Goal: Obtain resource: Download file/media

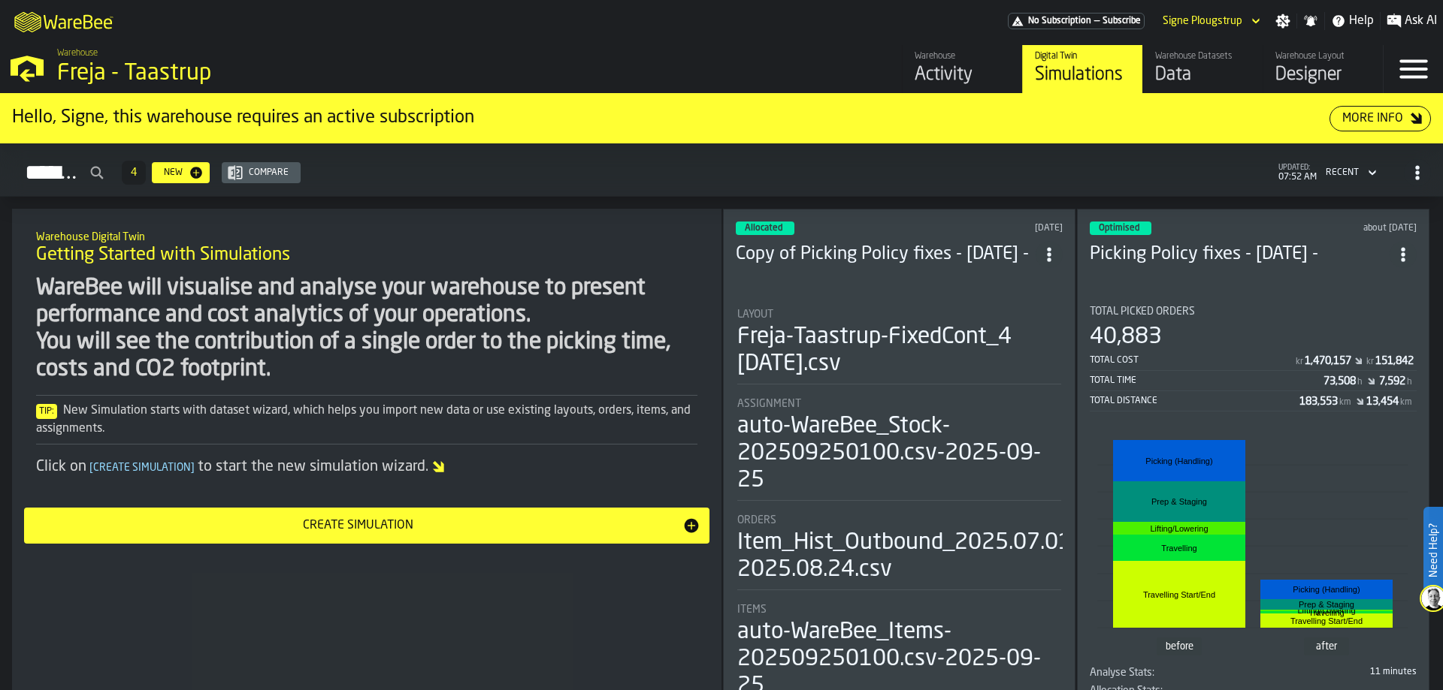
click at [947, 77] on div "Activity" at bounding box center [961, 75] width 95 height 24
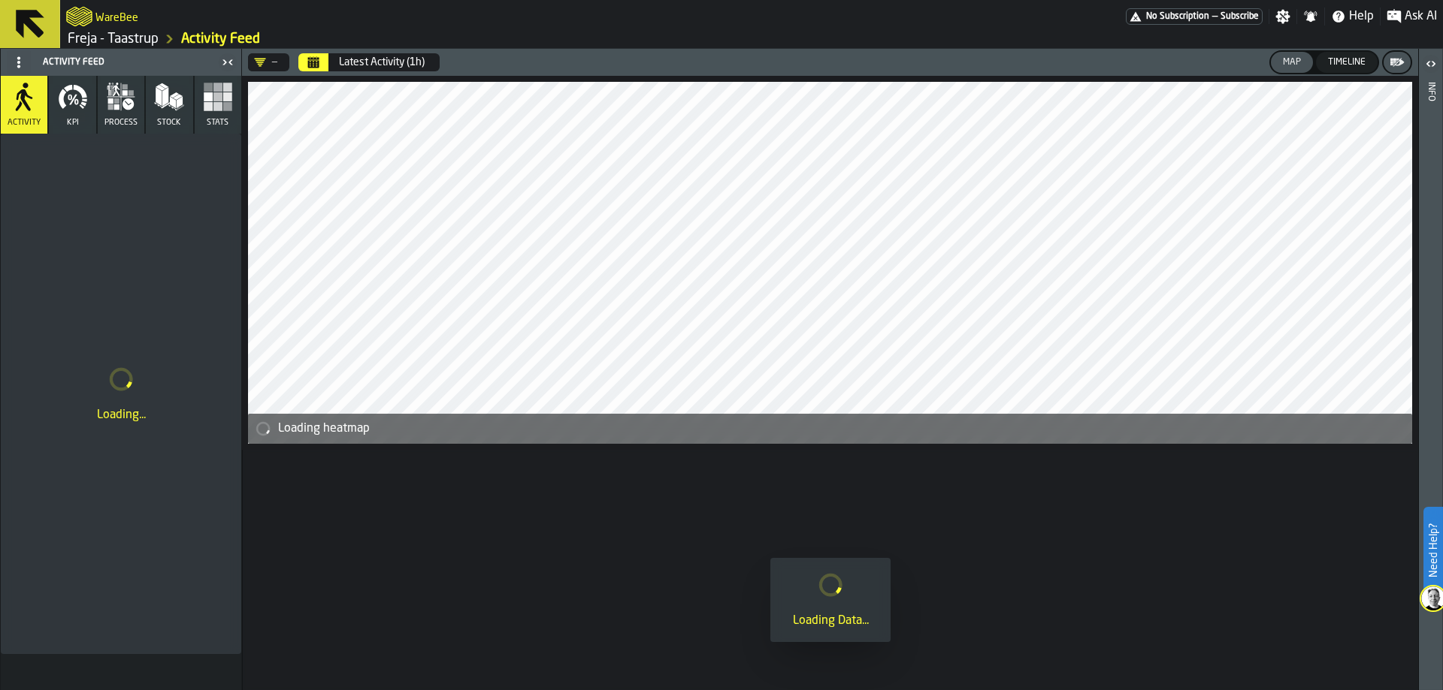
click at [306, 60] on button "Calendar" at bounding box center [313, 62] width 30 height 18
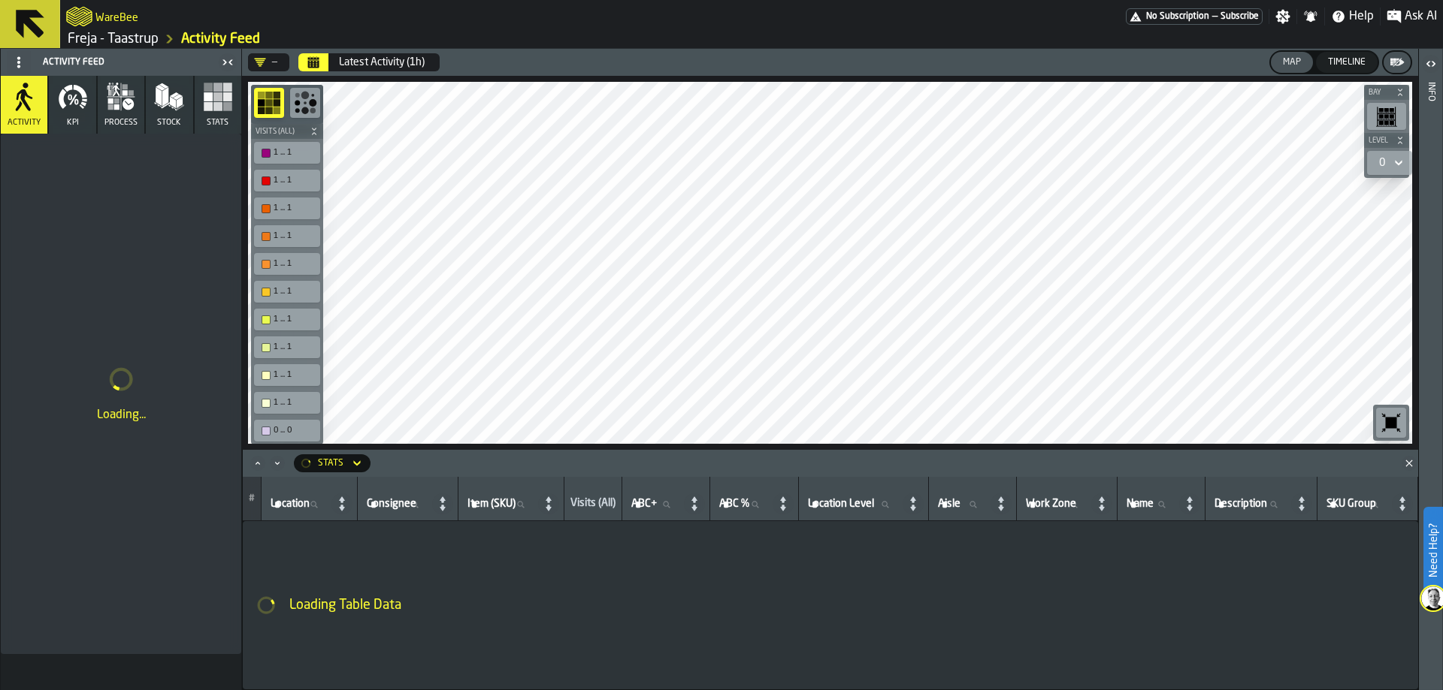
click at [310, 58] on icon "Calendar" at bounding box center [313, 62] width 12 height 12
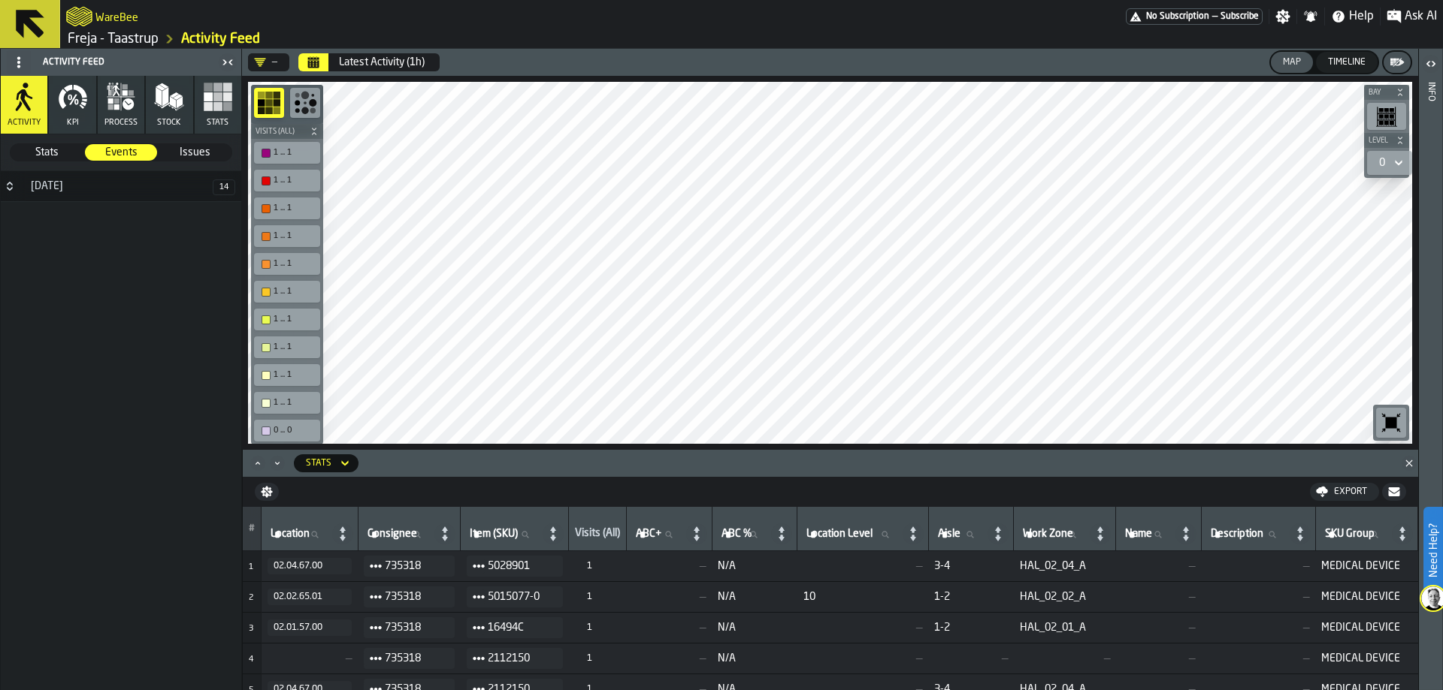
click at [269, 55] on div "—" at bounding box center [265, 62] width 35 height 18
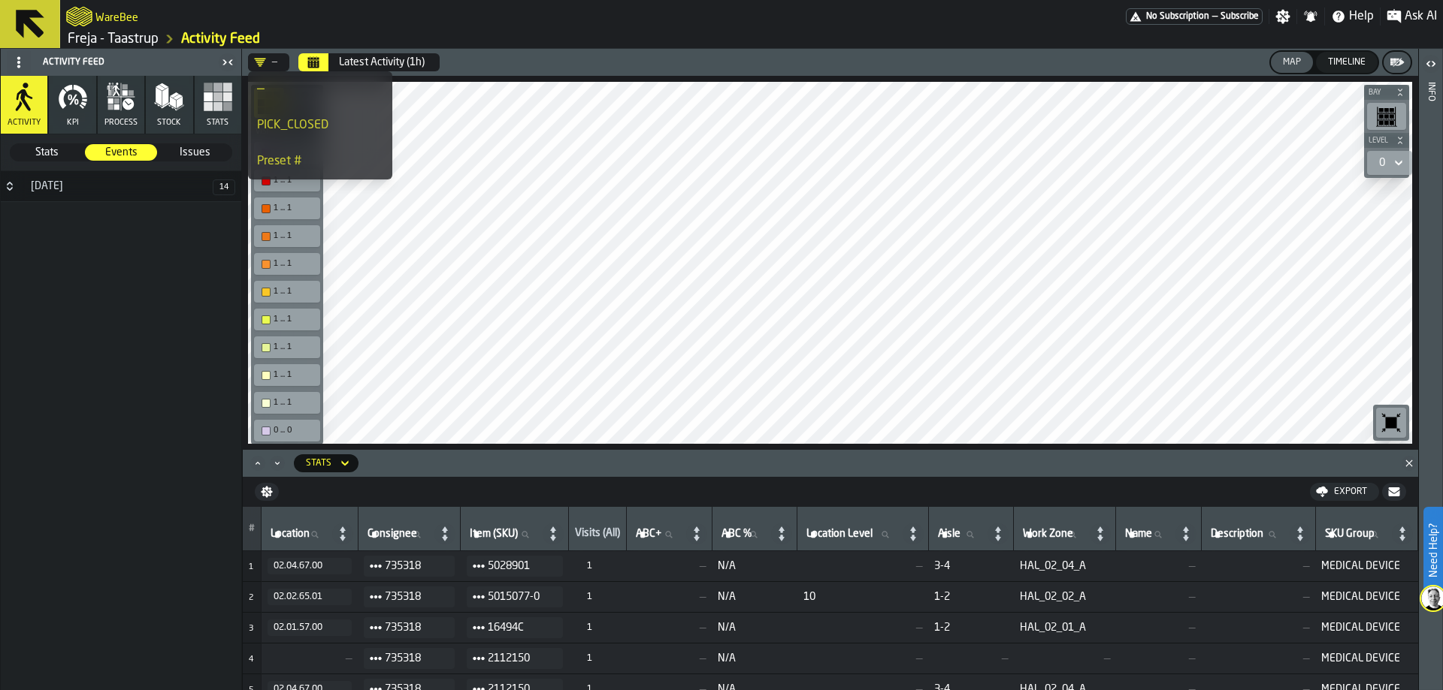
click at [270, 56] on div "—" at bounding box center [265, 62] width 35 height 18
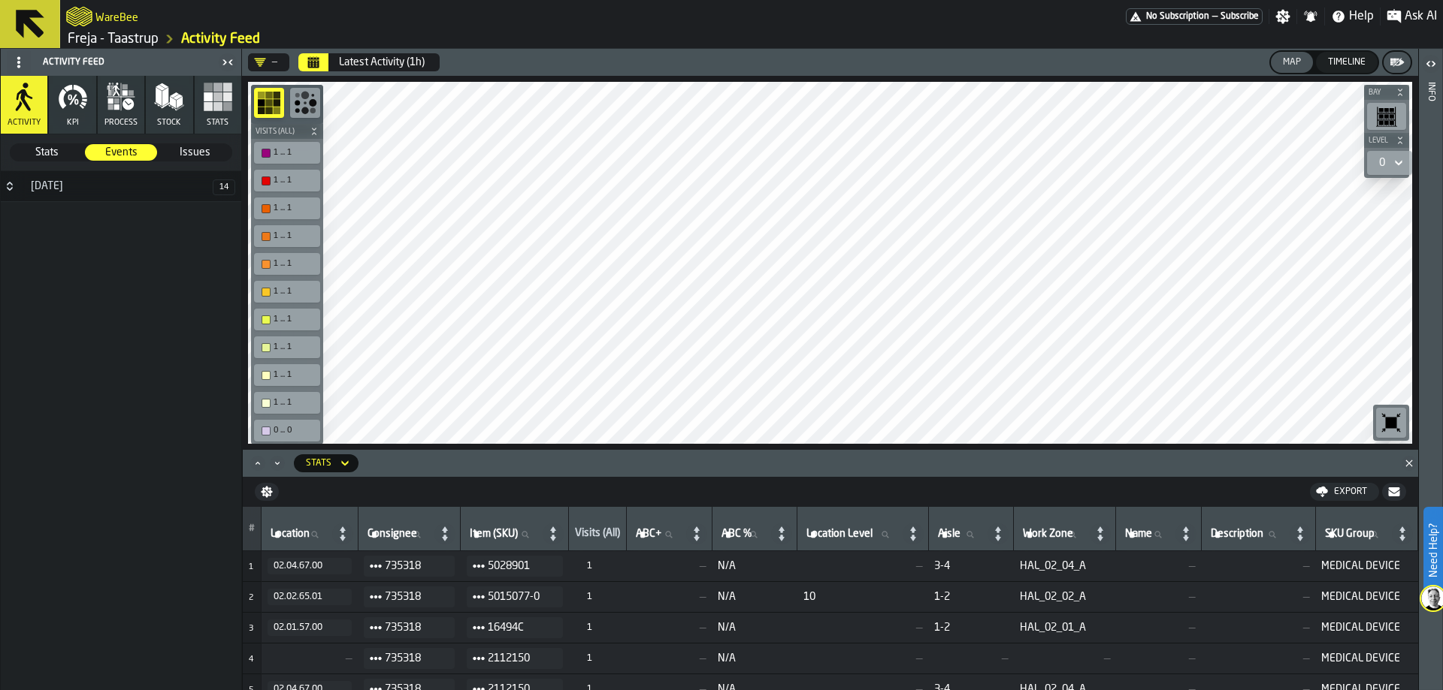
click at [132, 35] on link "Freja - Taastrup" at bounding box center [113, 39] width 91 height 17
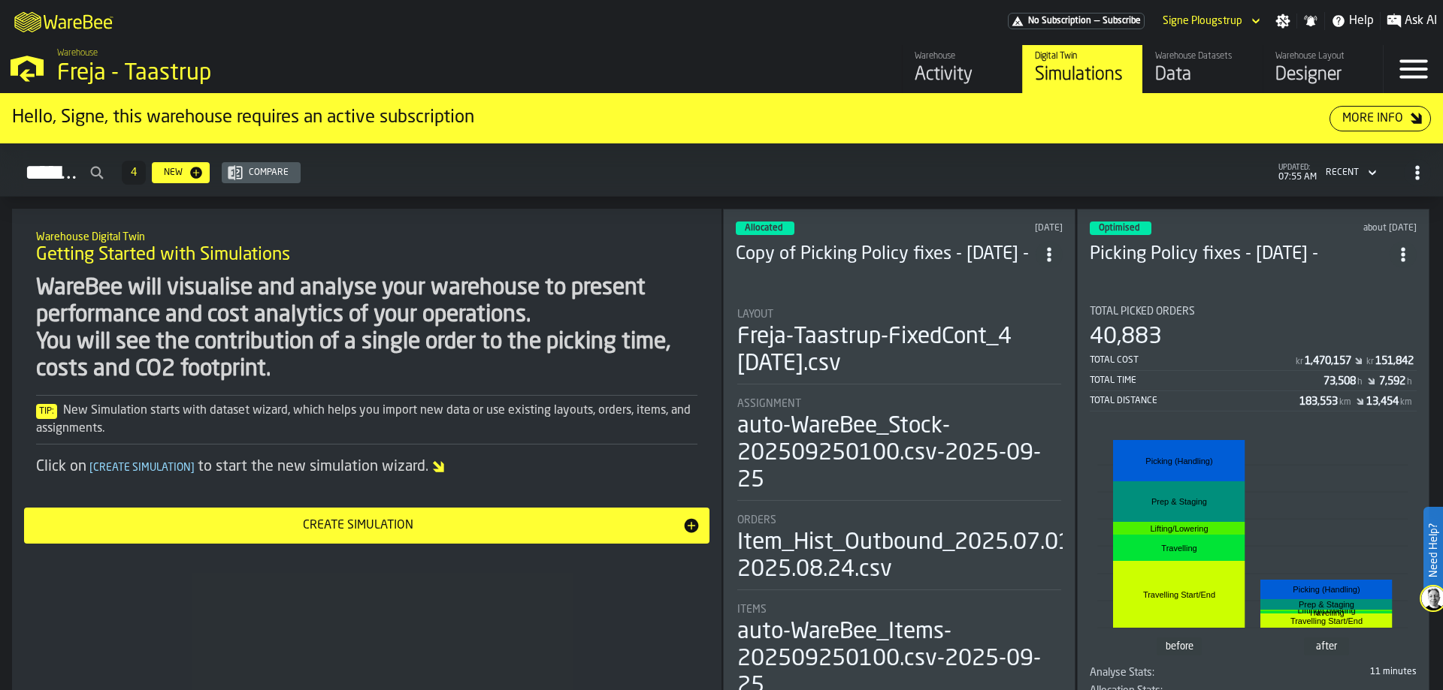
click at [1180, 75] on div "Data" at bounding box center [1202, 75] width 95 height 24
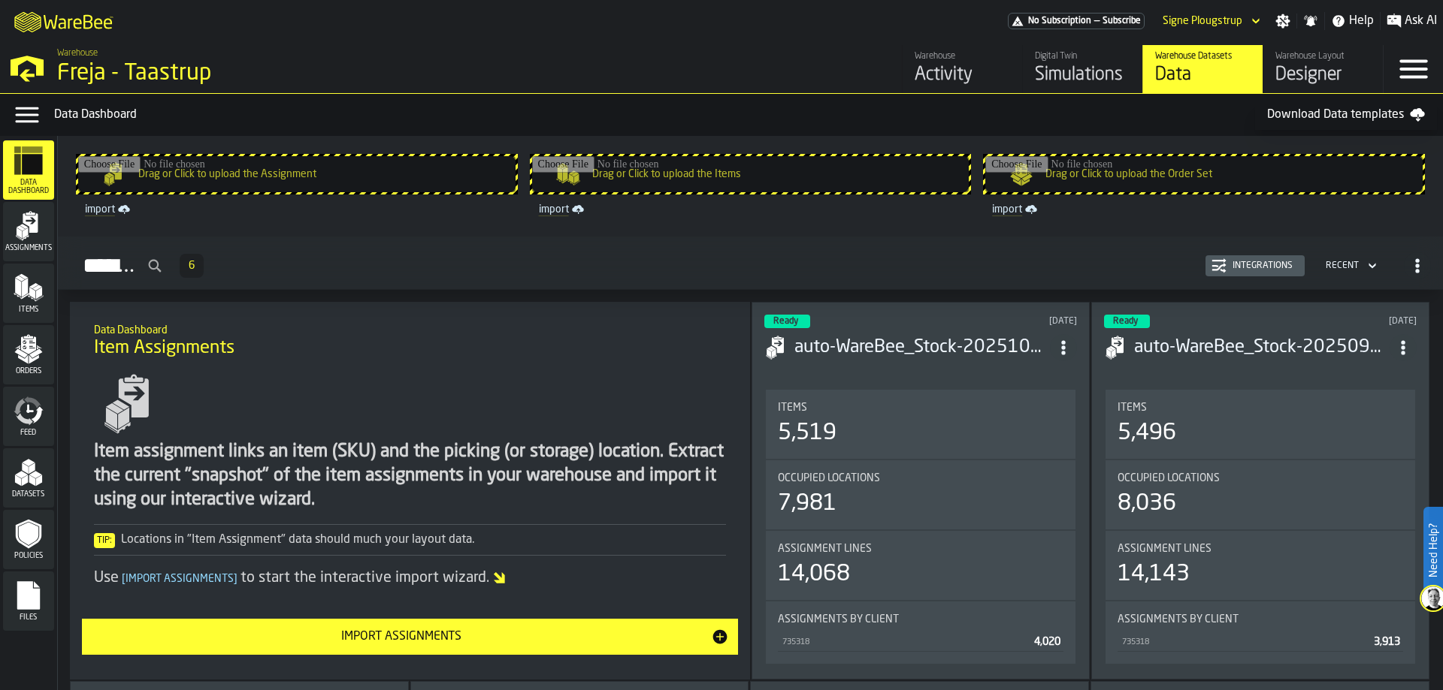
click at [32, 291] on polygon "menu Items" at bounding box center [32, 294] width 6 height 12
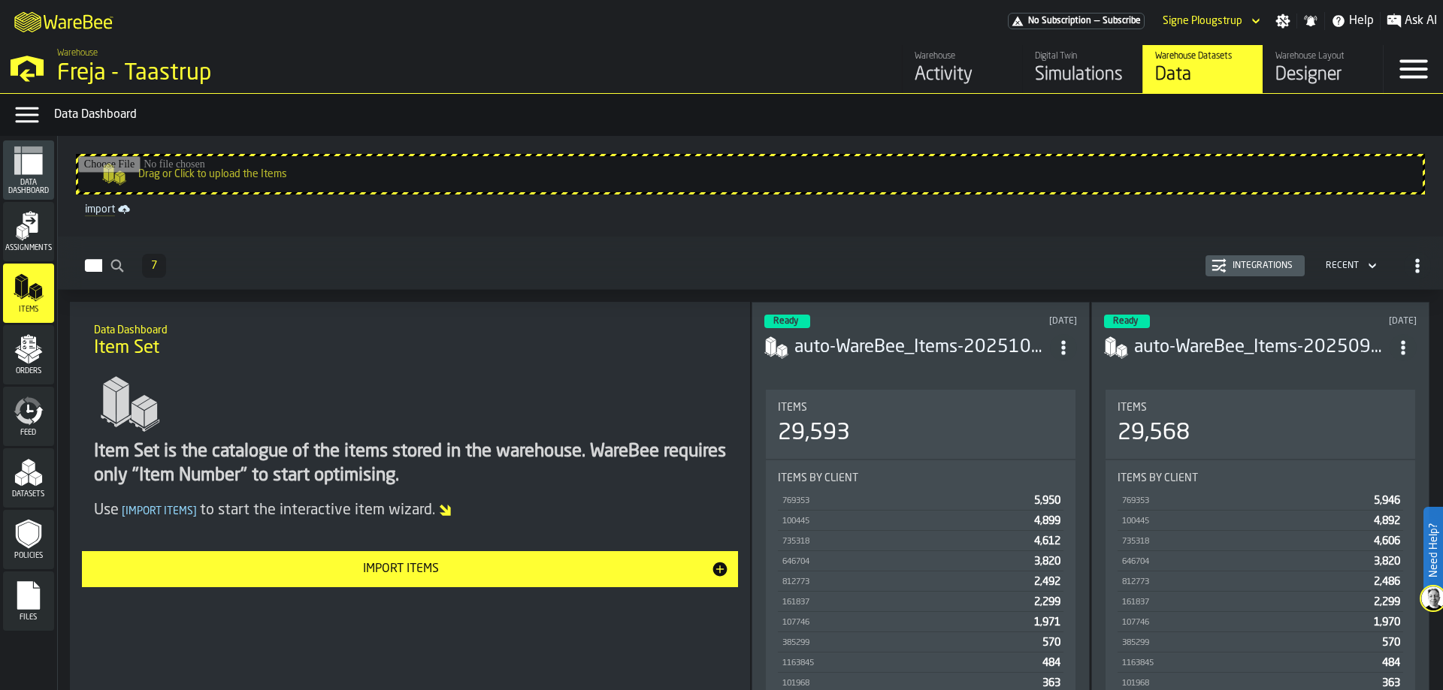
click at [35, 238] on icon "menu Assignments" at bounding box center [29, 226] width 30 height 30
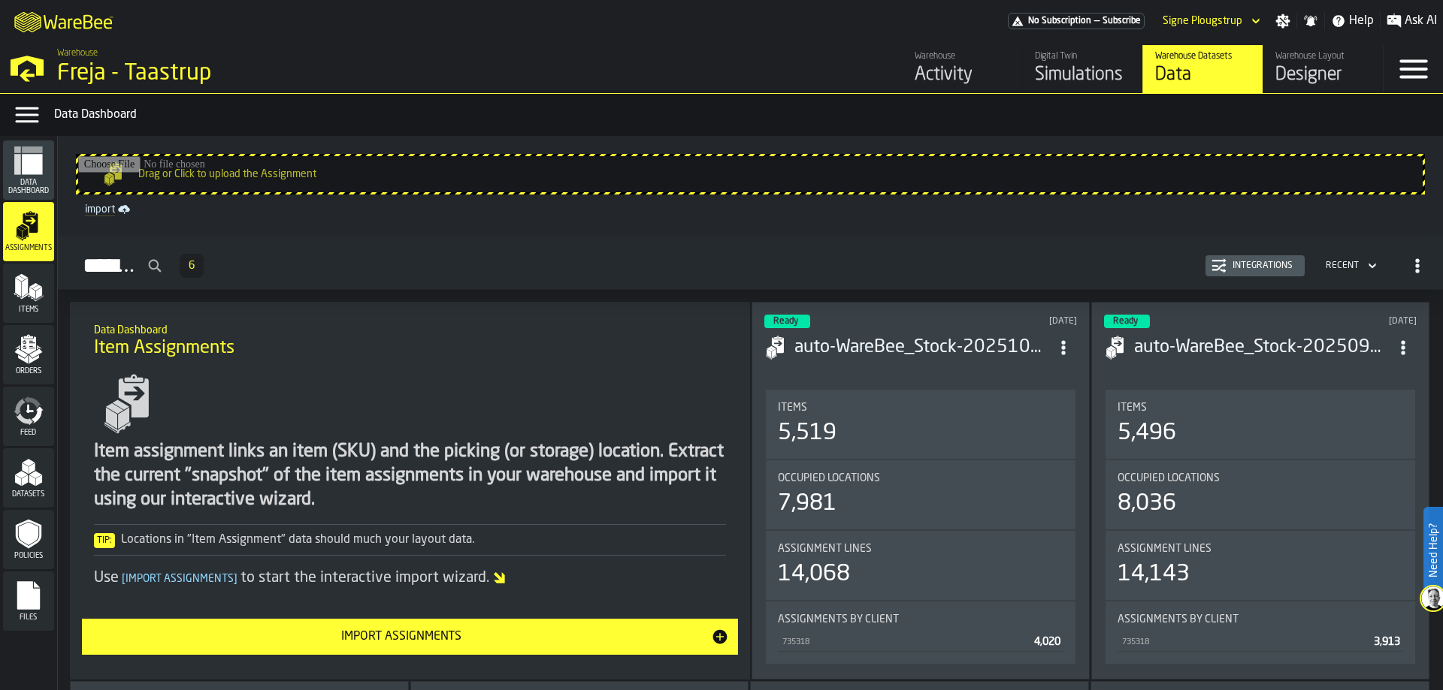
click at [17, 279] on icon "menu Items" at bounding box center [29, 288] width 30 height 30
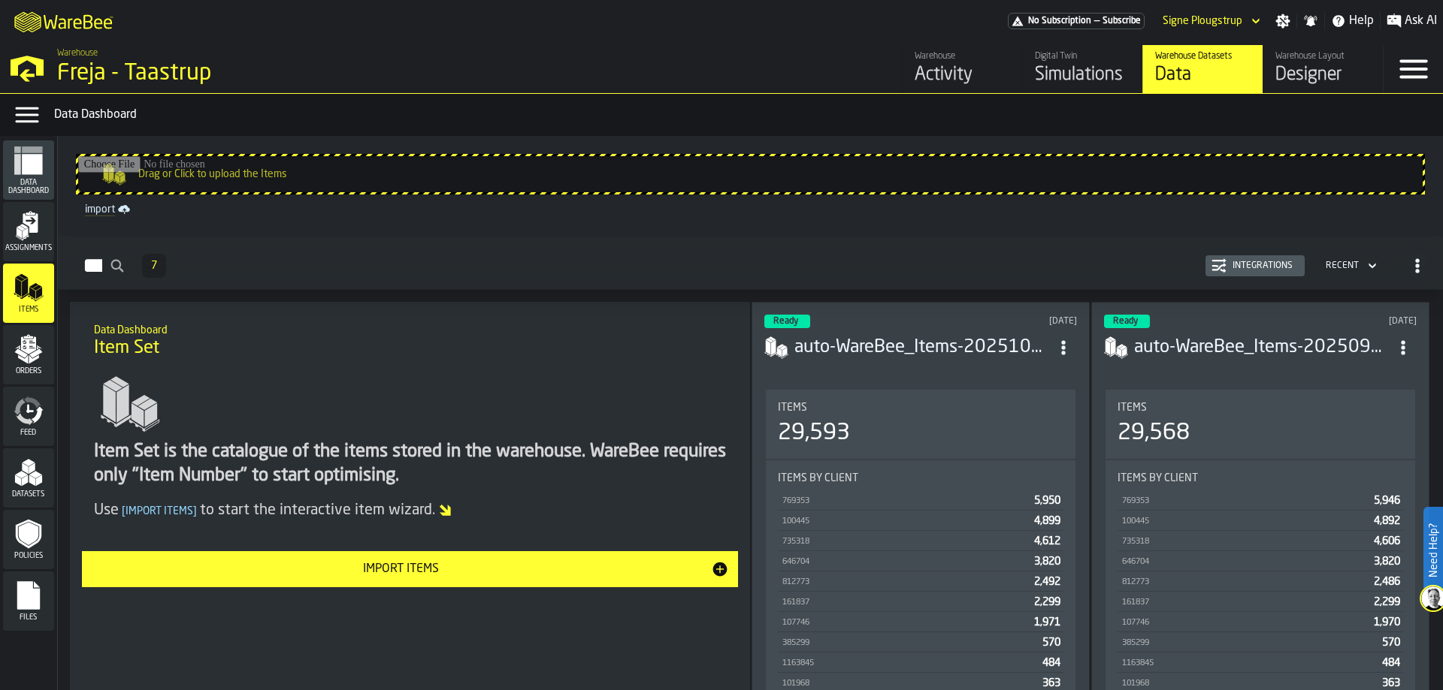
click at [38, 359] on polygon "menu Orders" at bounding box center [34, 359] width 10 height 9
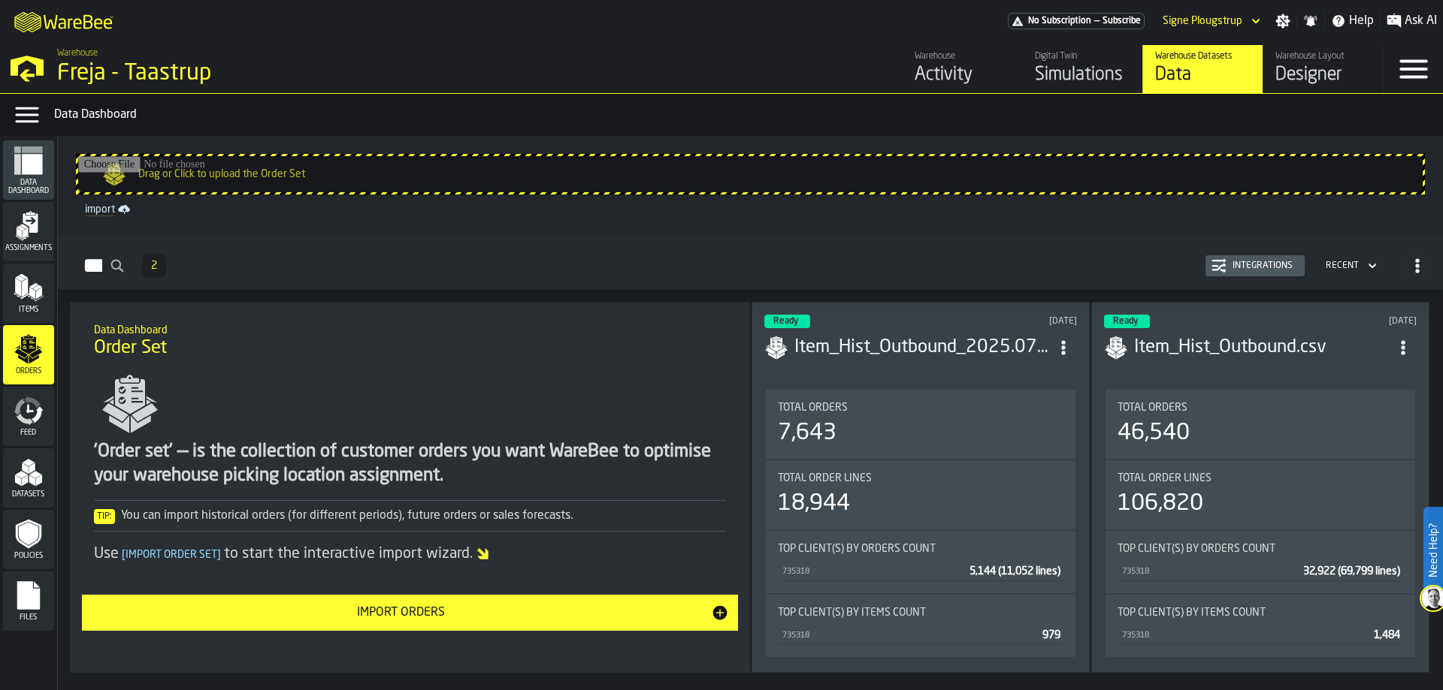
scroll to position [51, 0]
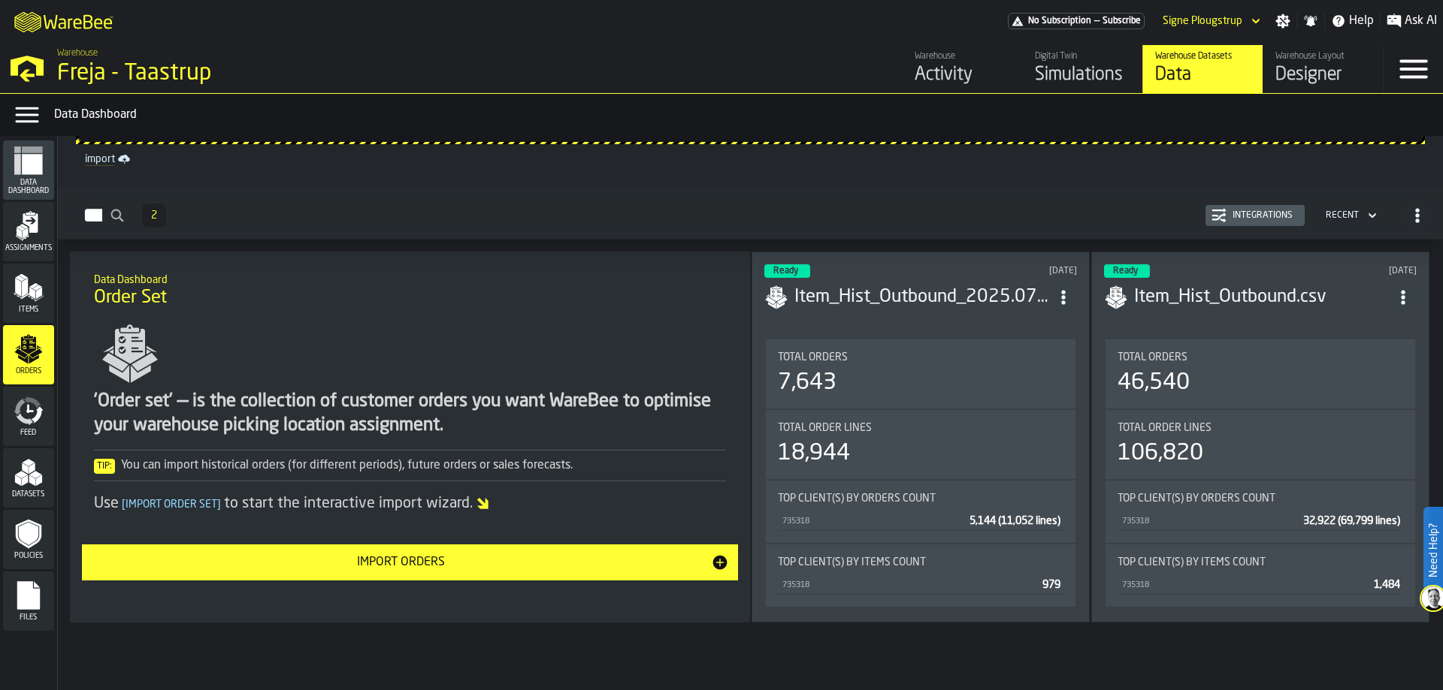
click at [1345, 210] on div "Recent" at bounding box center [1341, 215] width 33 height 11
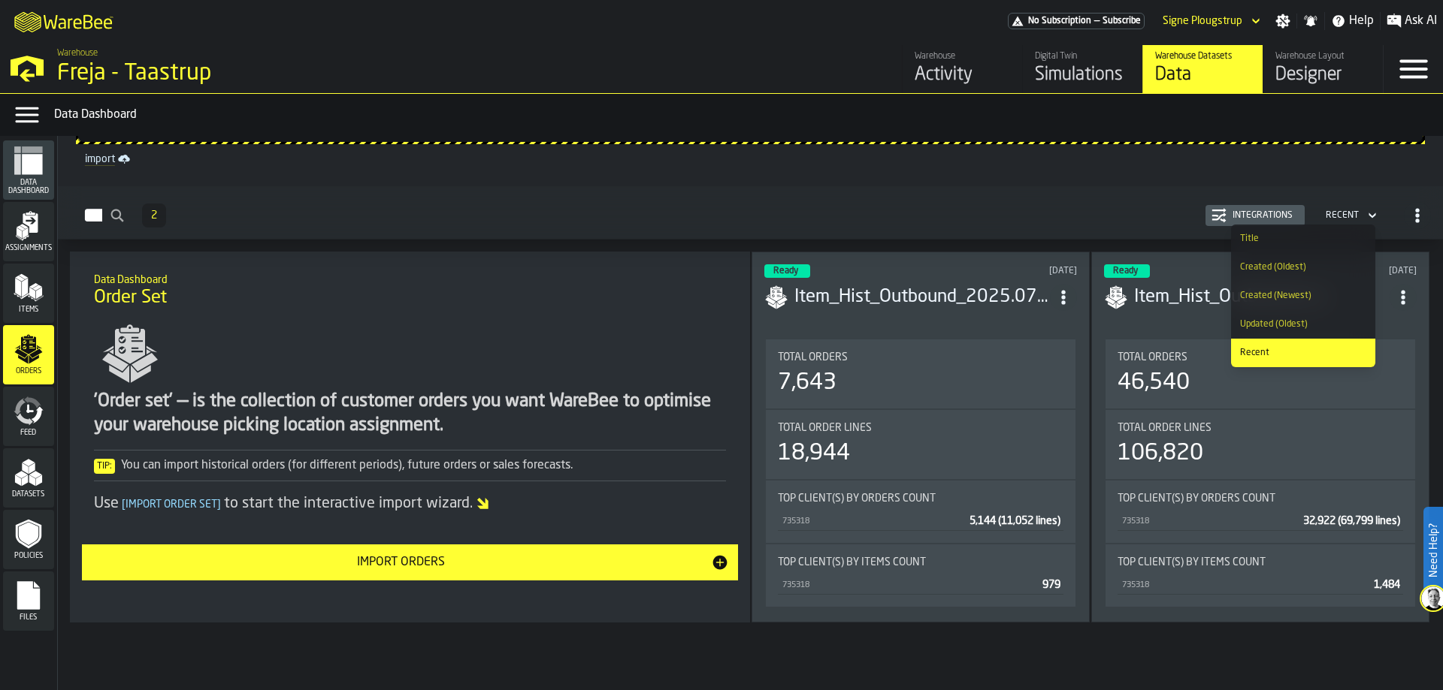
click at [1289, 237] on div "Title" at bounding box center [1303, 239] width 126 height 11
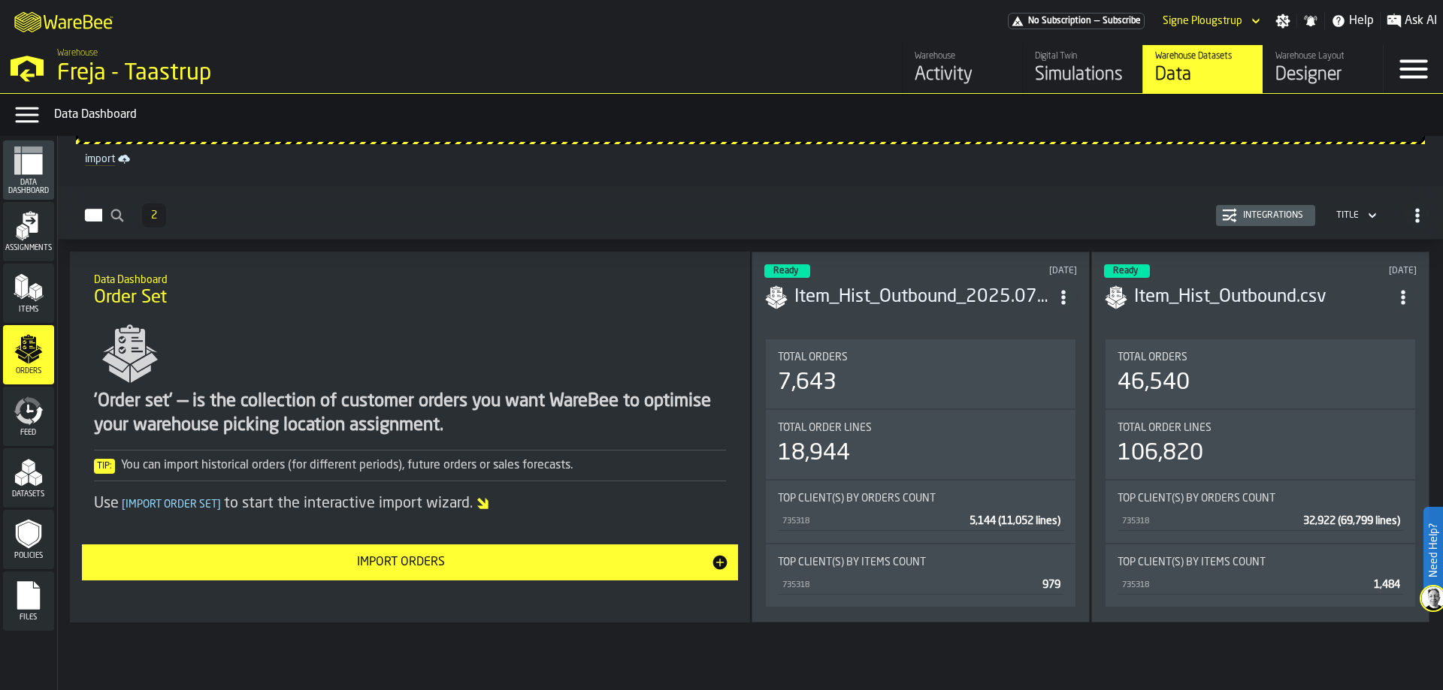
click at [1365, 216] on icon "button-Orders" at bounding box center [1371, 216] width 15 height 18
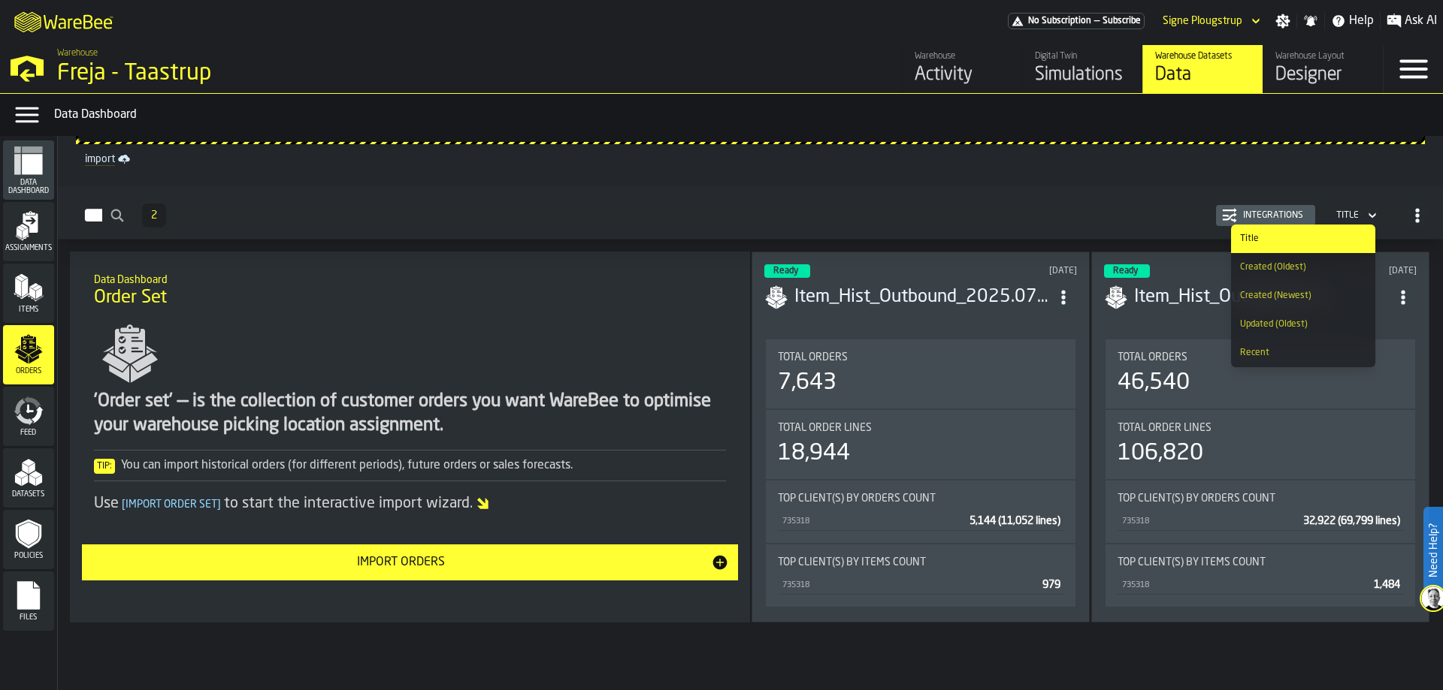
click at [1328, 275] on li "Created (Oldest)" at bounding box center [1303, 267] width 144 height 29
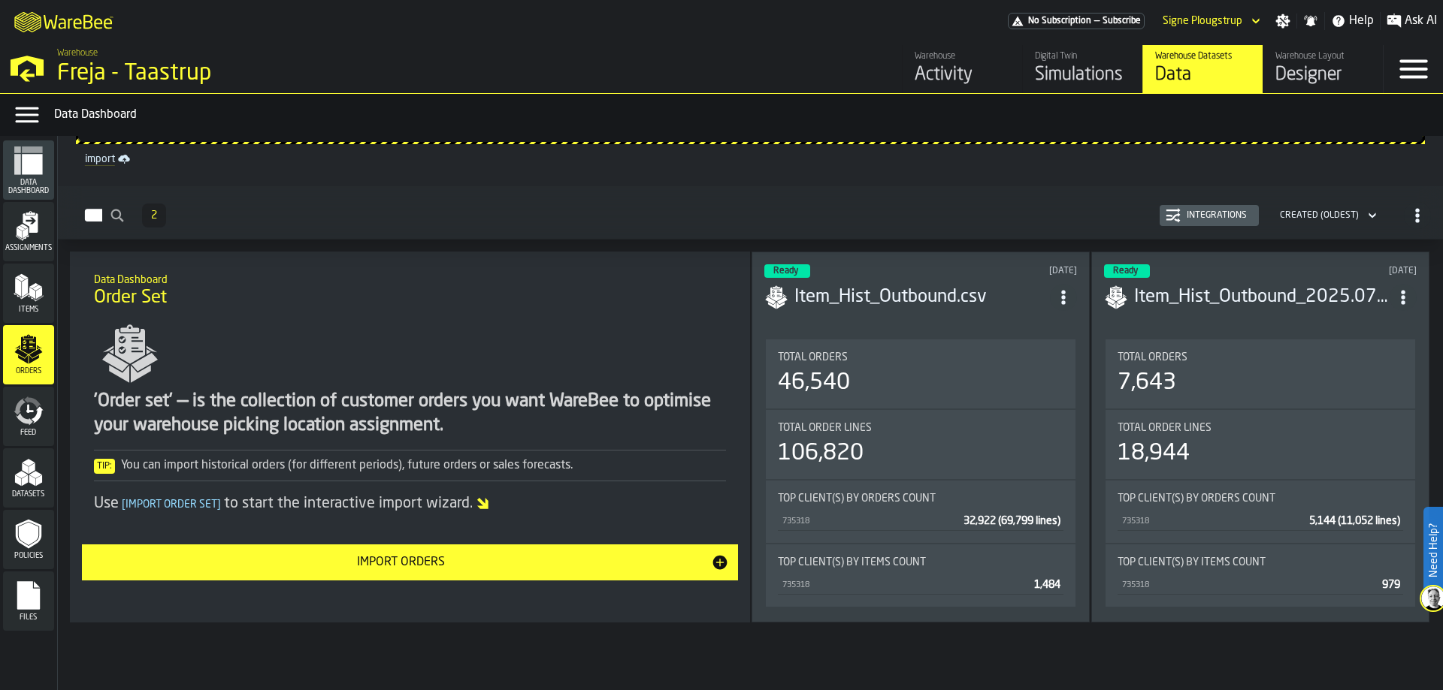
click at [1364, 213] on icon "button-Orders" at bounding box center [1371, 216] width 15 height 18
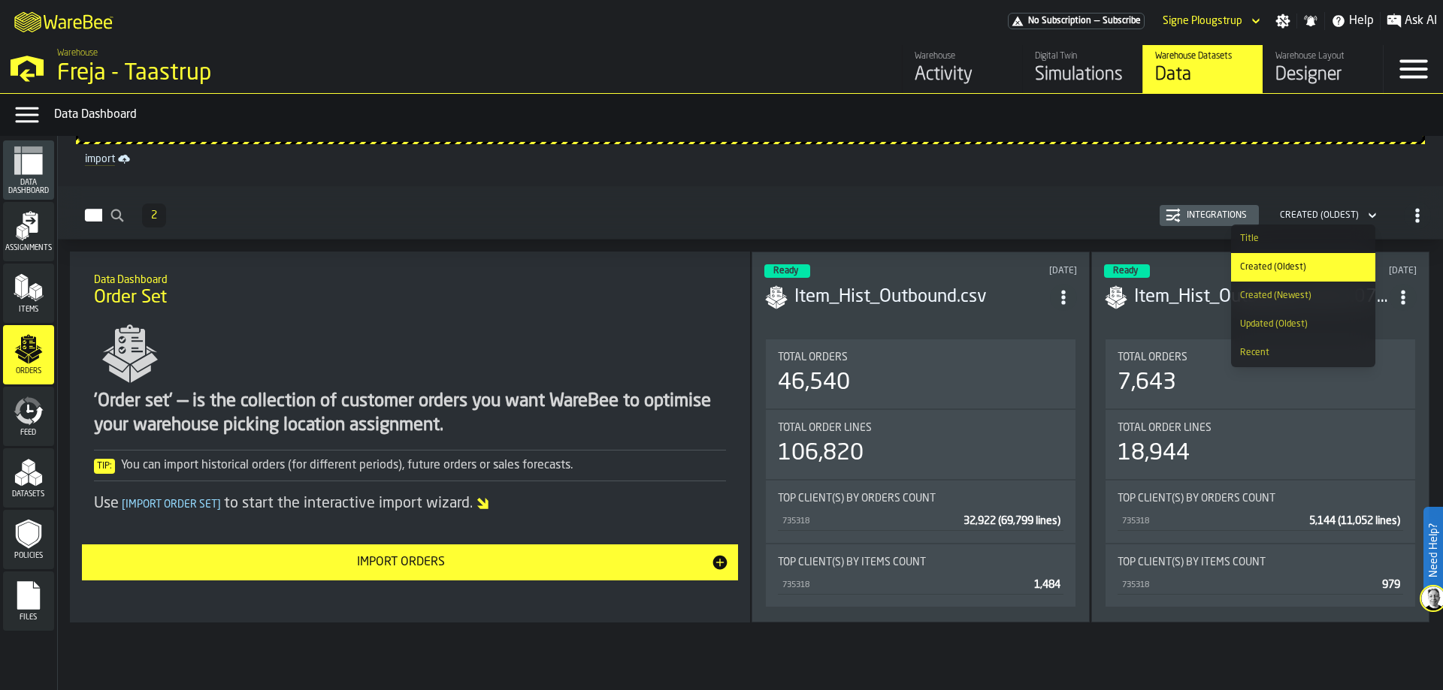
click at [1307, 301] on div "Created (Newest)" at bounding box center [1303, 296] width 126 height 11
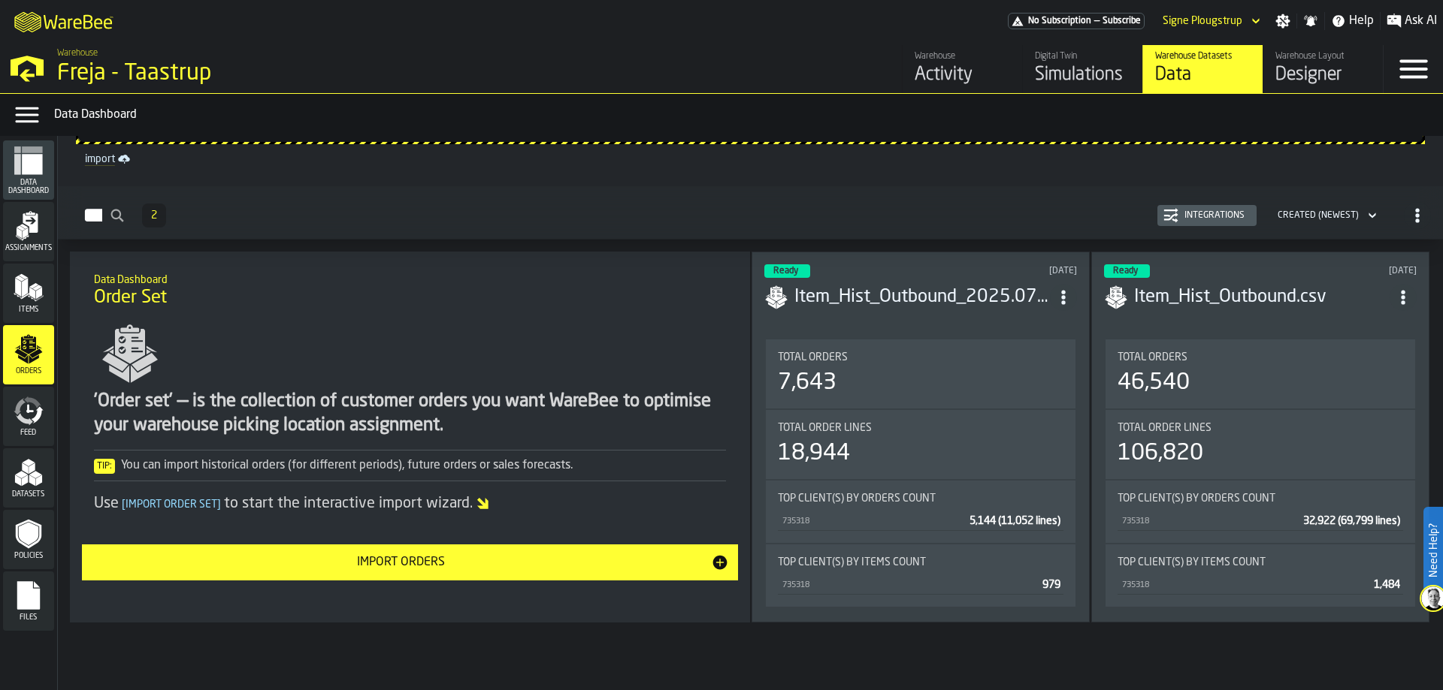
click at [1355, 219] on div "Created (Newest)" at bounding box center [1317, 215] width 93 height 17
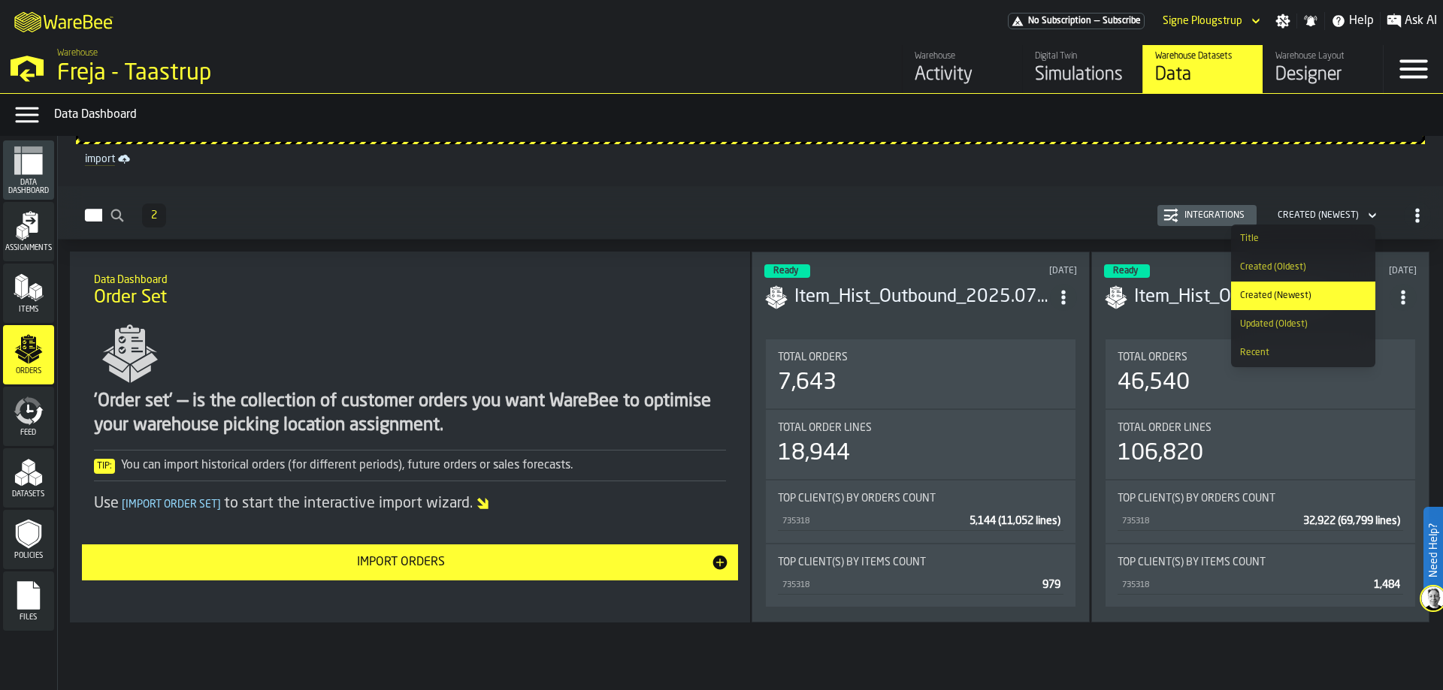
click at [1299, 328] on div "Updated (Oldest)" at bounding box center [1303, 324] width 126 height 11
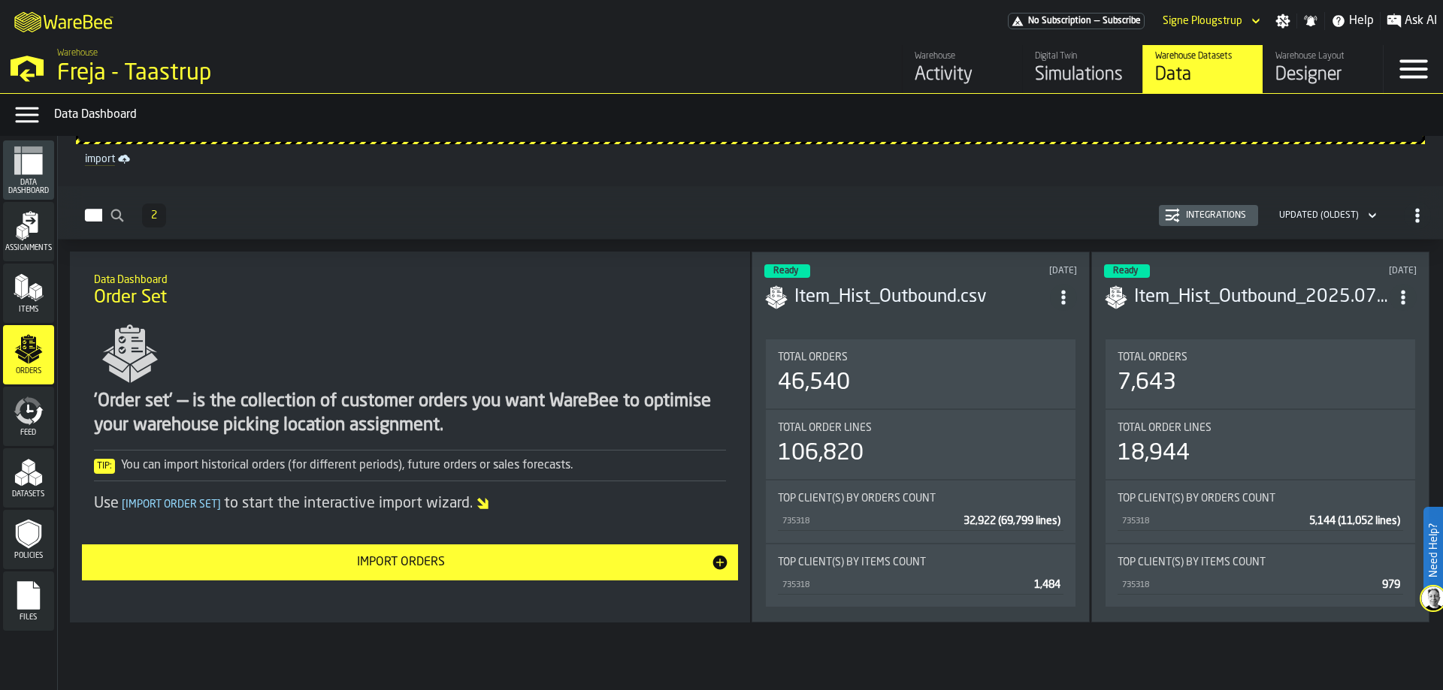
click at [1340, 216] on div "Updated (Oldest)" at bounding box center [1319, 215] width 80 height 11
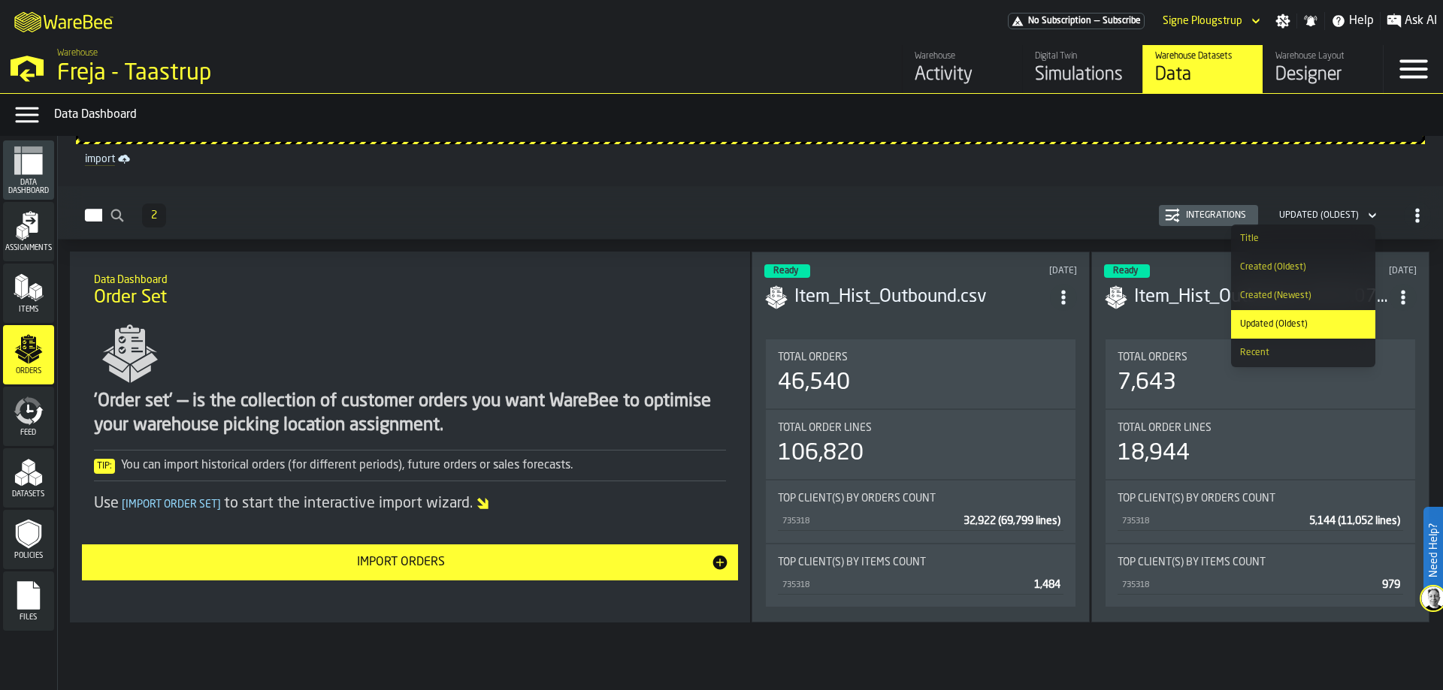
click at [1301, 355] on div "Recent" at bounding box center [1303, 353] width 126 height 11
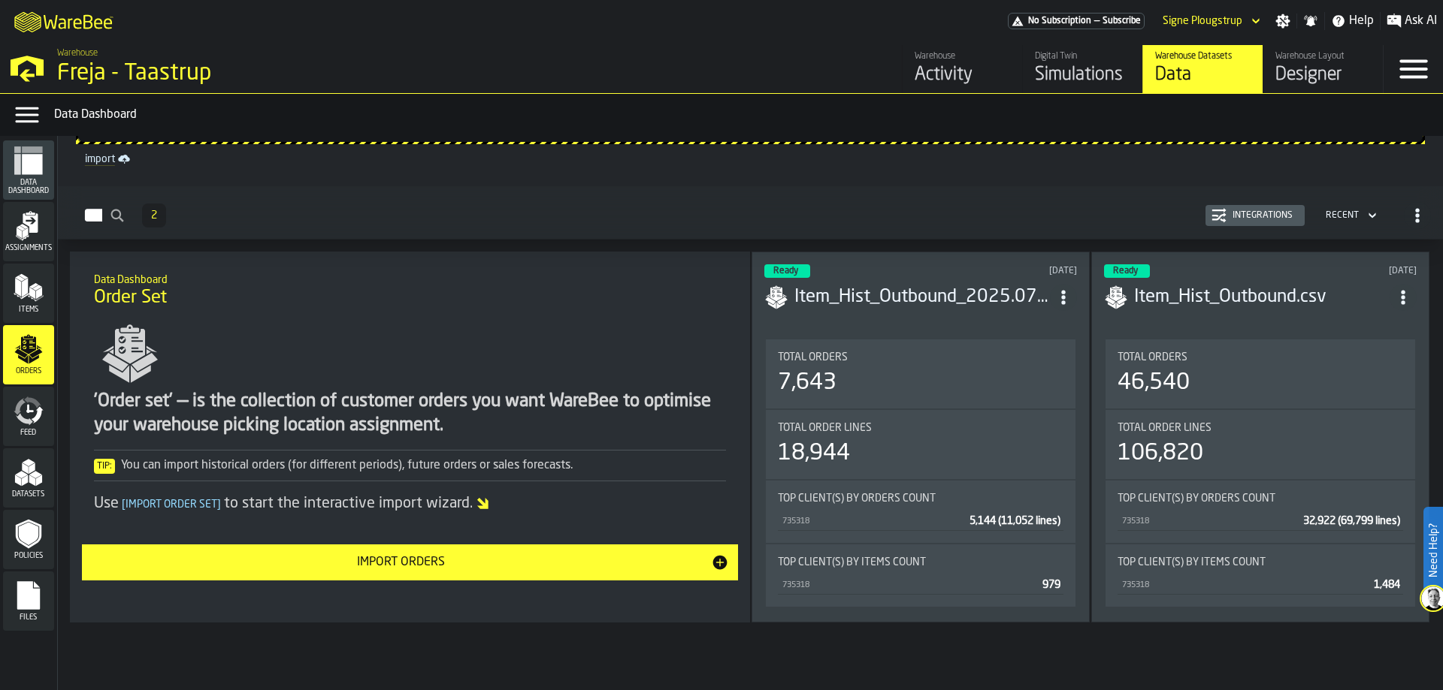
click at [1279, 216] on div "Integrations" at bounding box center [1262, 215] width 72 height 11
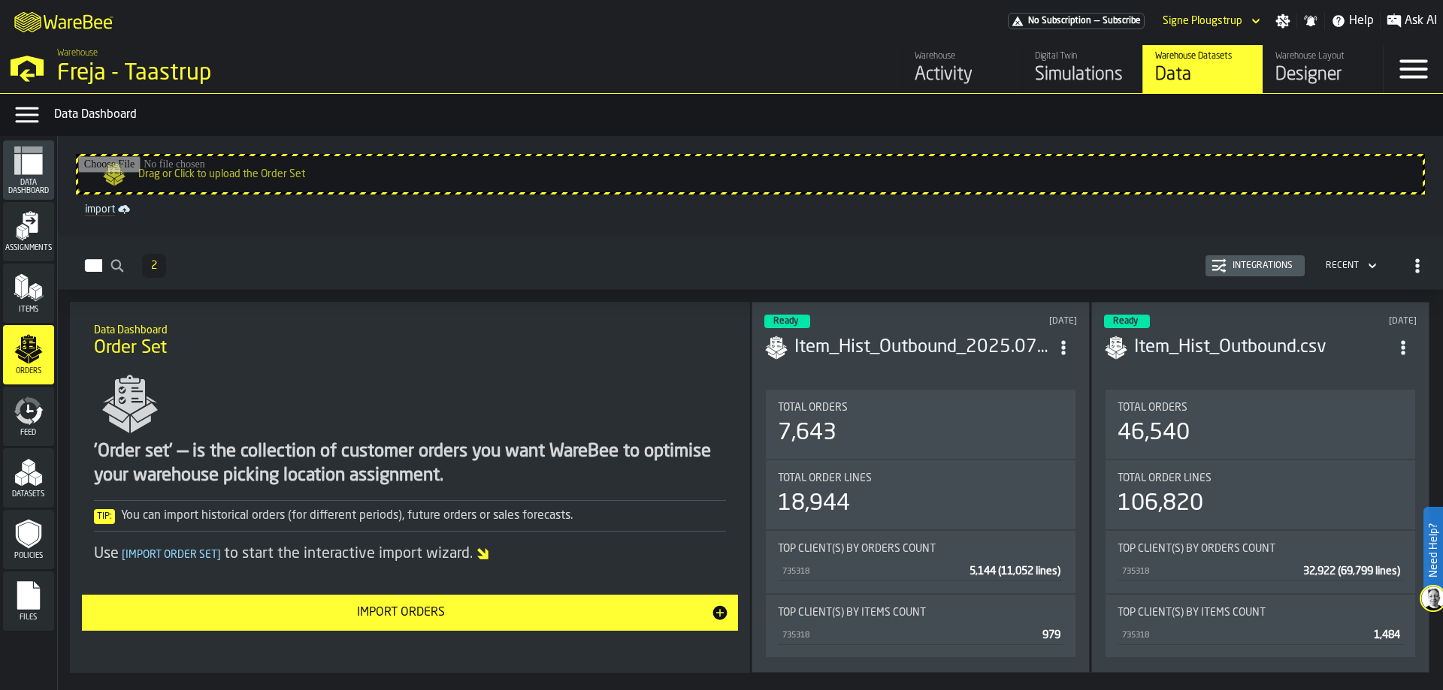
click at [1414, 264] on icon "button-Orders" at bounding box center [1416, 265] width 15 height 15
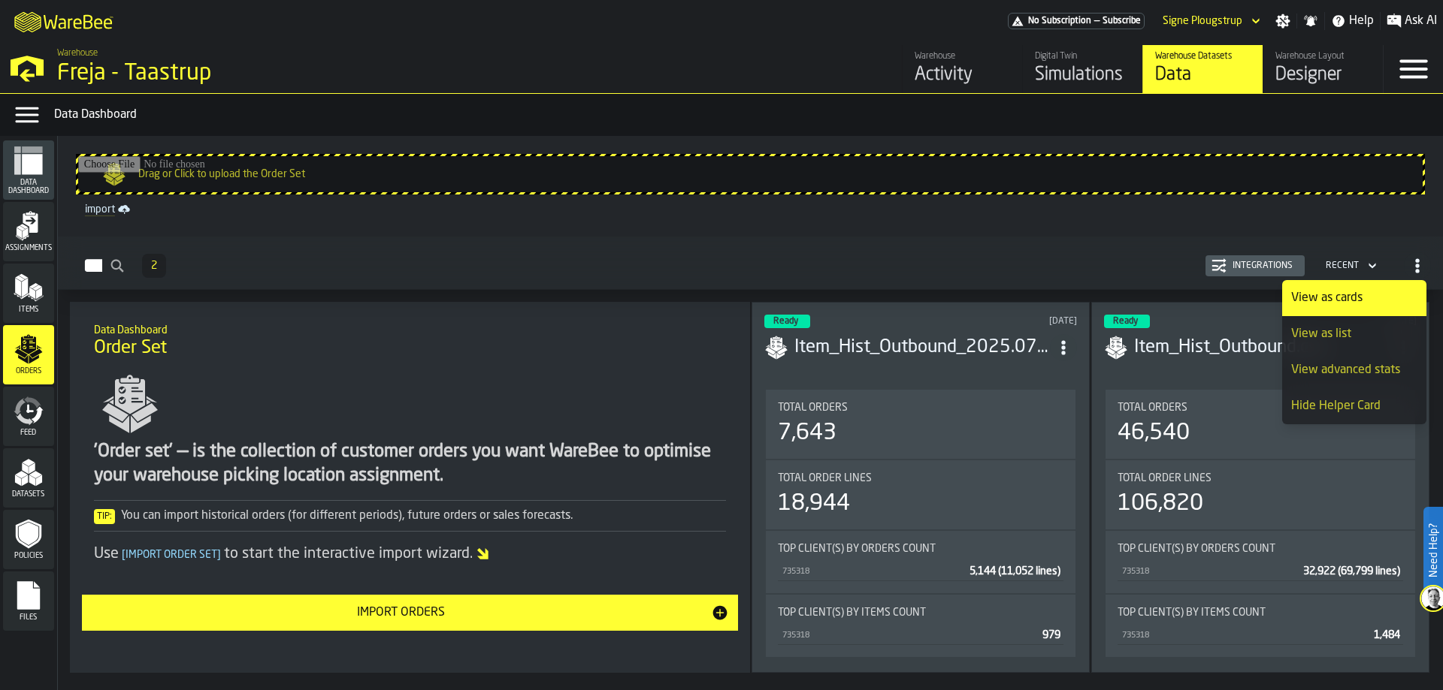
click at [1414, 264] on icon "button-Orders" at bounding box center [1416, 265] width 15 height 15
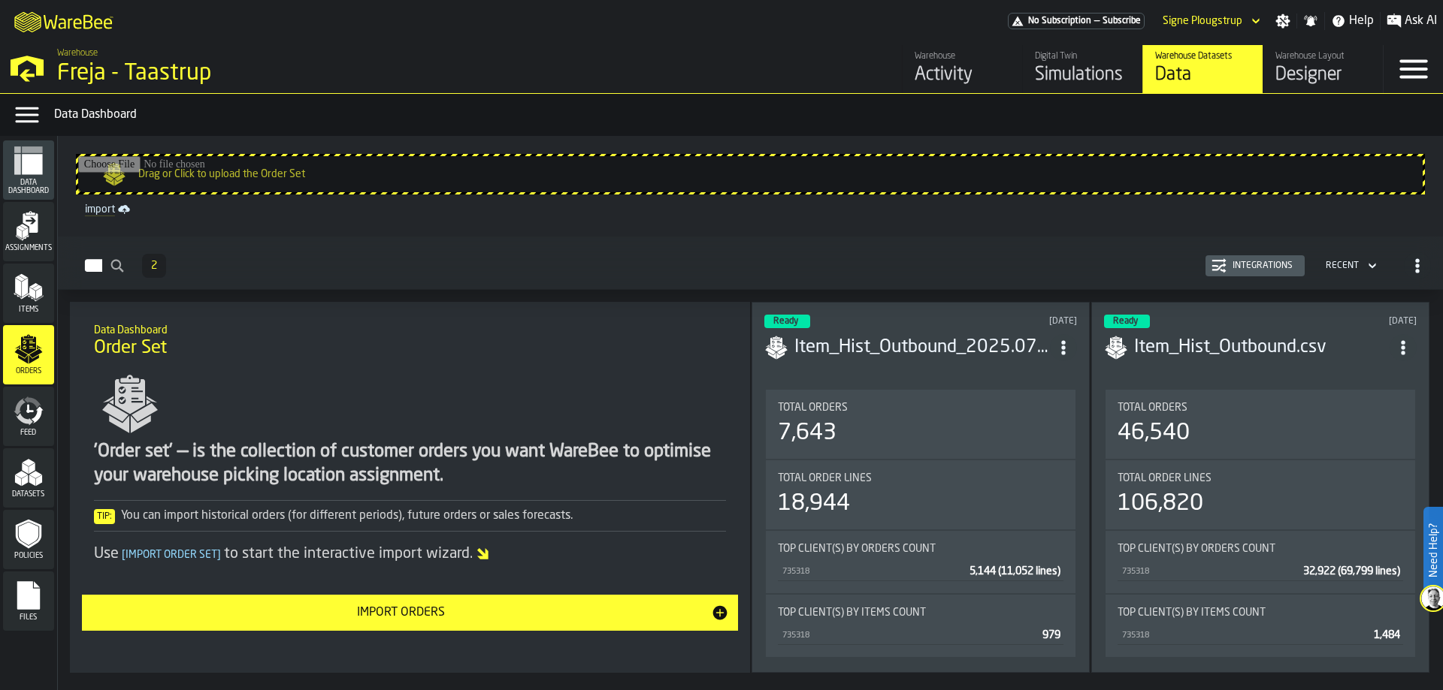
click at [4, 418] on div "Feed" at bounding box center [28, 416] width 51 height 41
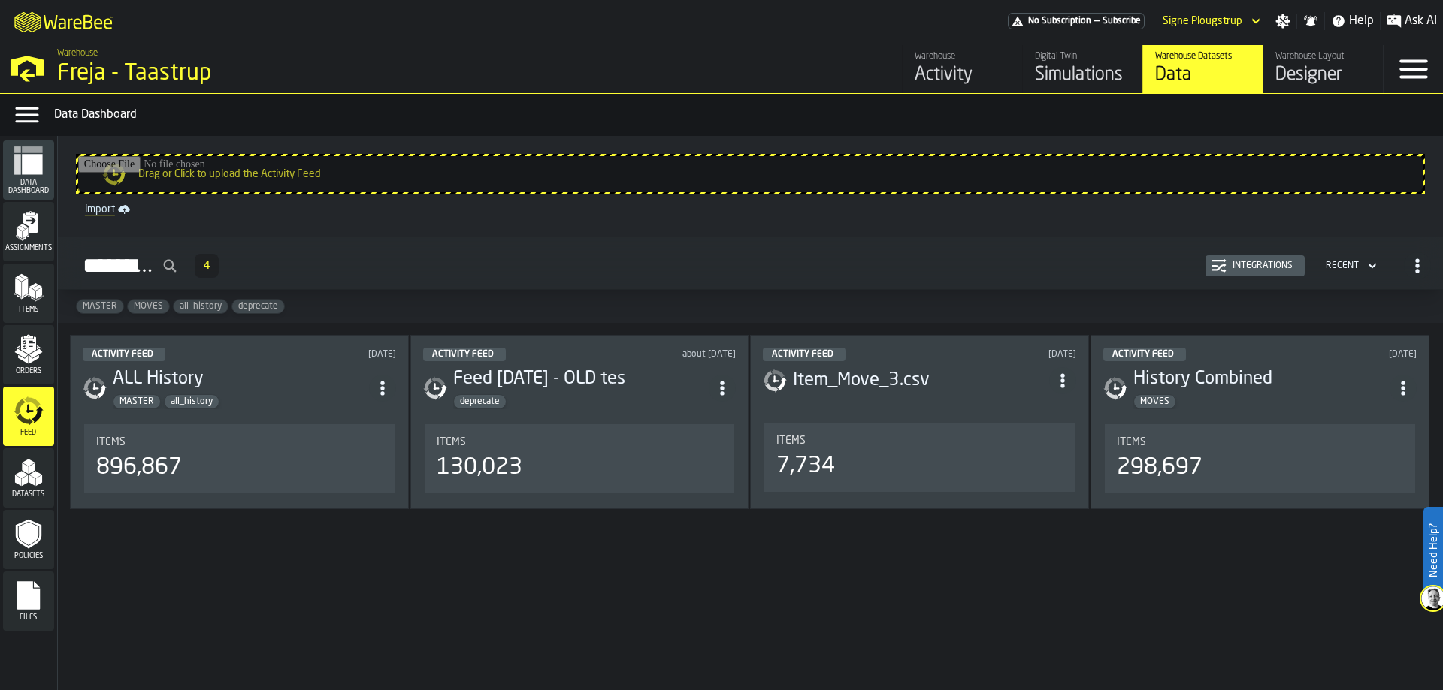
click at [1350, 260] on div "Recent" at bounding box center [1341, 266] width 45 height 17
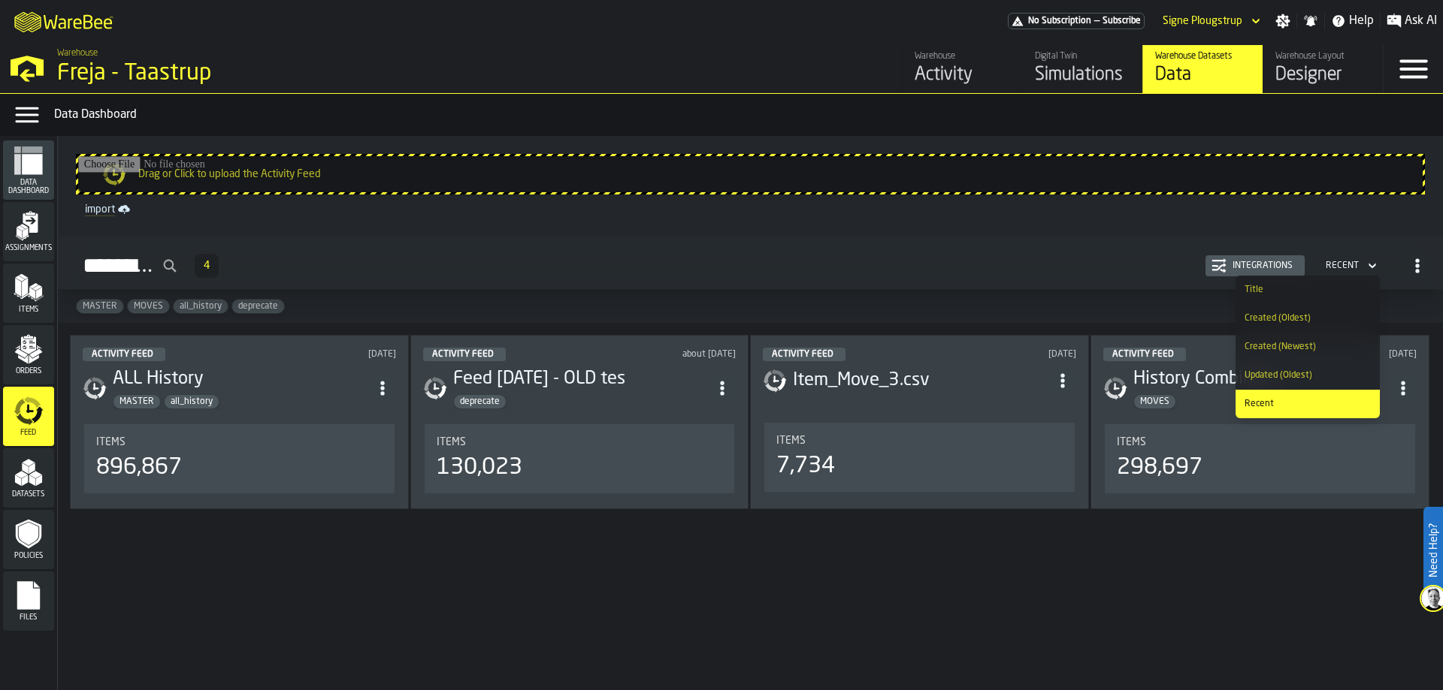
click at [1409, 256] on span "button-Activity Feed" at bounding box center [1416, 265] width 27 height 27
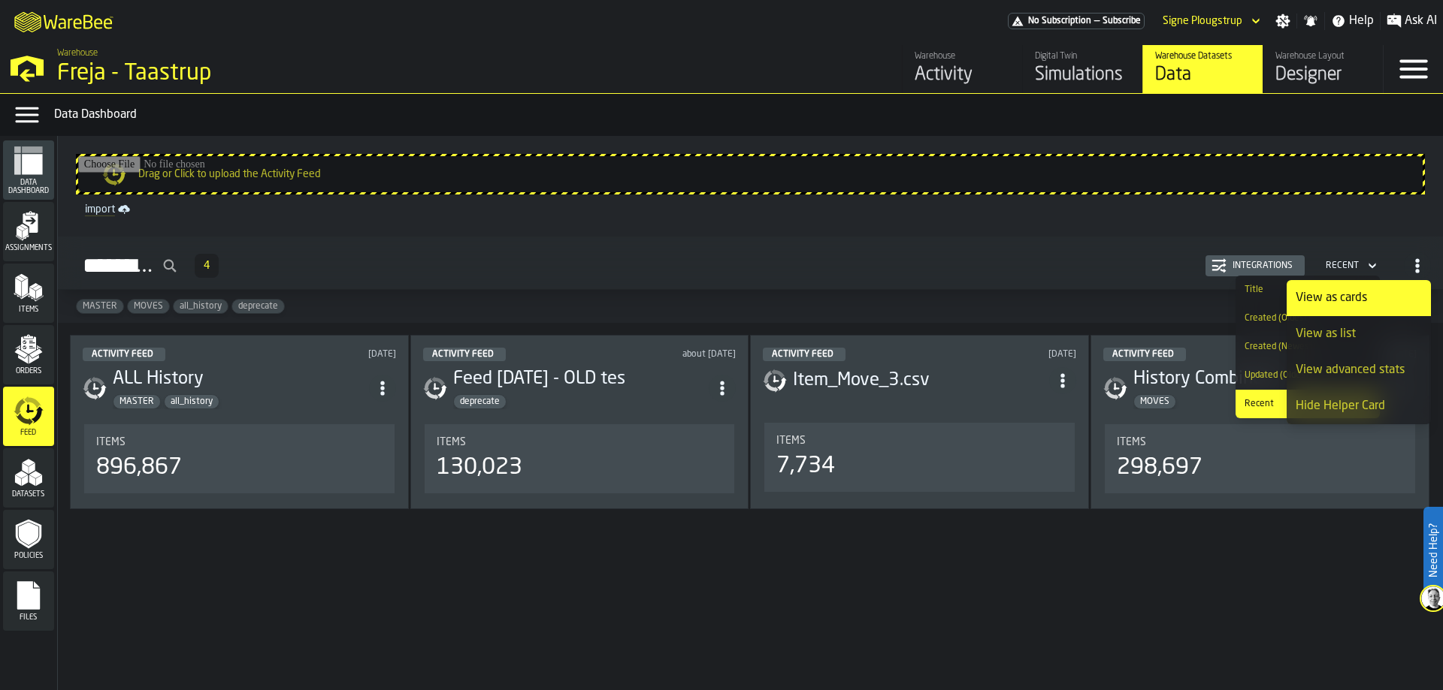
click at [1409, 256] on span "button-Activity Feed" at bounding box center [1416, 265] width 27 height 27
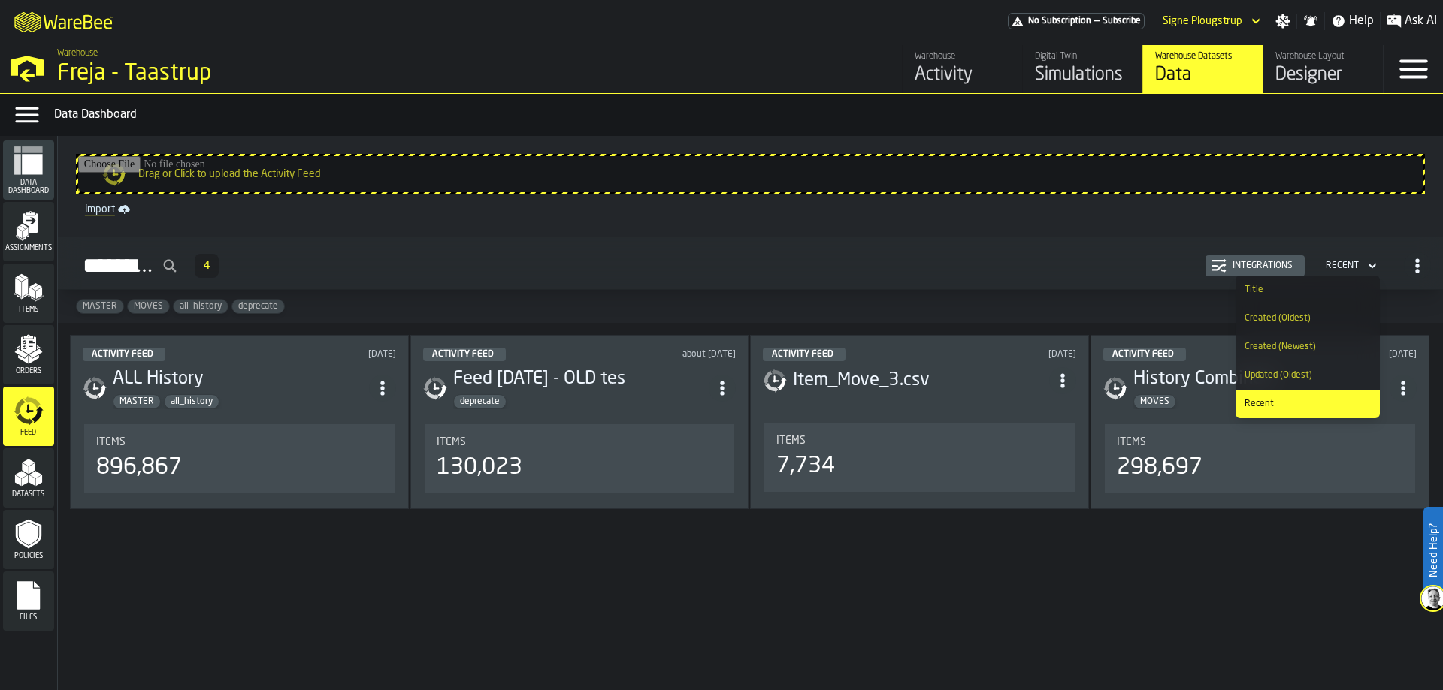
click at [1252, 261] on div "Integrations" at bounding box center [1262, 266] width 72 height 11
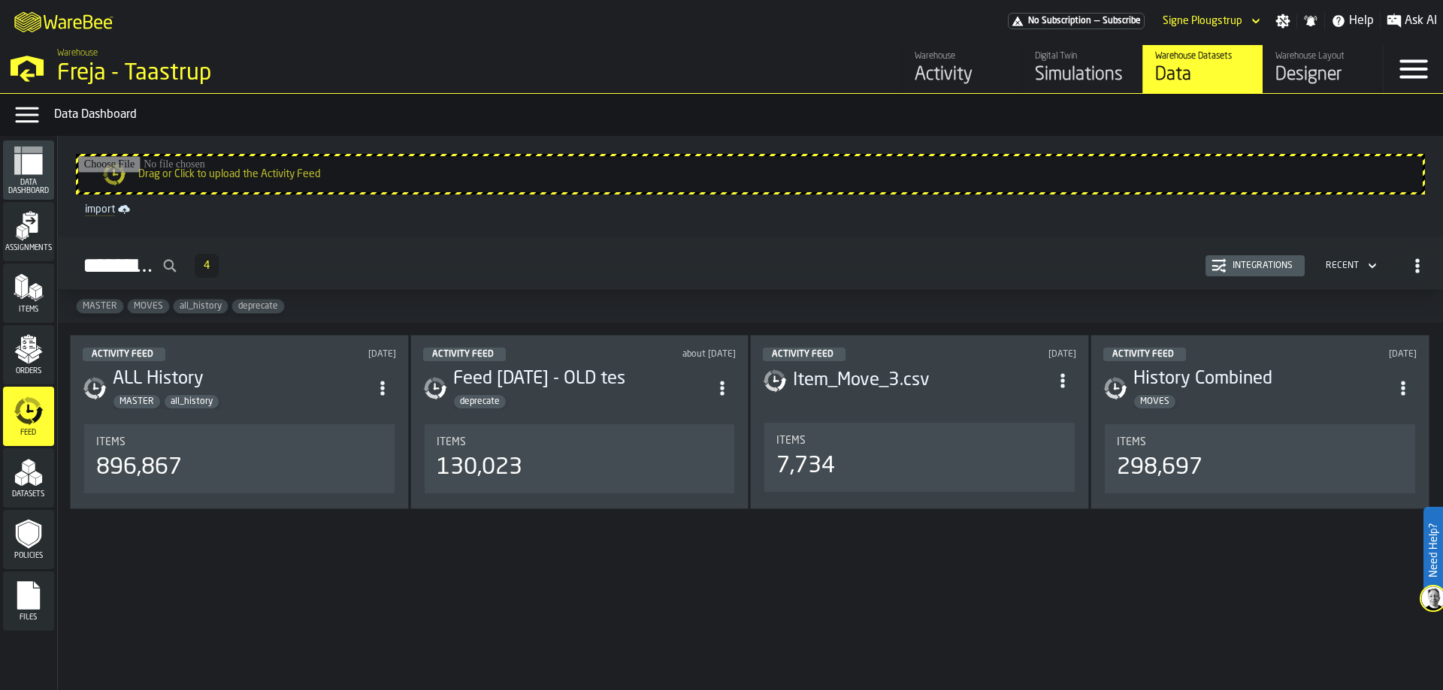
click at [35, 230] on icon "menu Assignments" at bounding box center [30, 223] width 15 height 20
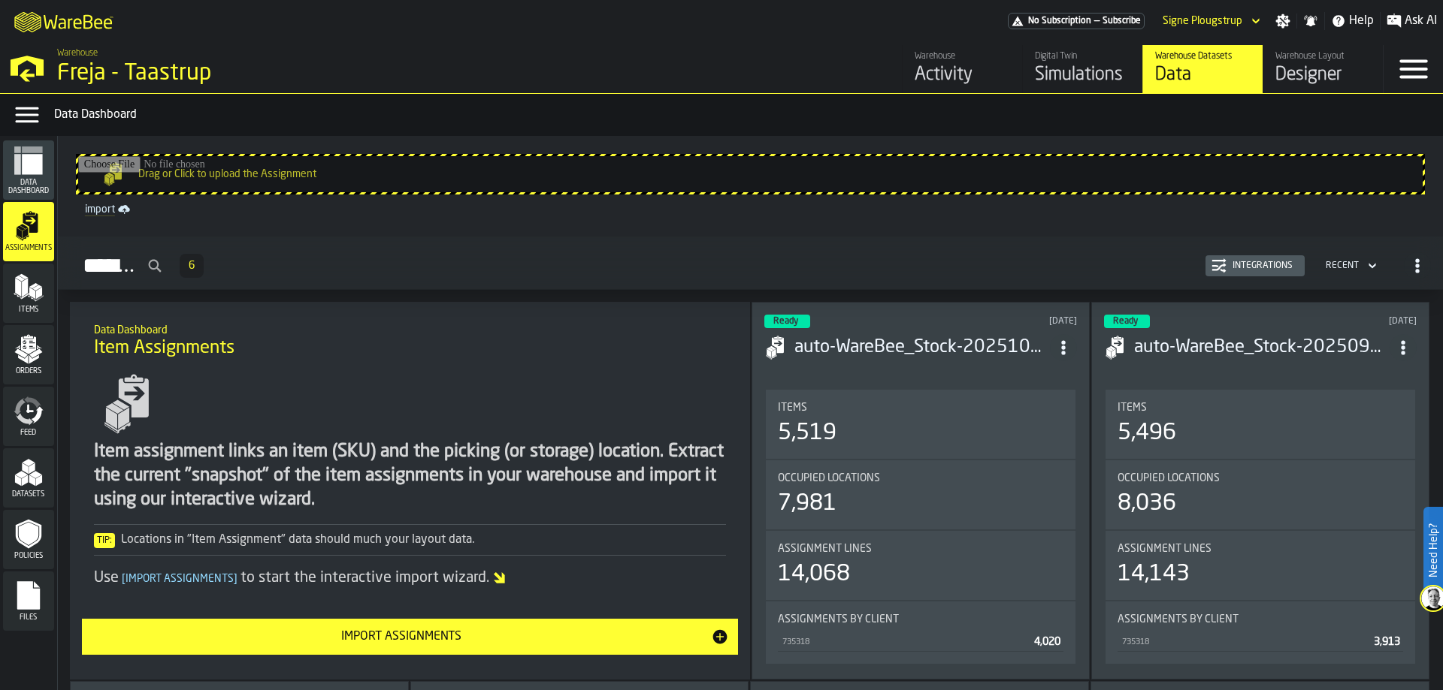
click at [30, 305] on div "Items" at bounding box center [28, 293] width 51 height 41
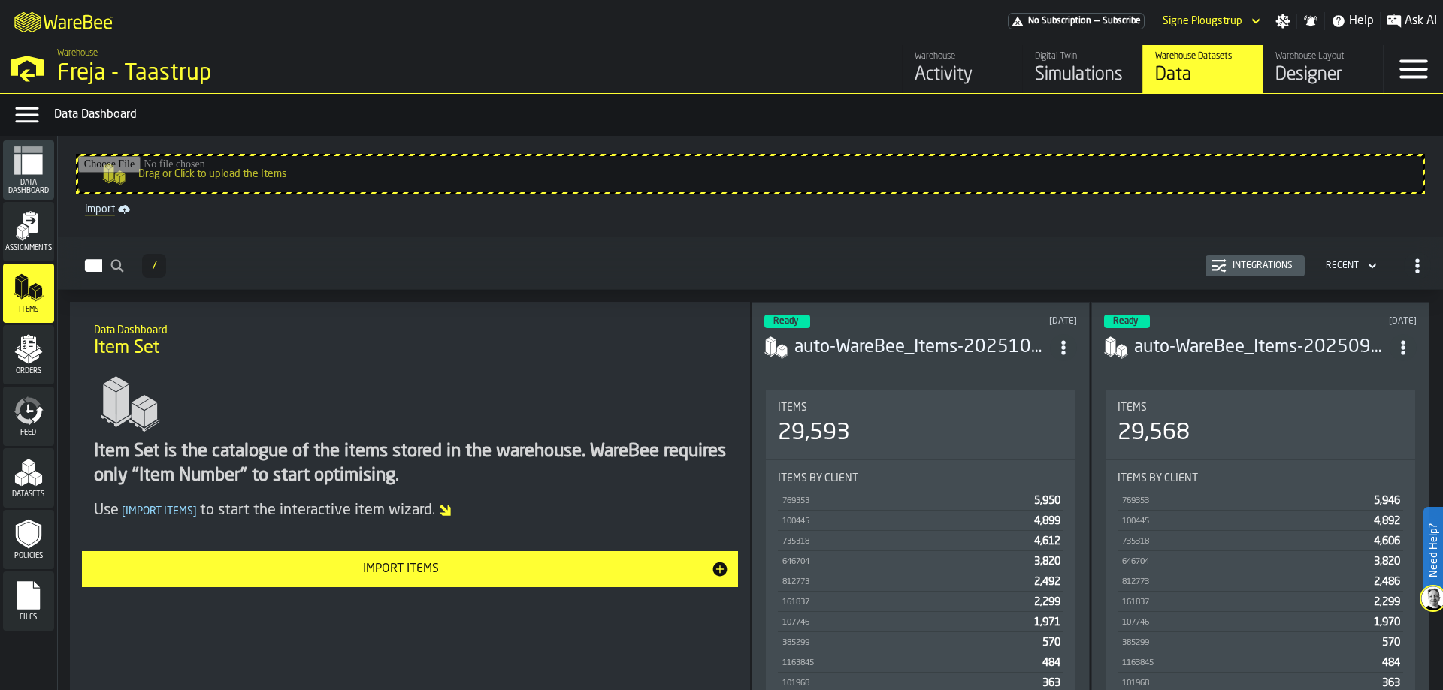
click at [50, 338] on div "Orders" at bounding box center [28, 354] width 51 height 41
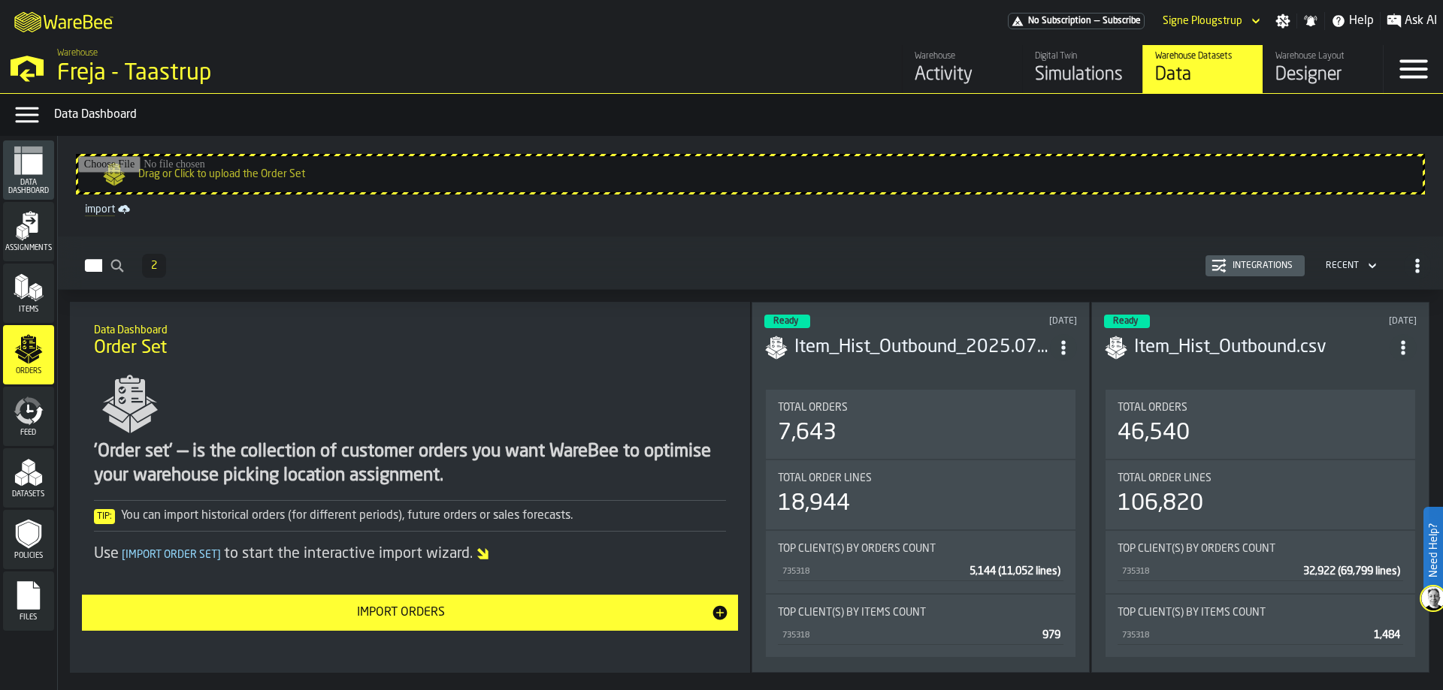
click at [41, 403] on icon "menu Feed" at bounding box center [29, 411] width 30 height 30
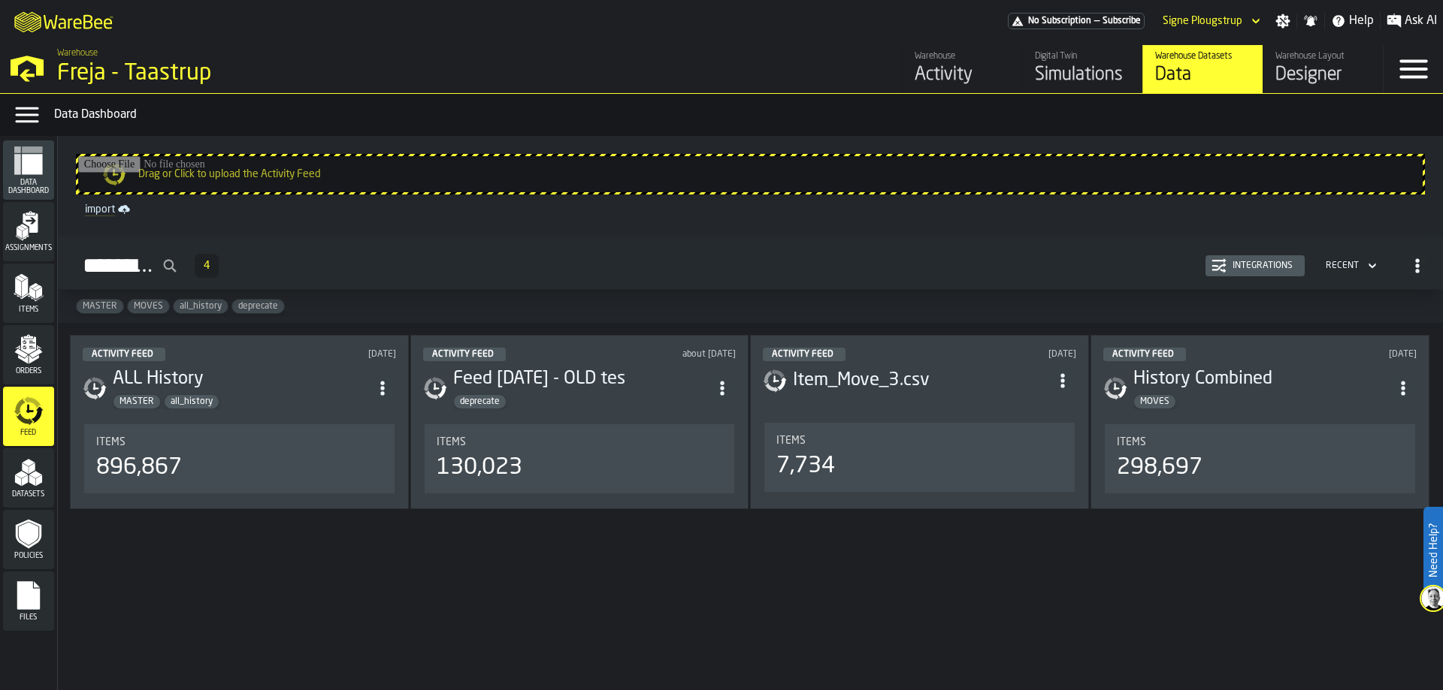
click at [28, 340] on icon "menu Orders" at bounding box center [29, 349] width 30 height 30
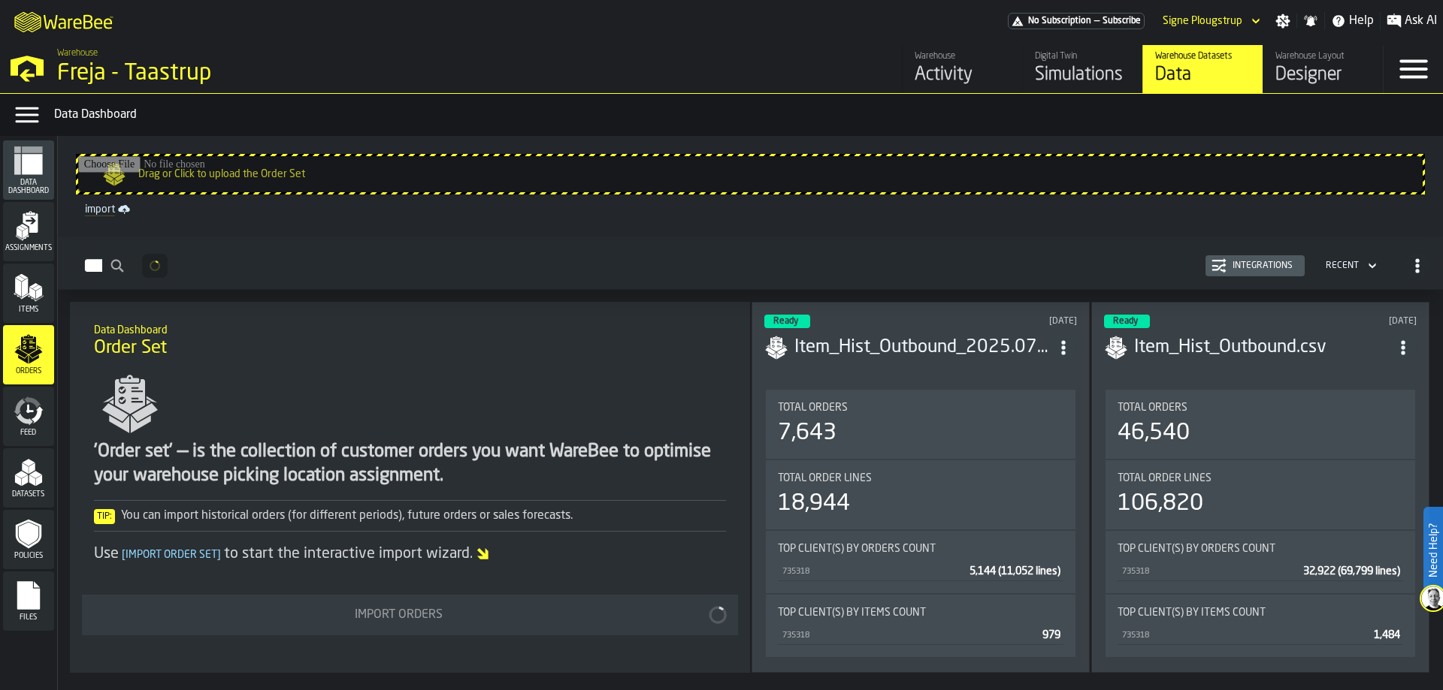
click at [35, 303] on icon "menu Items" at bounding box center [29, 288] width 30 height 30
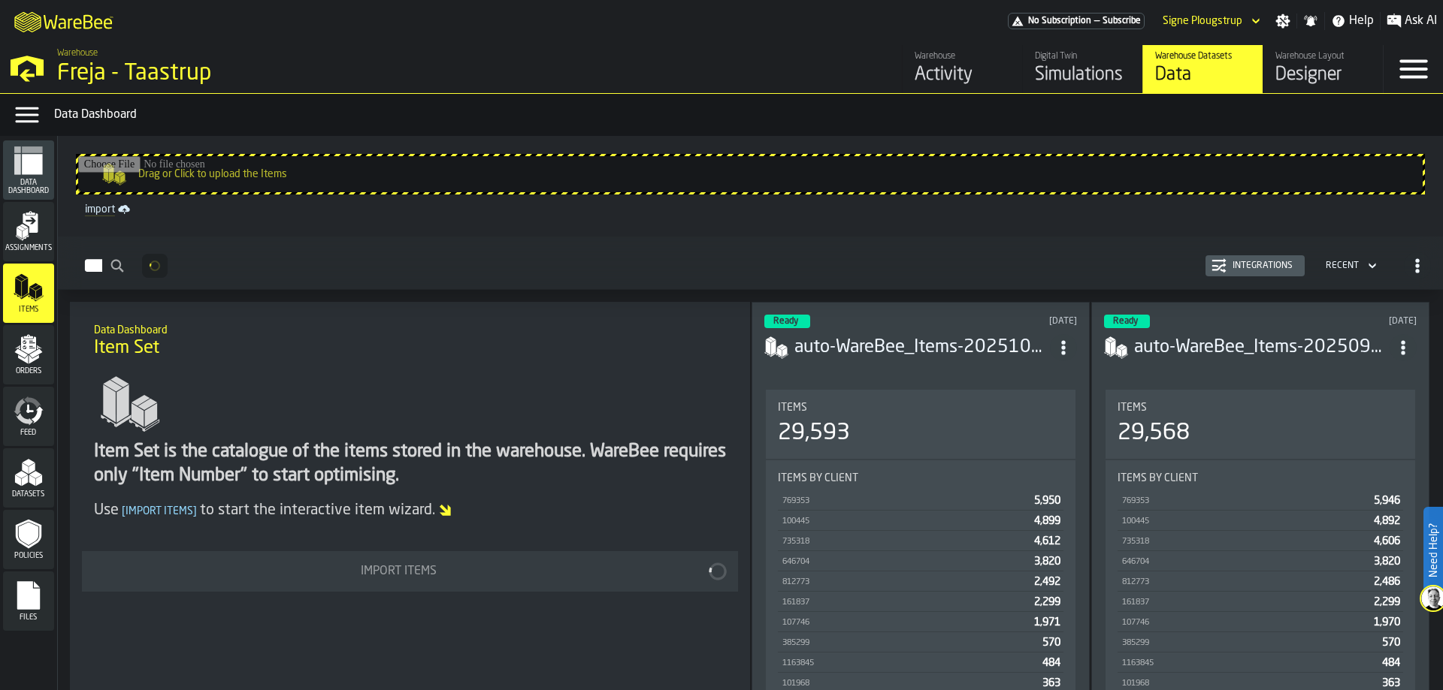
click at [32, 251] on span "Assignments" at bounding box center [28, 248] width 51 height 8
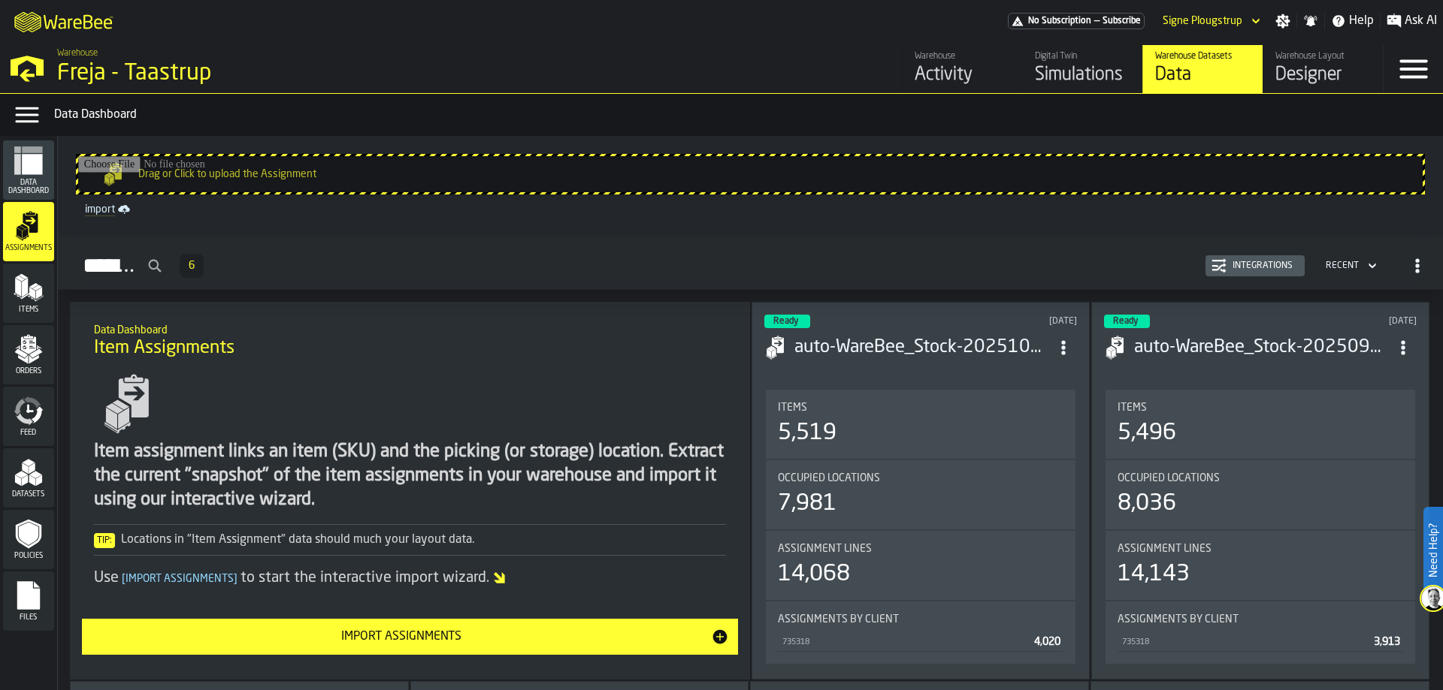
click at [32, 295] on polygon "menu Items" at bounding box center [32, 294] width 6 height 12
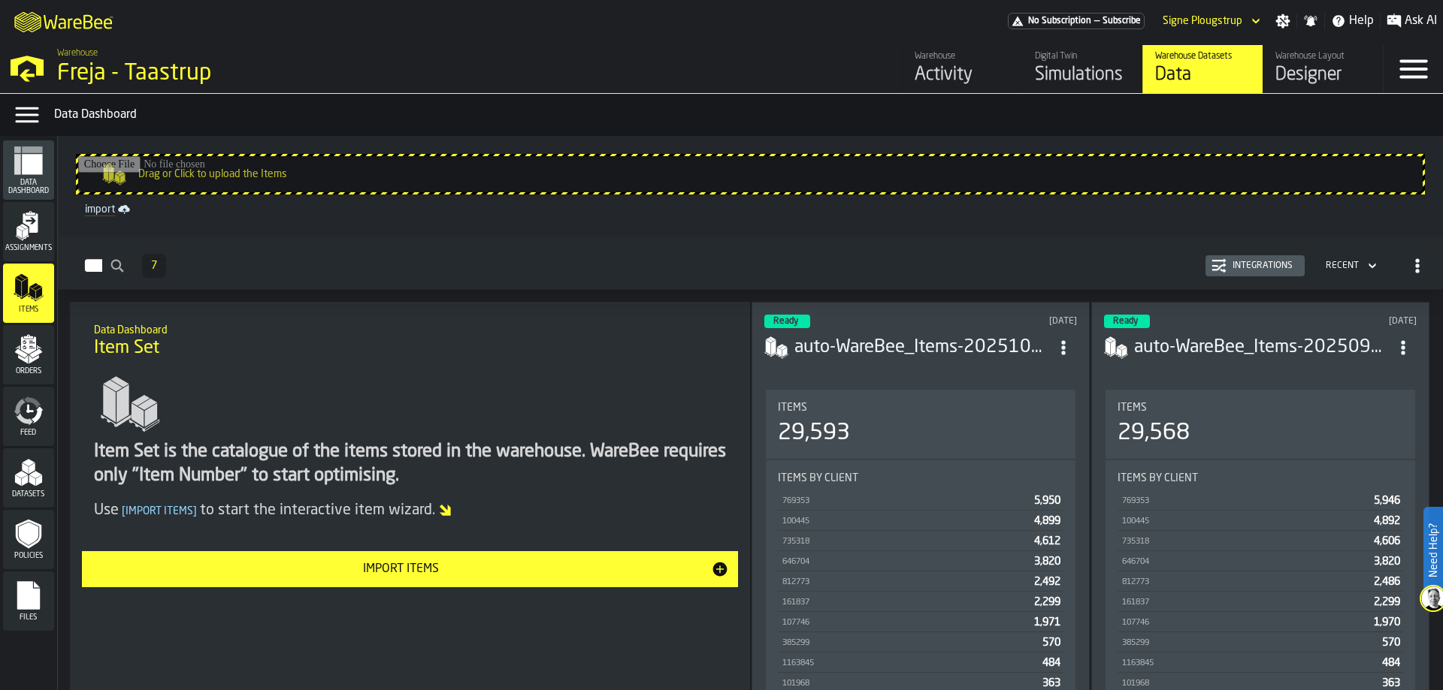
click at [17, 375] on span "Orders" at bounding box center [28, 371] width 51 height 8
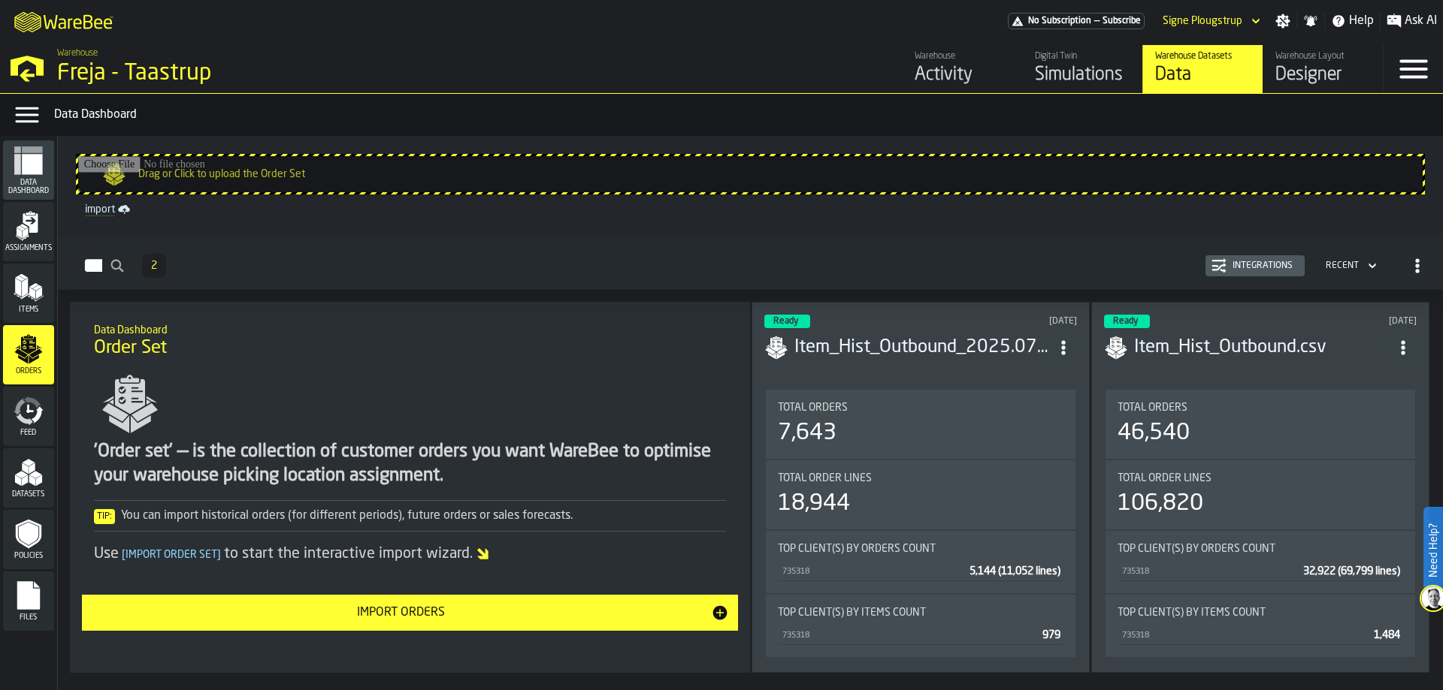
click at [20, 412] on icon "menu Feed" at bounding box center [20, 406] width 12 height 17
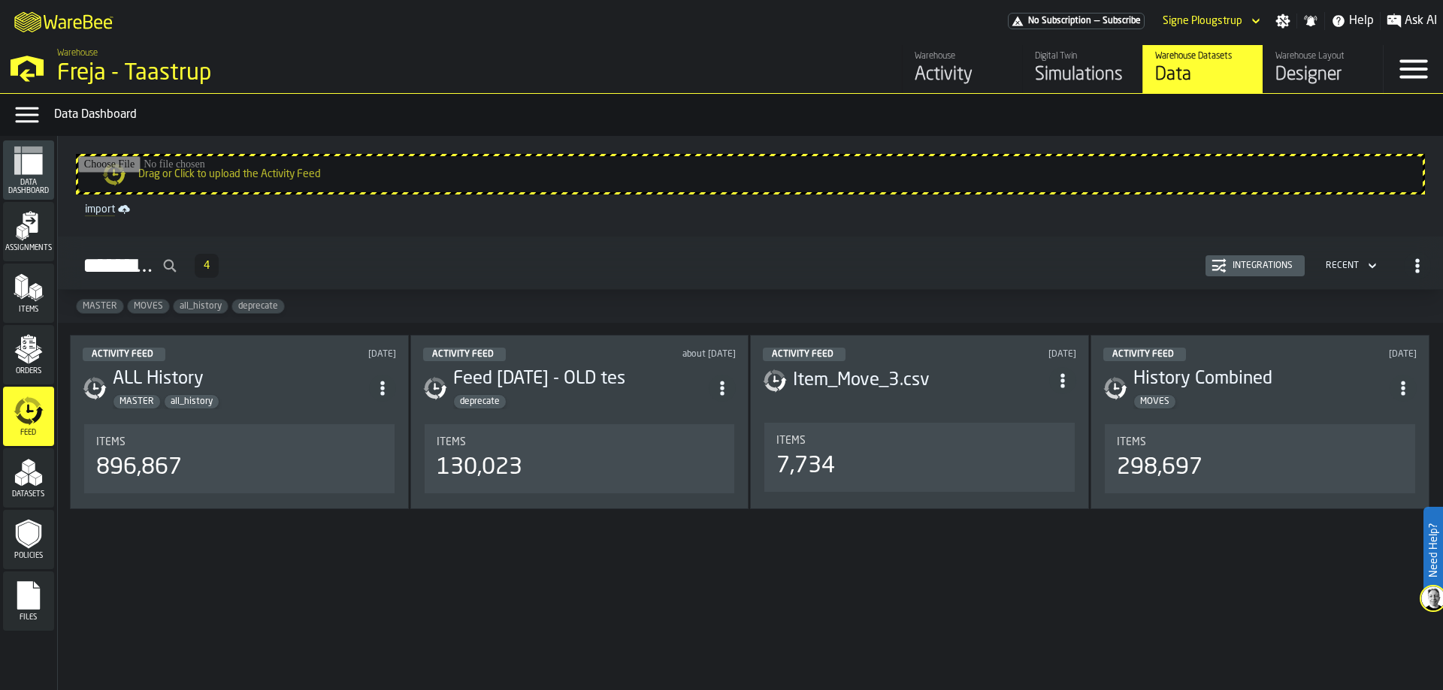
click at [59, 237] on h2 "Activity Feed 4 Integrations Recent" at bounding box center [750, 263] width 1385 height 53
click at [41, 238] on icon "menu Assignments" at bounding box center [29, 226] width 30 height 30
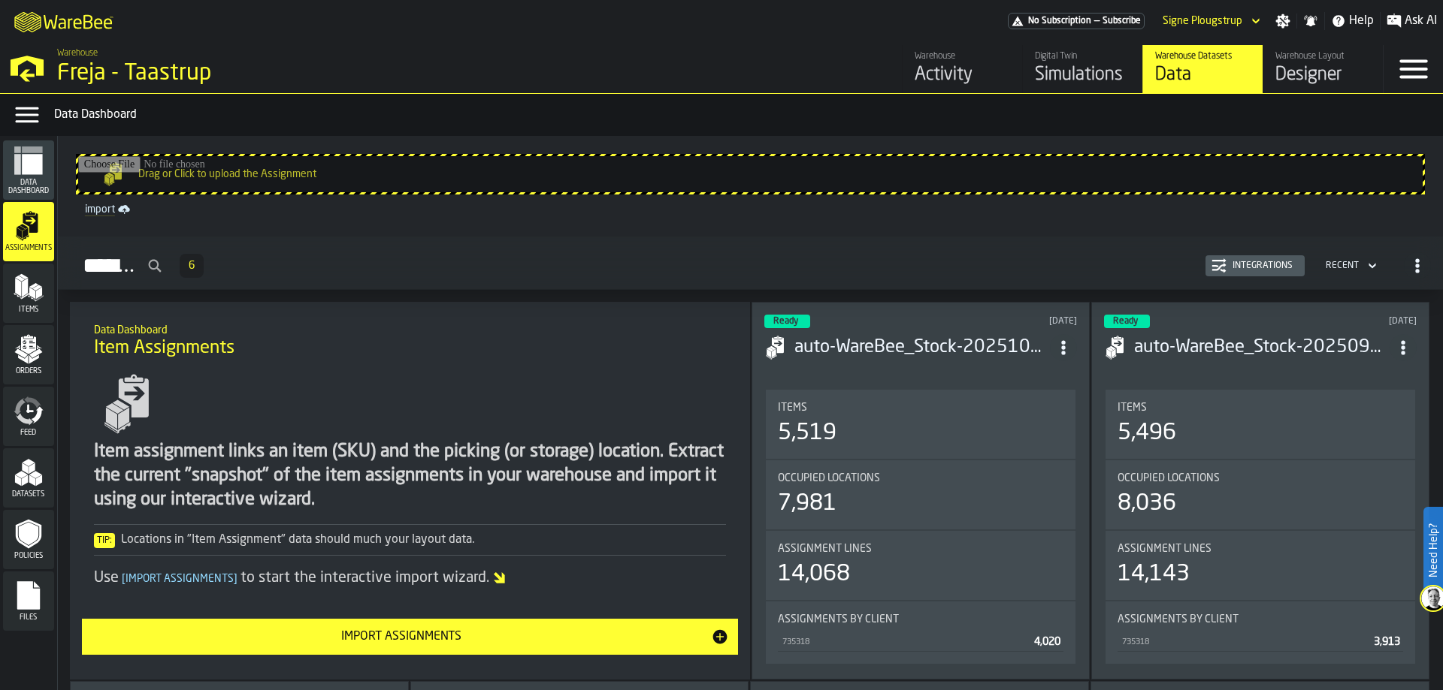
click at [23, 301] on icon "menu Items" at bounding box center [29, 288] width 30 height 30
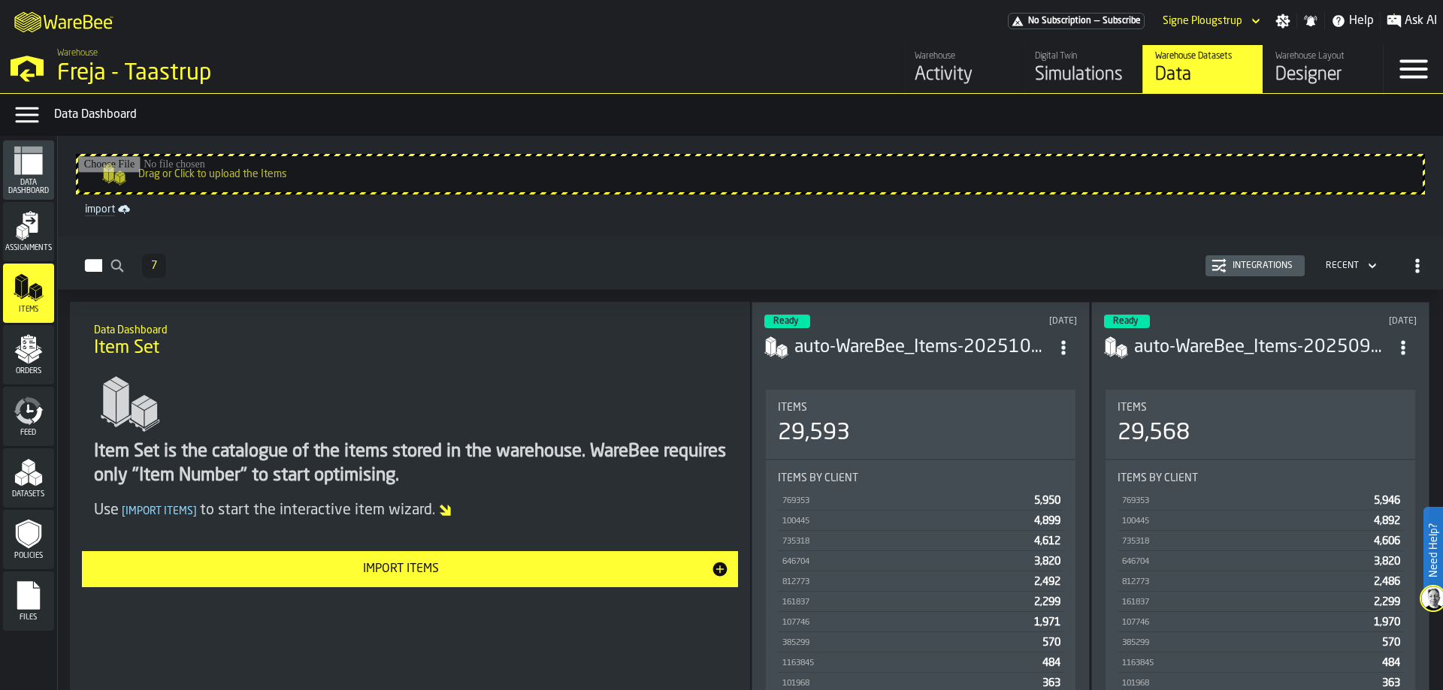
click at [26, 340] on icon "menu Orders" at bounding box center [28, 345] width 15 height 17
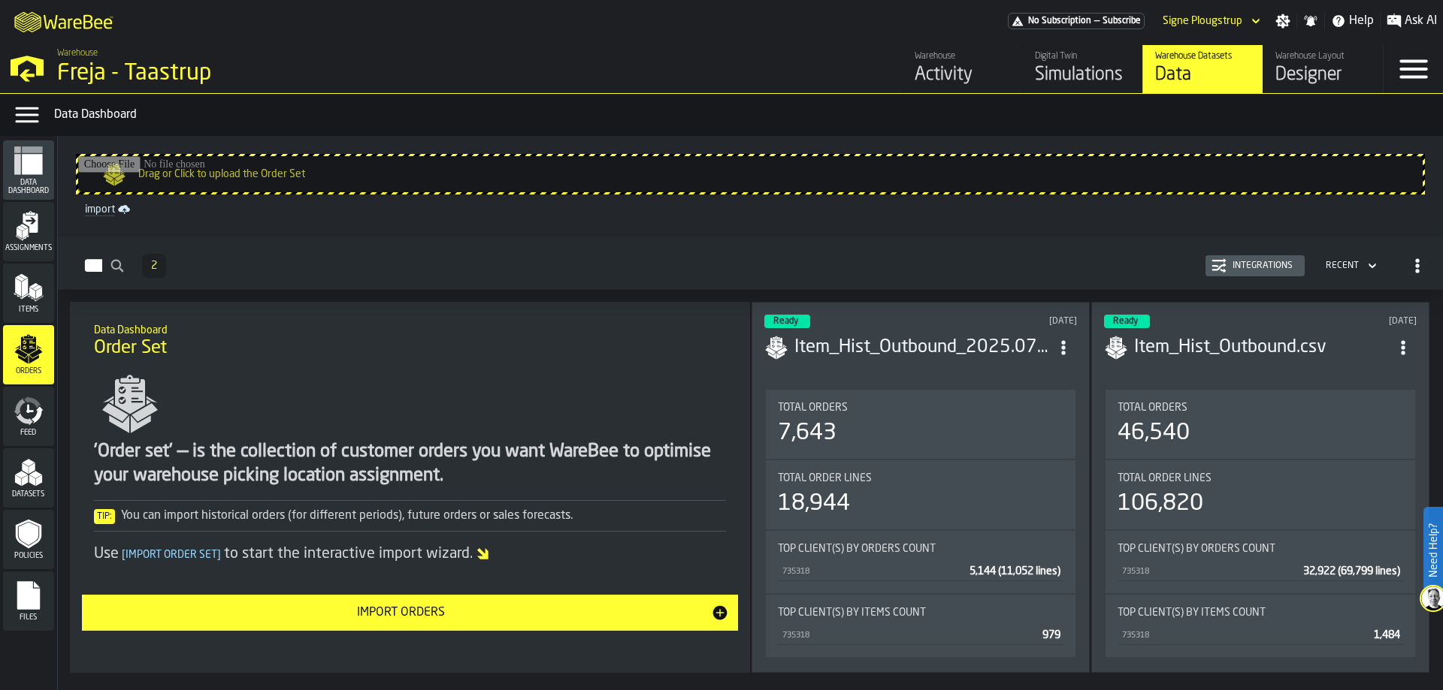
click at [26, 394] on div "Feed" at bounding box center [28, 416] width 51 height 59
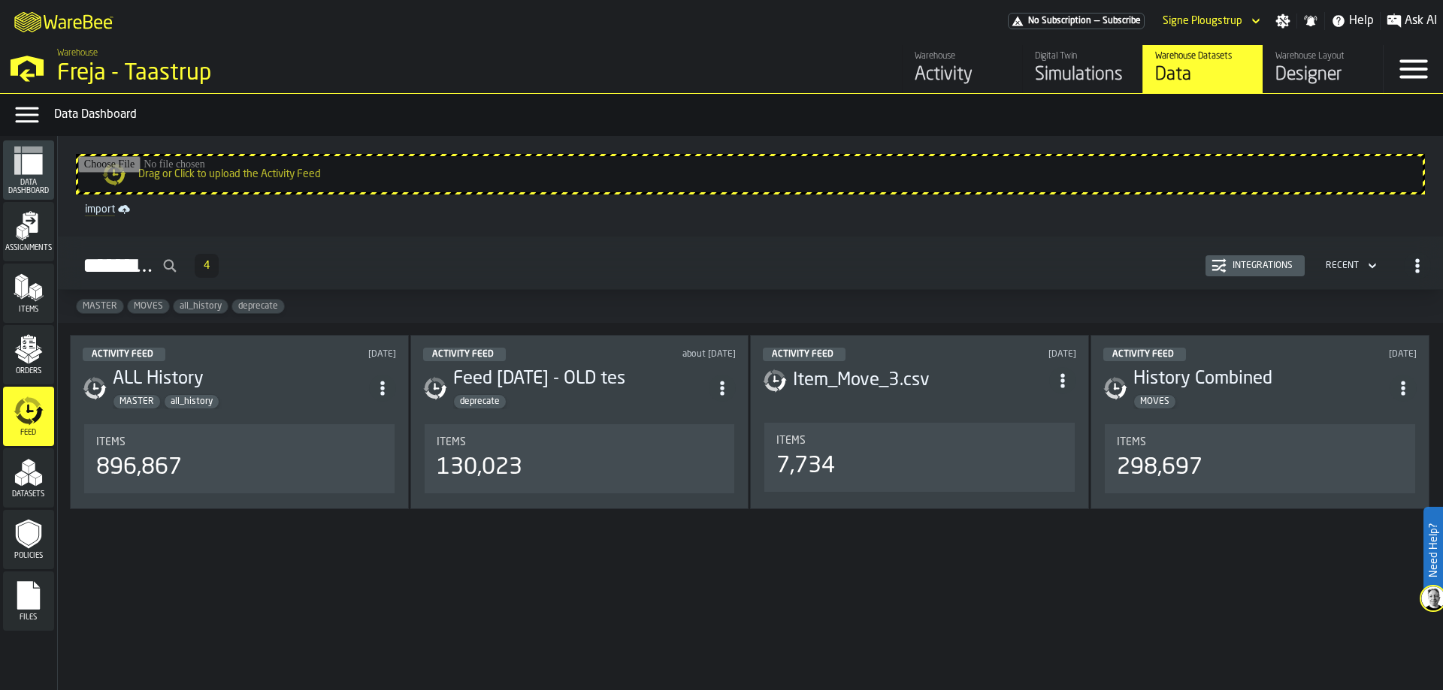
click at [18, 229] on polygon "menu Assignments" at bounding box center [21, 227] width 9 height 5
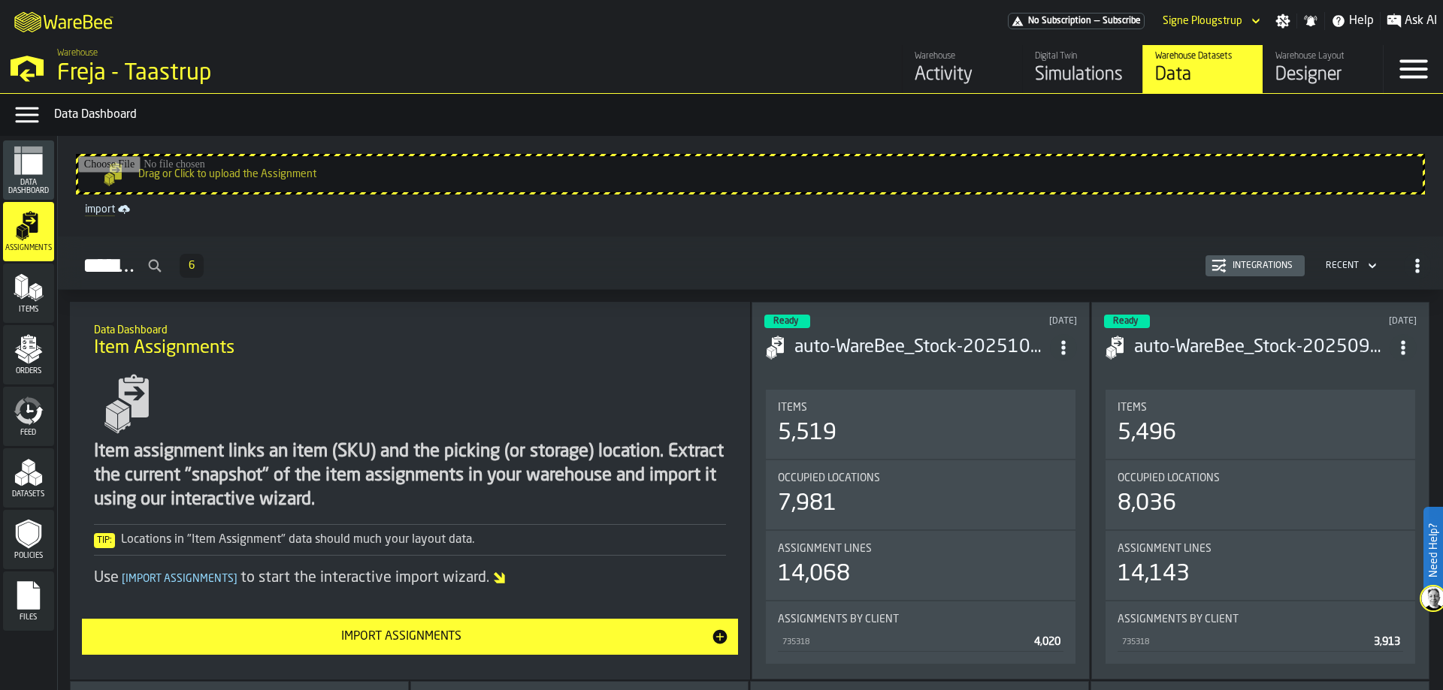
click at [21, 295] on polygon "menu Items" at bounding box center [18, 287] width 6 height 19
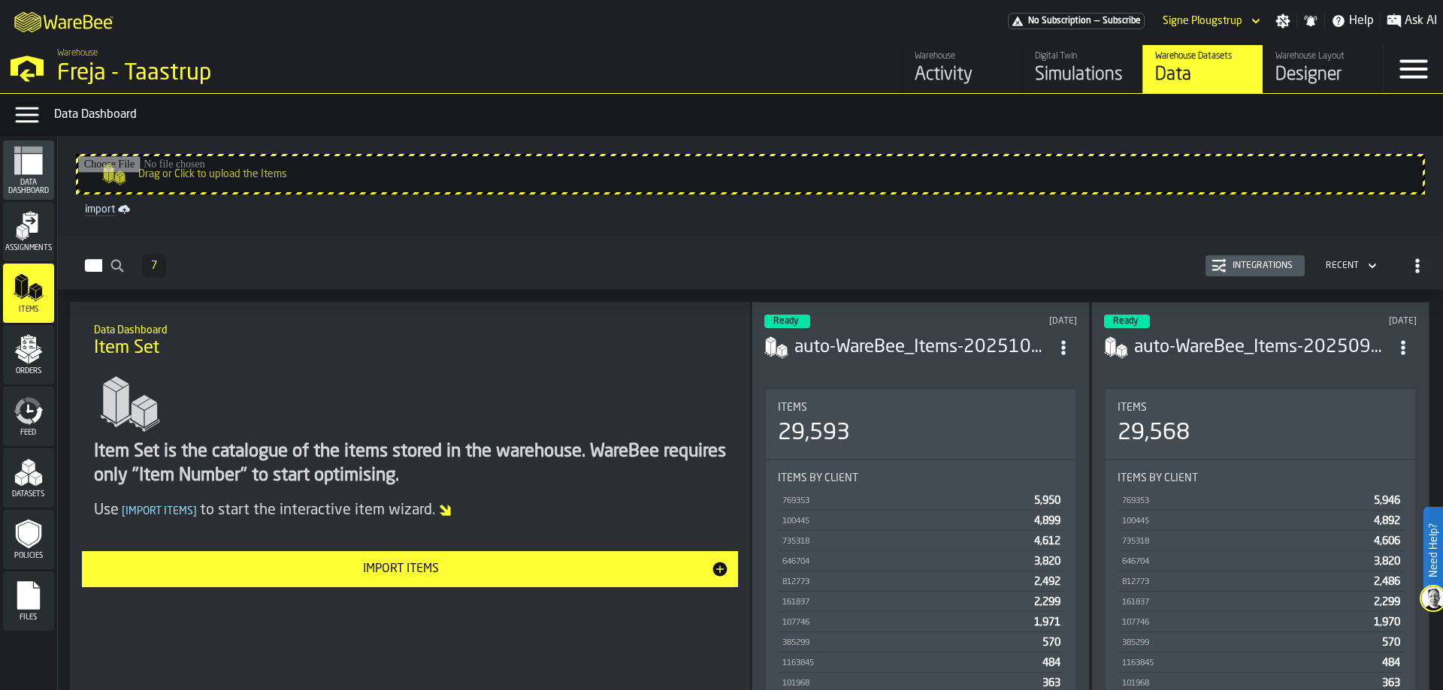
click at [23, 354] on polygon "menu Orders" at bounding box center [20, 353] width 13 height 9
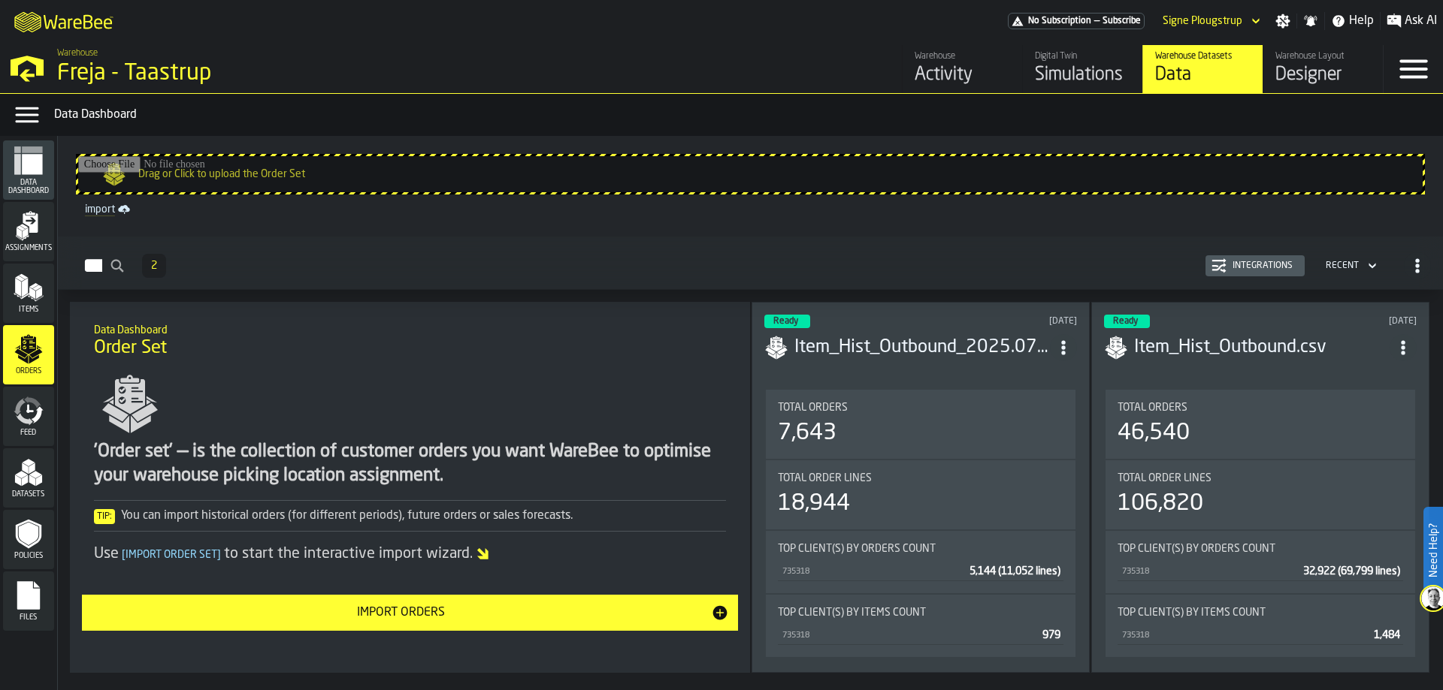
click at [19, 413] on icon "menu Feed" at bounding box center [20, 406] width 12 height 17
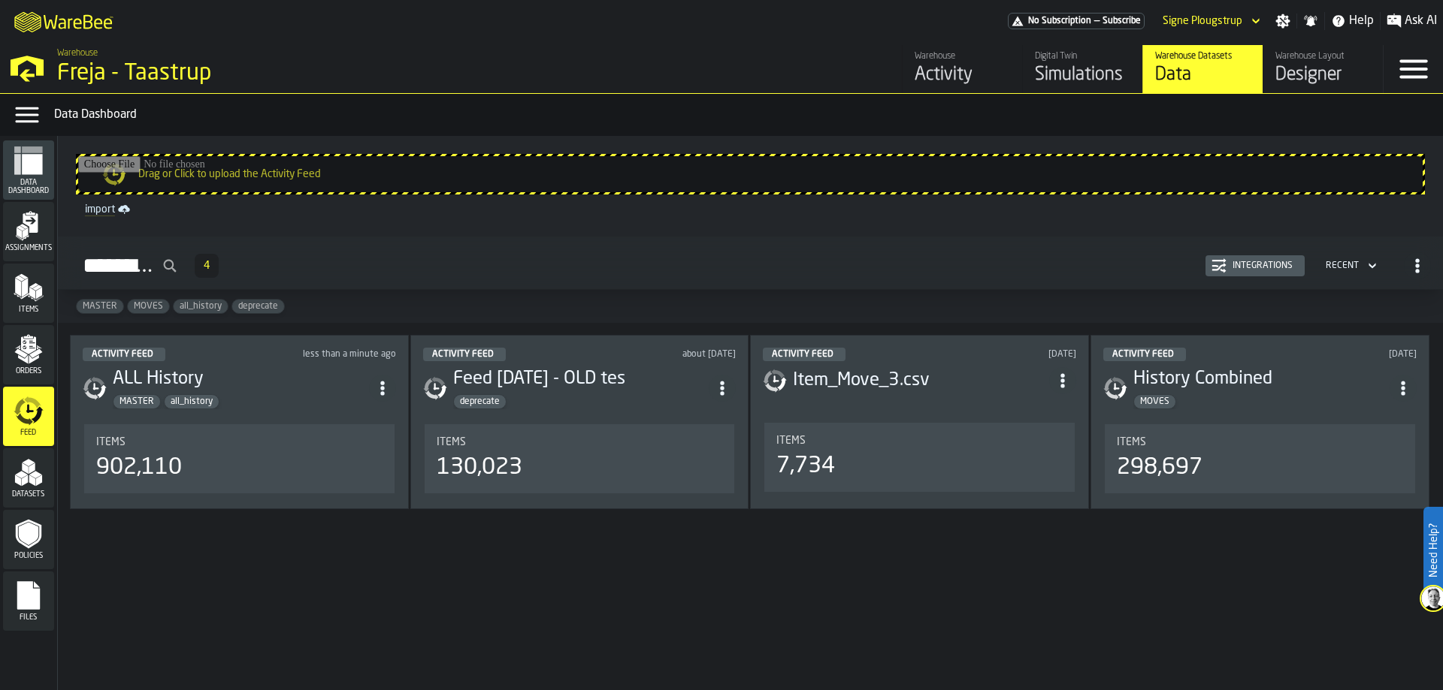
click at [942, 56] on div "Warehouse" at bounding box center [961, 56] width 95 height 11
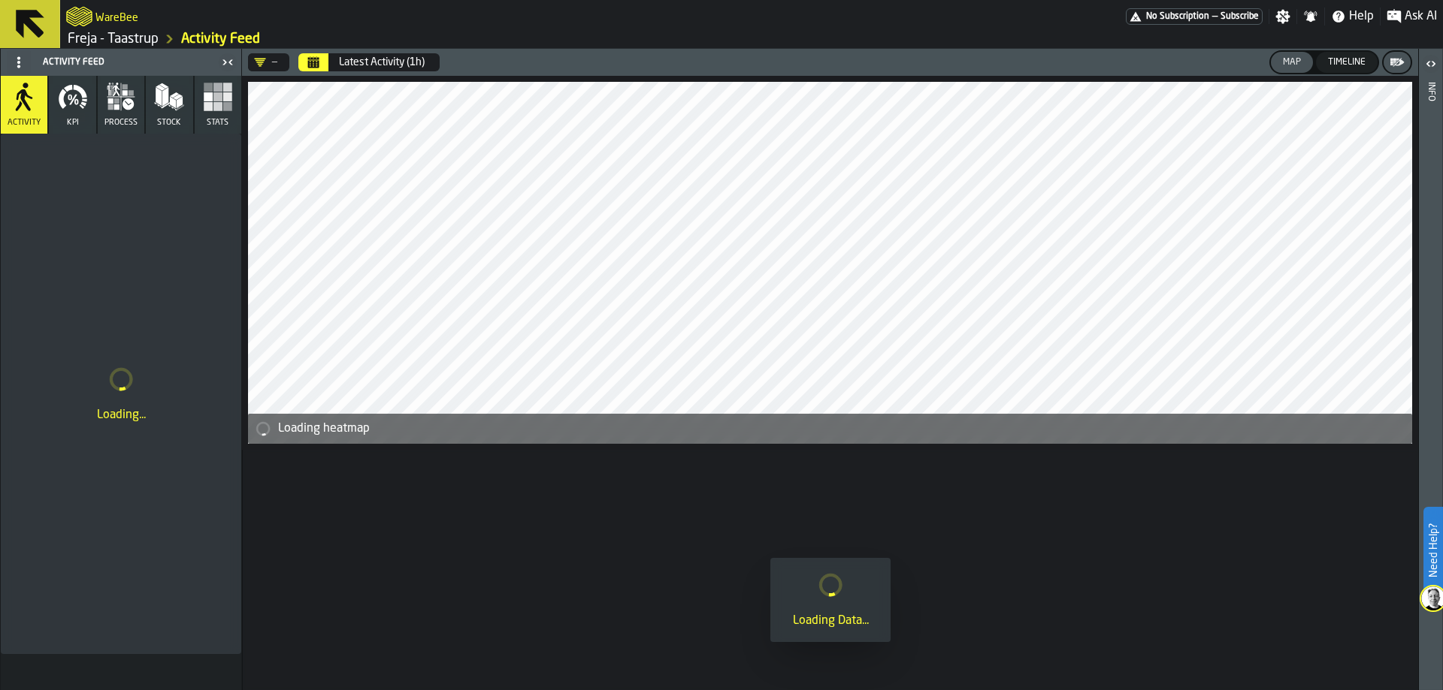
click at [317, 59] on icon "Calendar" at bounding box center [313, 59] width 11 height 2
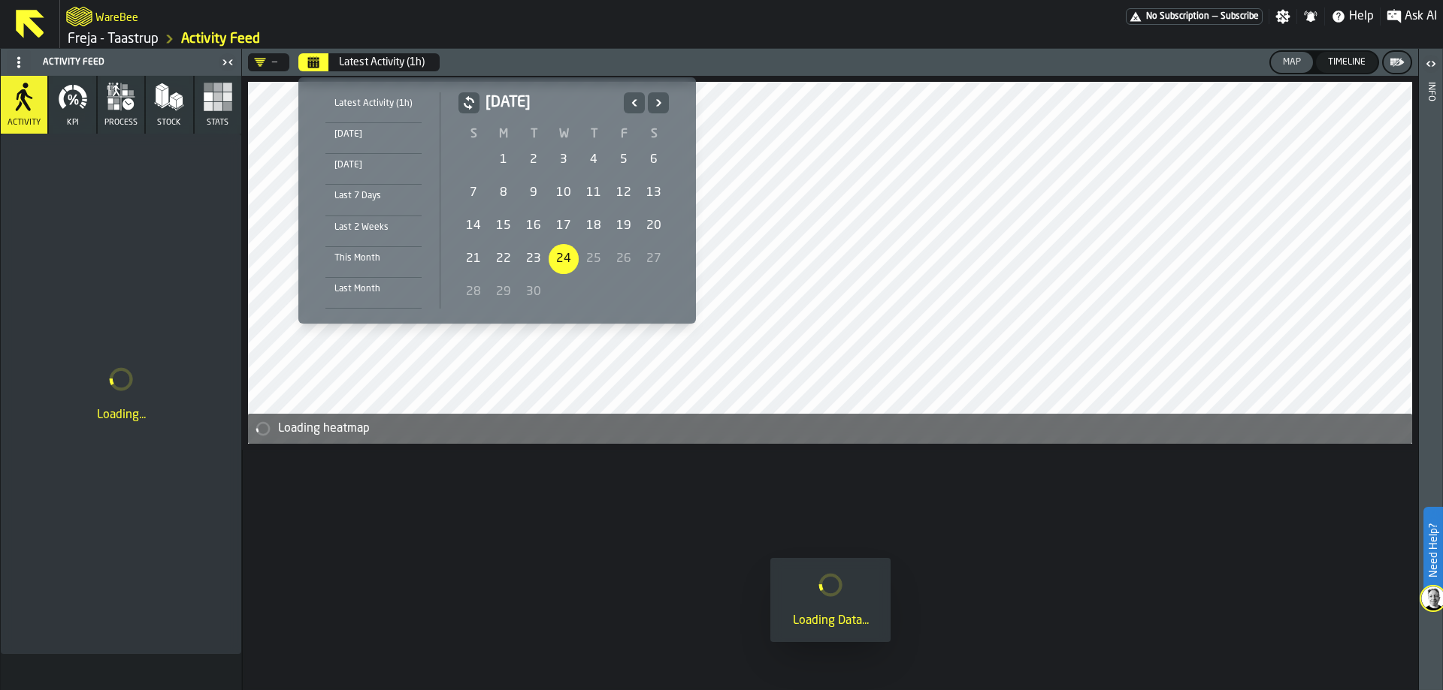
click at [627, 101] on icon "Previous" at bounding box center [634, 103] width 15 height 18
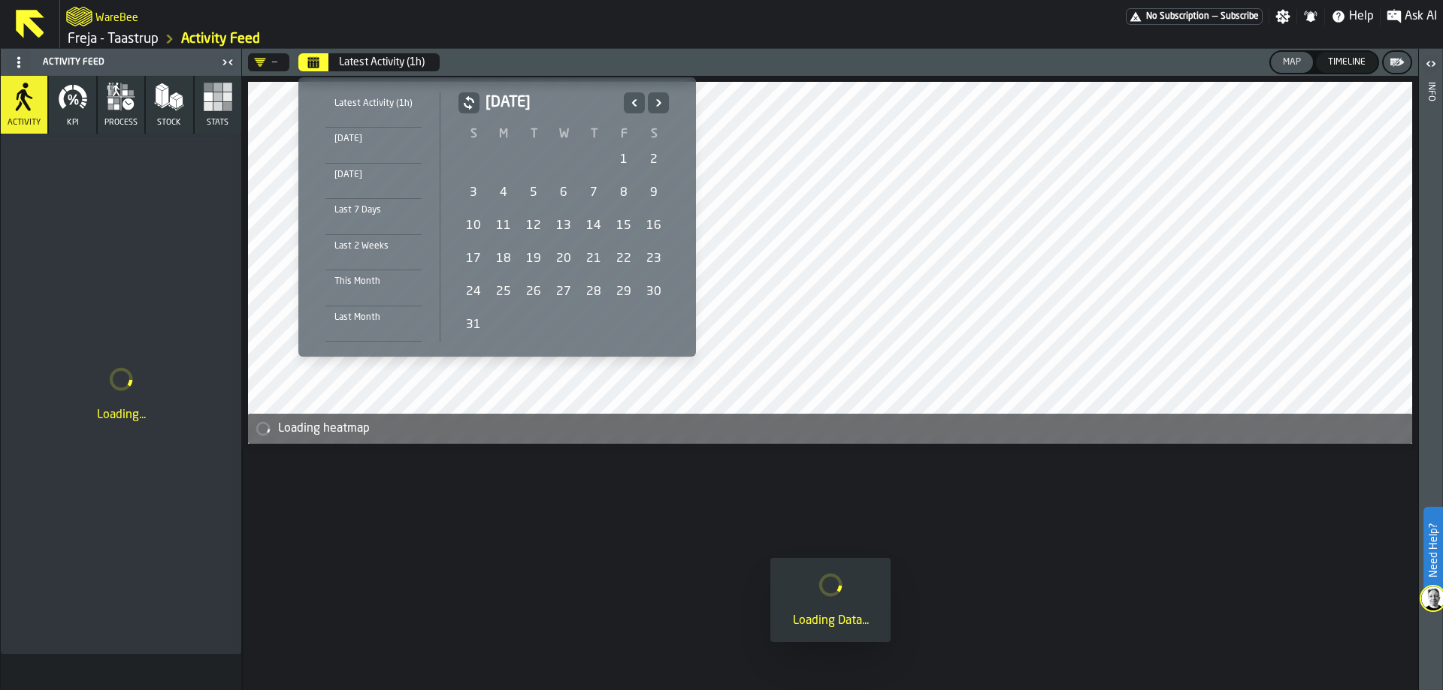
click at [627, 101] on icon "Previous" at bounding box center [634, 103] width 15 height 18
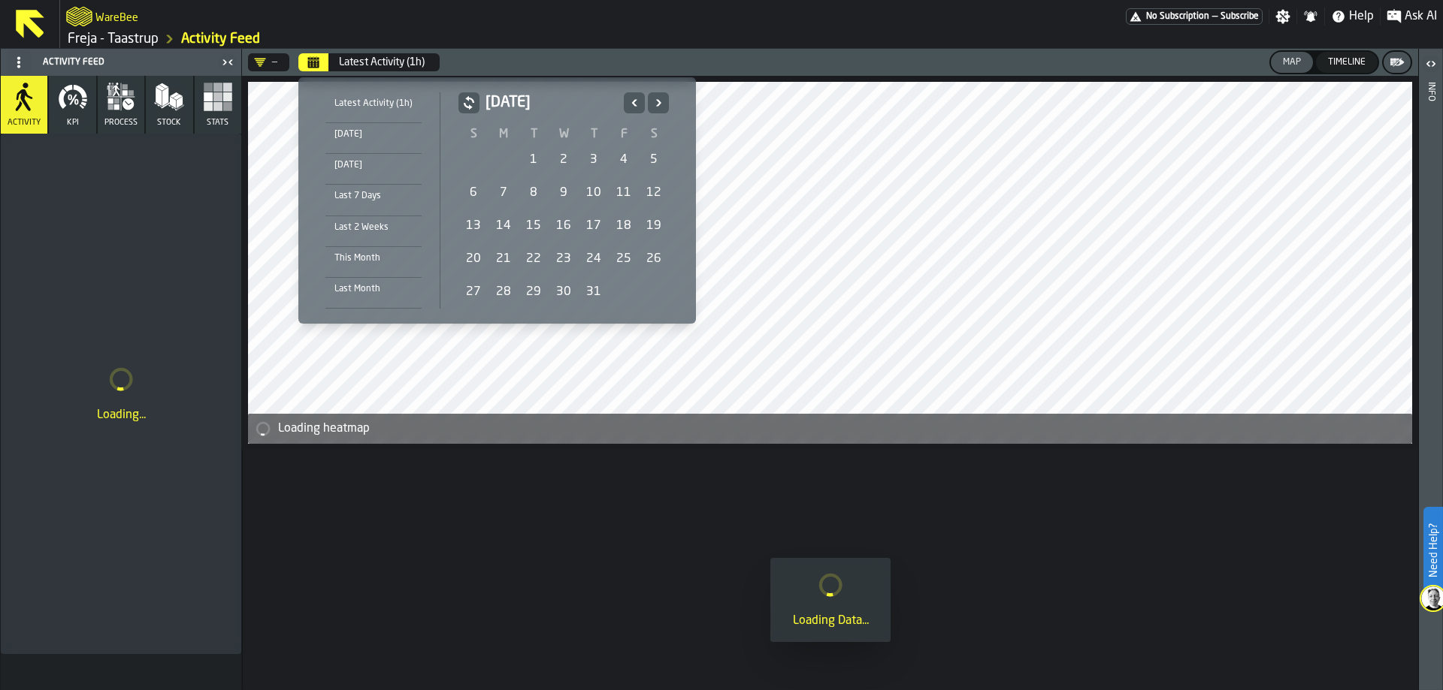
click at [532, 166] on div "1" at bounding box center [533, 160] width 30 height 30
click at [654, 108] on icon "Next" at bounding box center [658, 103] width 15 height 18
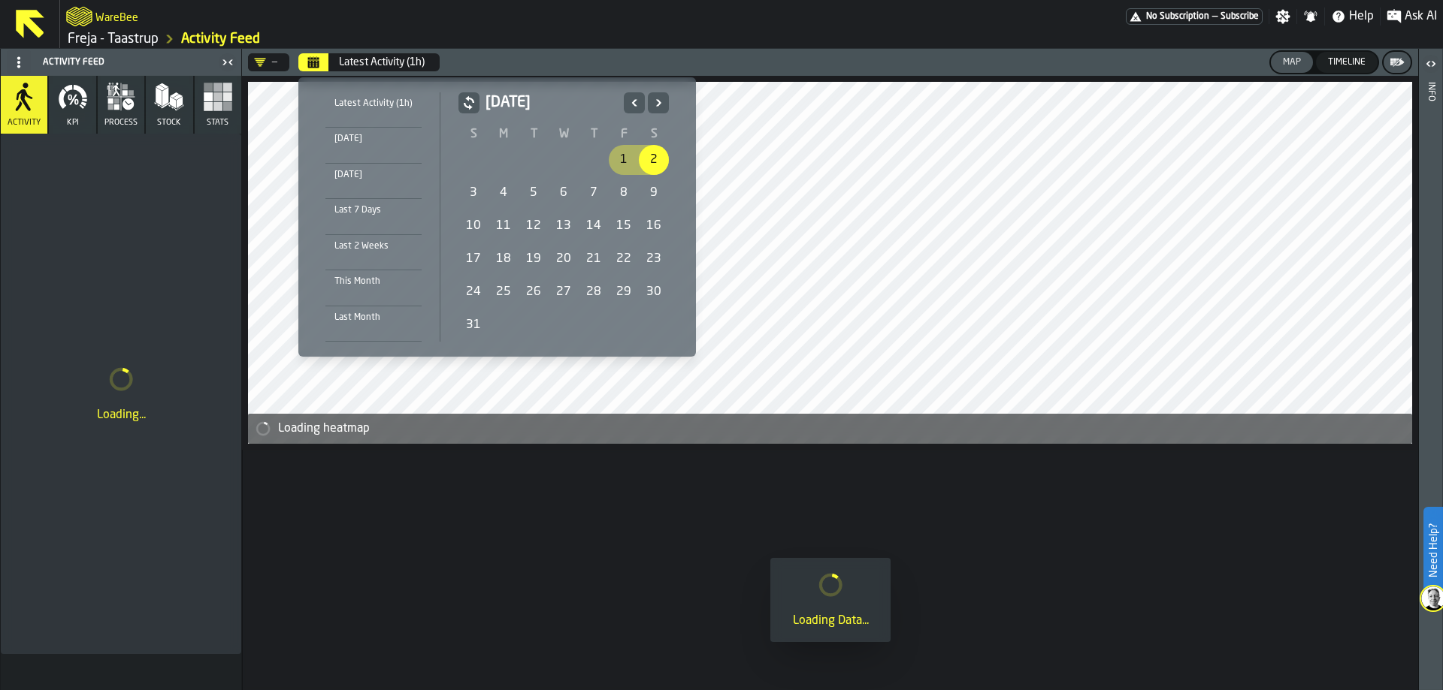
click at [654, 108] on icon "Next" at bounding box center [658, 103] width 15 height 18
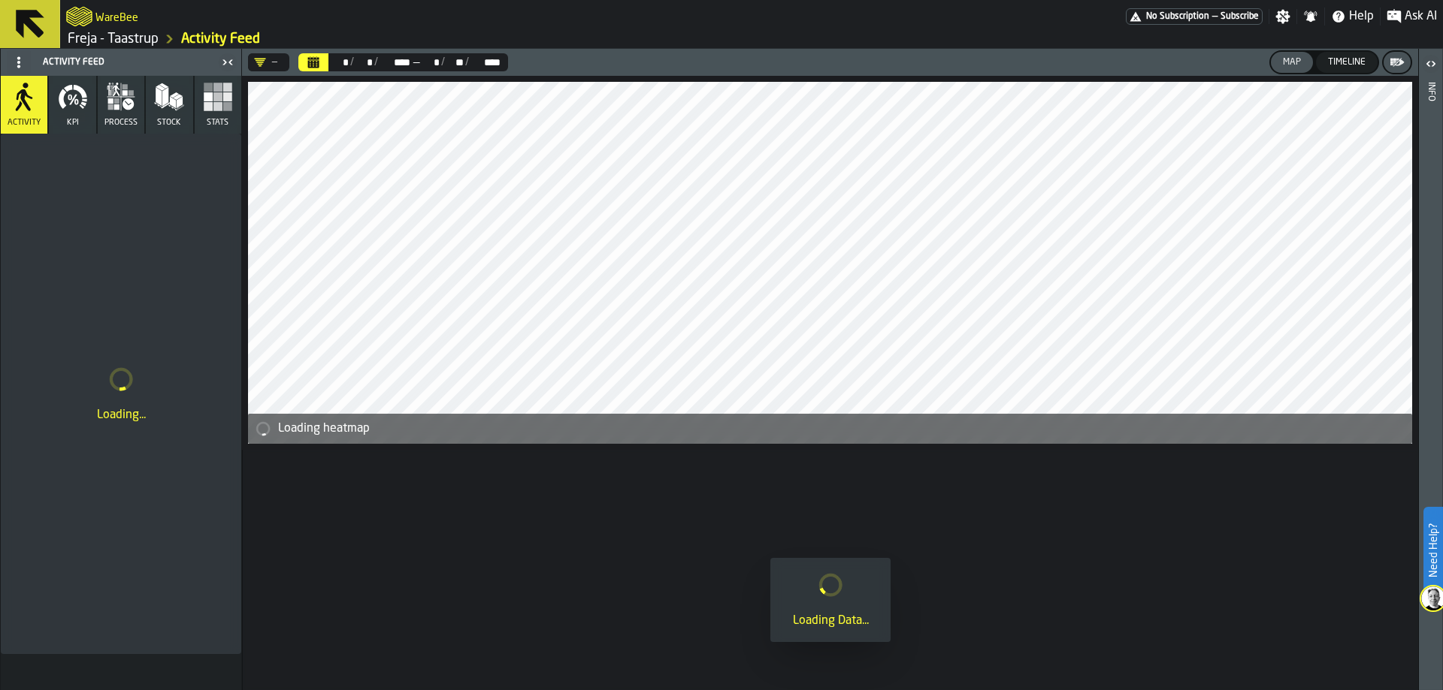
click at [266, 68] on div "—" at bounding box center [265, 62] width 23 height 12
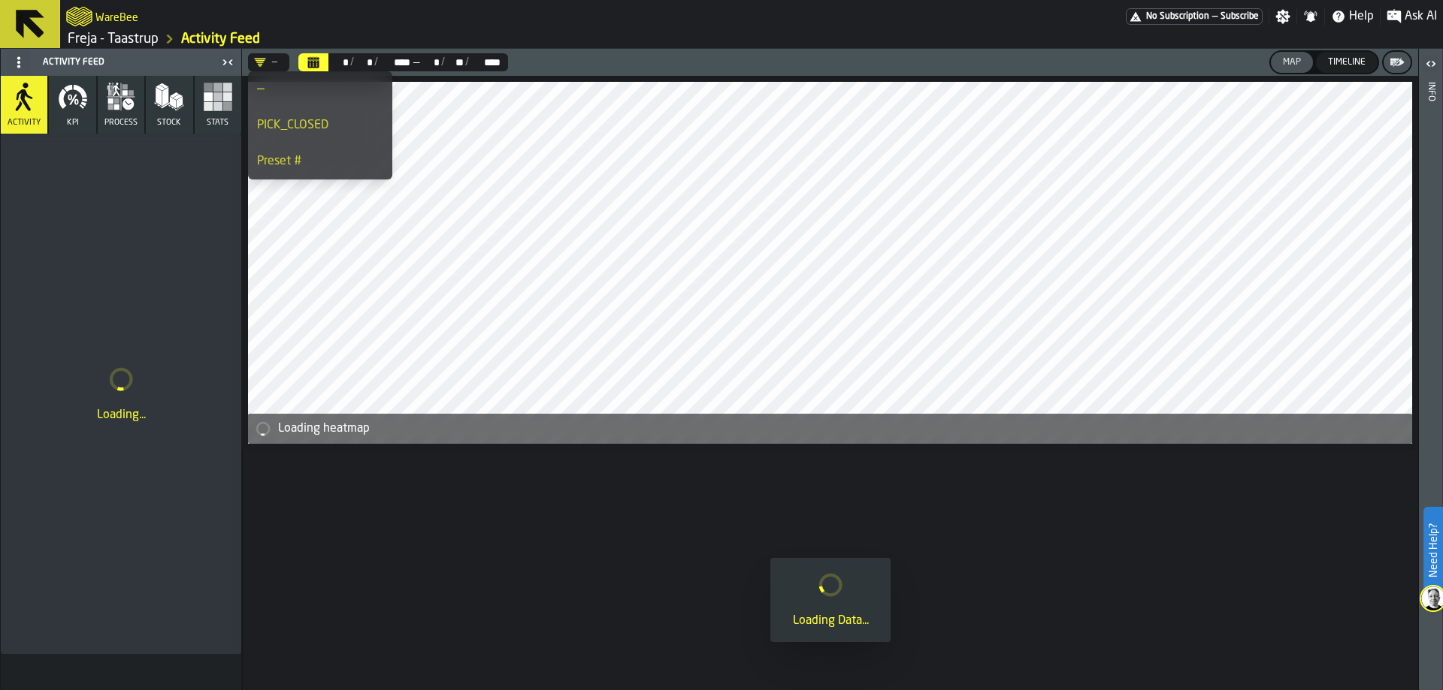
click at [300, 129] on div "PICK_CLOSED" at bounding box center [320, 125] width 126 height 18
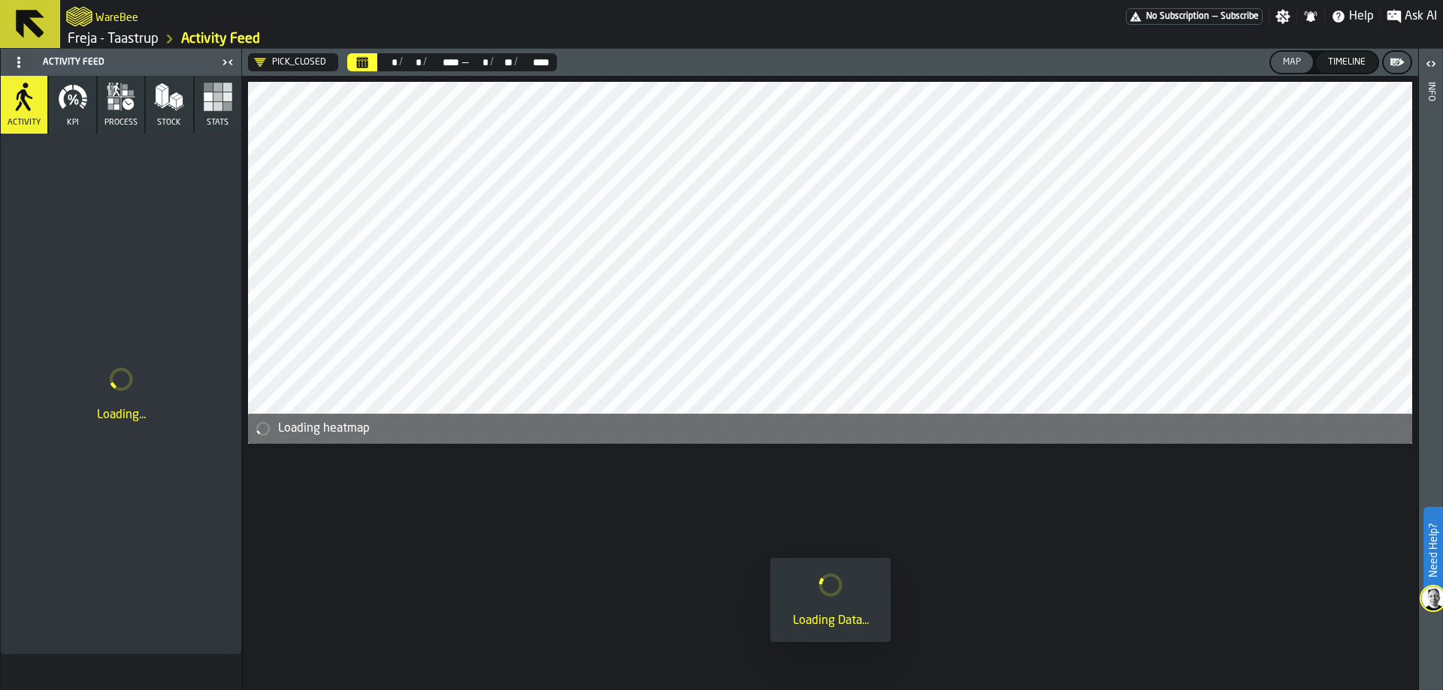
click at [225, 102] on rect "button" at bounding box center [227, 106] width 9 height 9
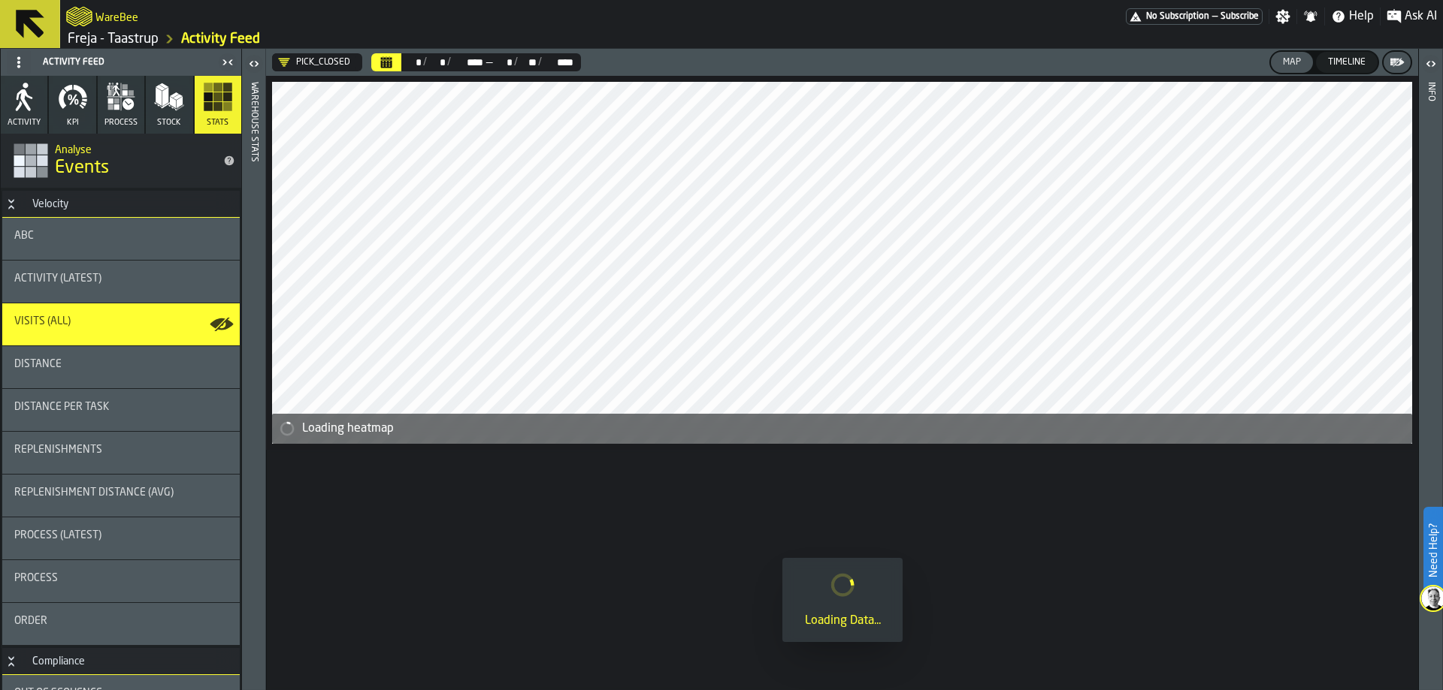
click at [116, 229] on div "ABC" at bounding box center [120, 239] width 237 height 42
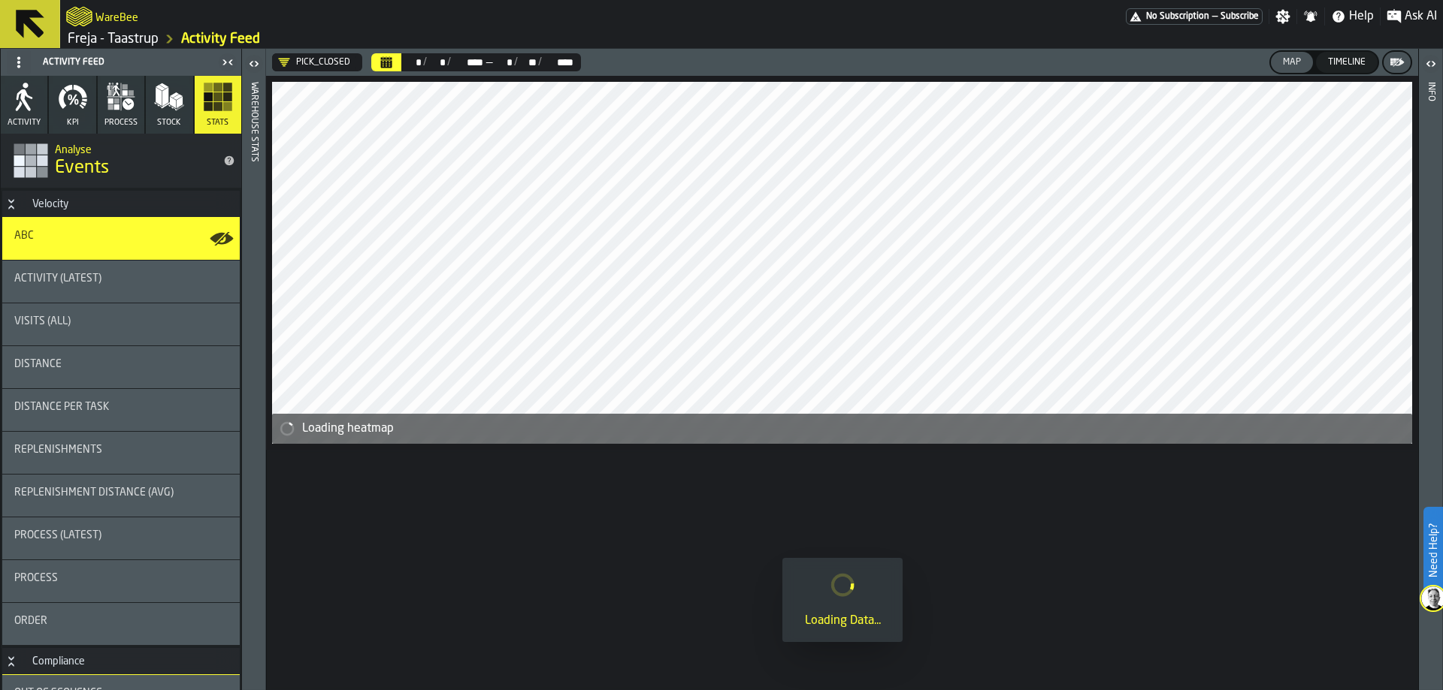
scroll to position [266, 0]
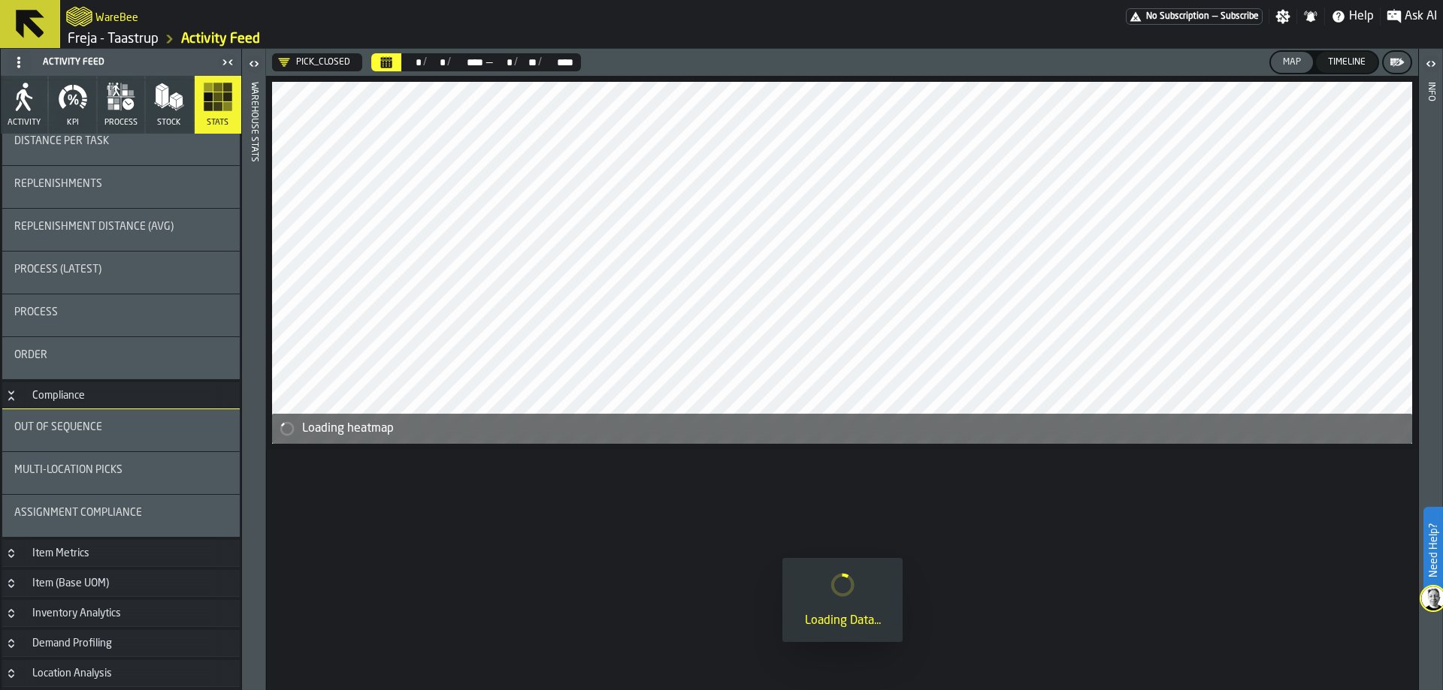
click at [104, 506] on div "Assignment Compliance" at bounding box center [120, 516] width 237 height 42
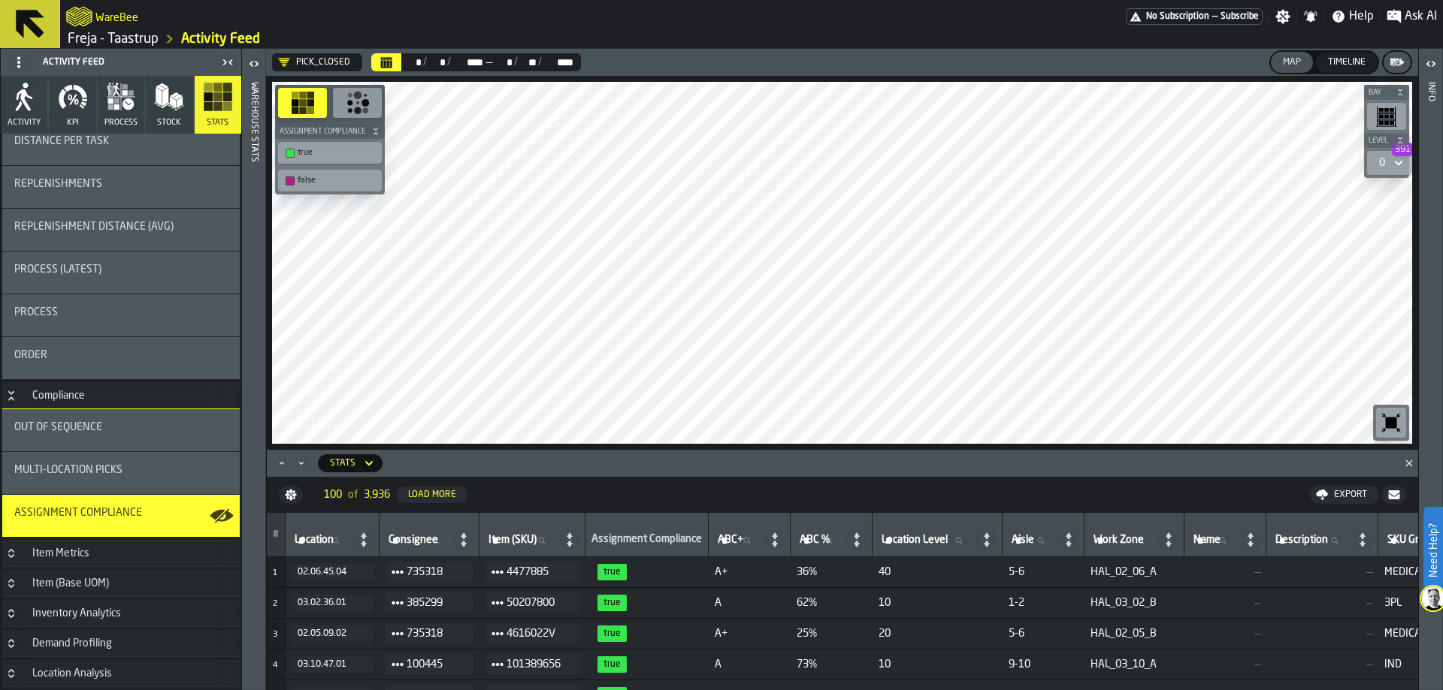
click at [165, 515] on div "Assignment Compliance" at bounding box center [120, 513] width 213 height 12
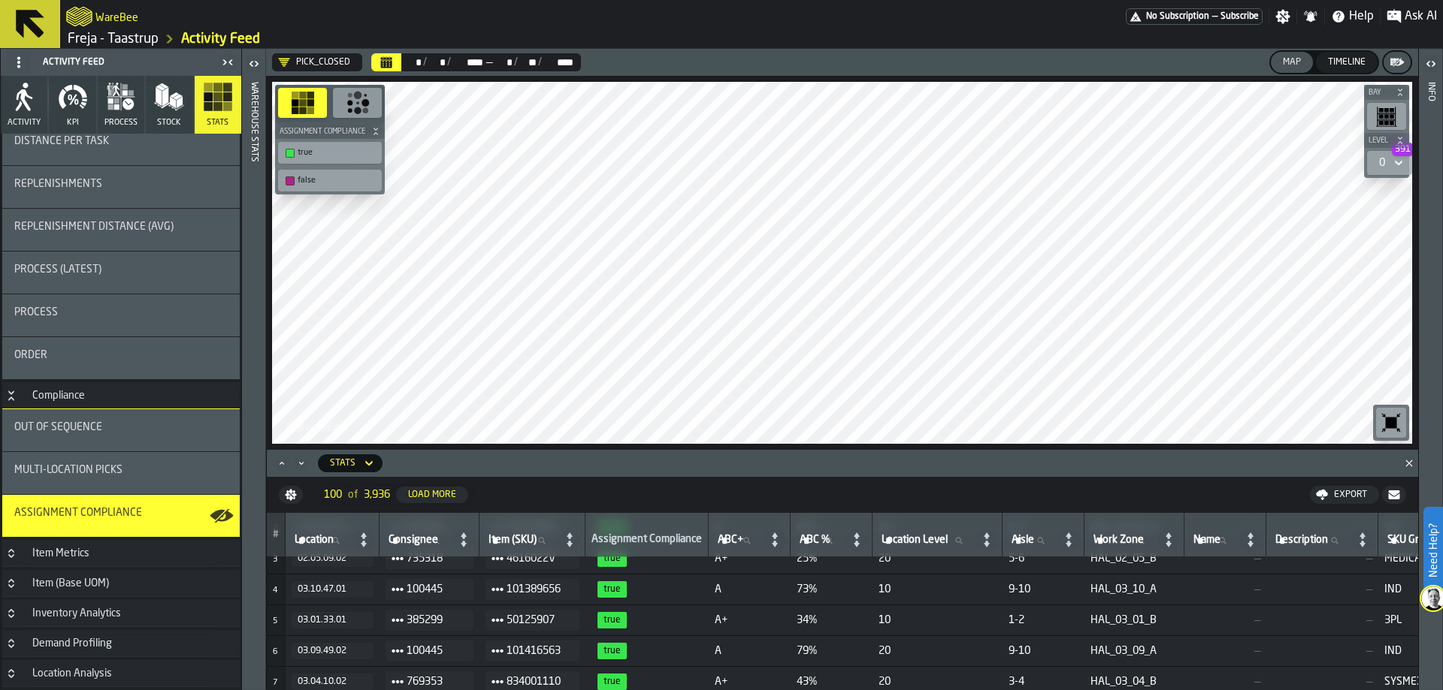
scroll to position [0, 0]
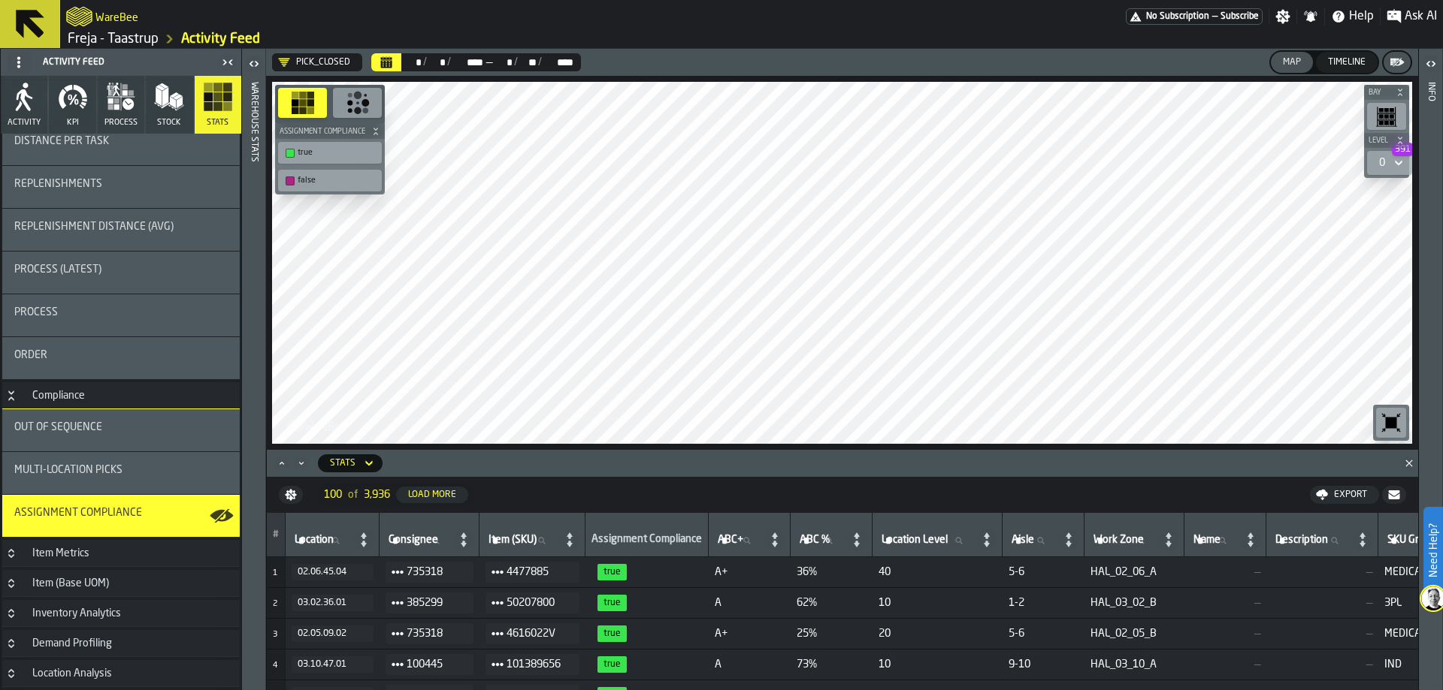
click at [63, 467] on span "Multi-Location Picks" at bounding box center [68, 470] width 108 height 12
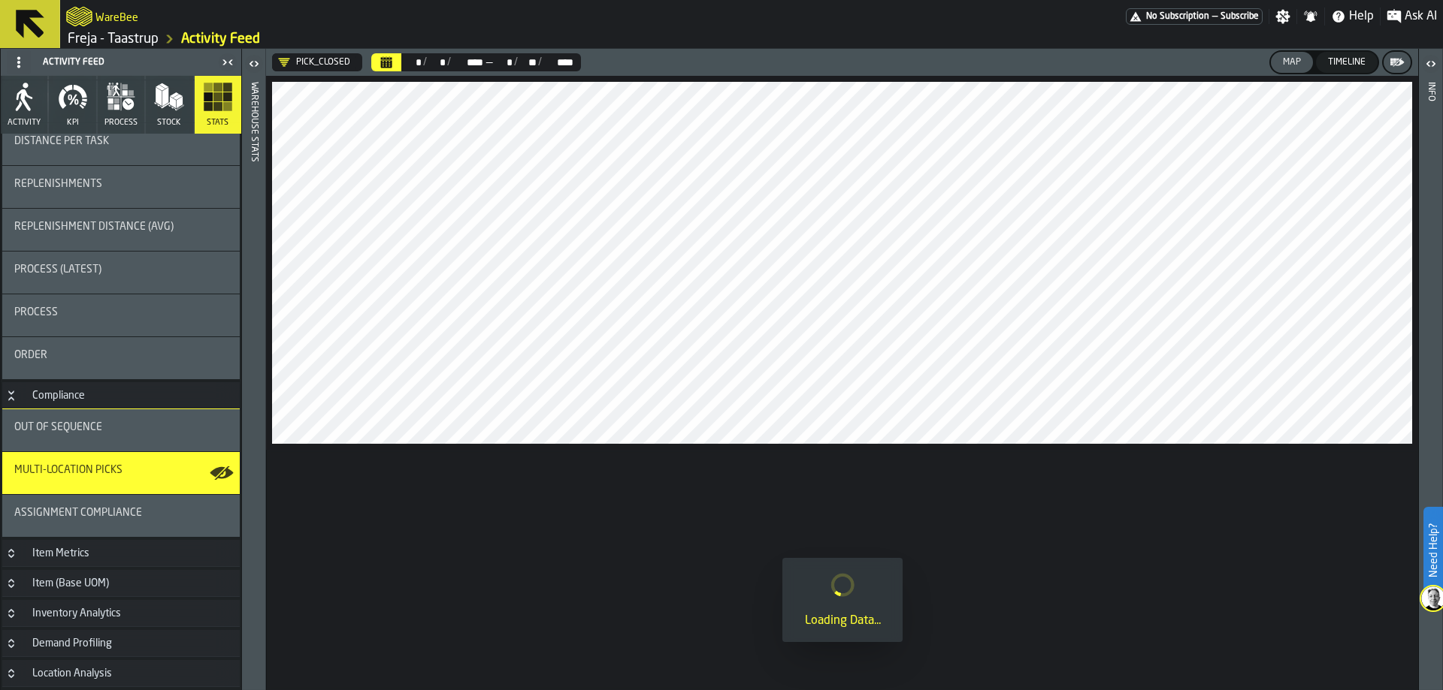
click at [122, 423] on div "Out of Sequence" at bounding box center [120, 427] width 213 height 12
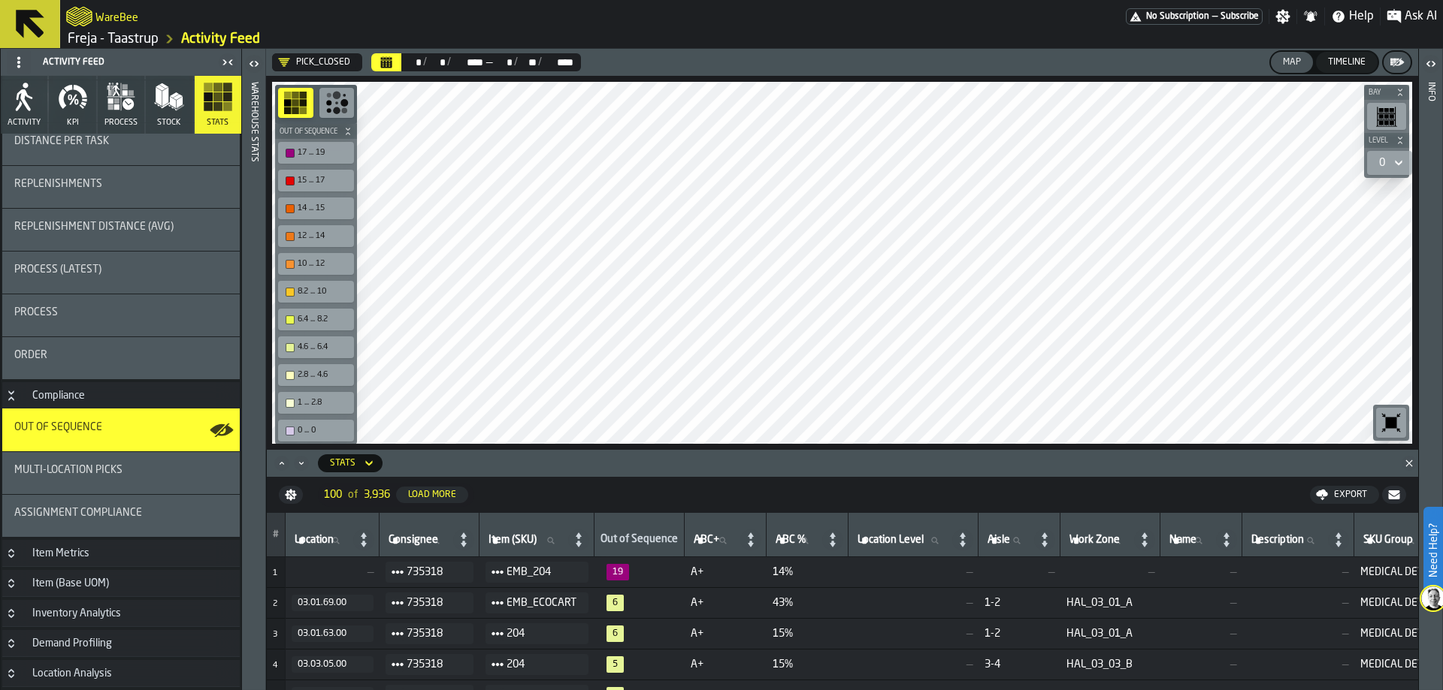
click at [150, 481] on div "Multi-Location Picks" at bounding box center [120, 473] width 213 height 18
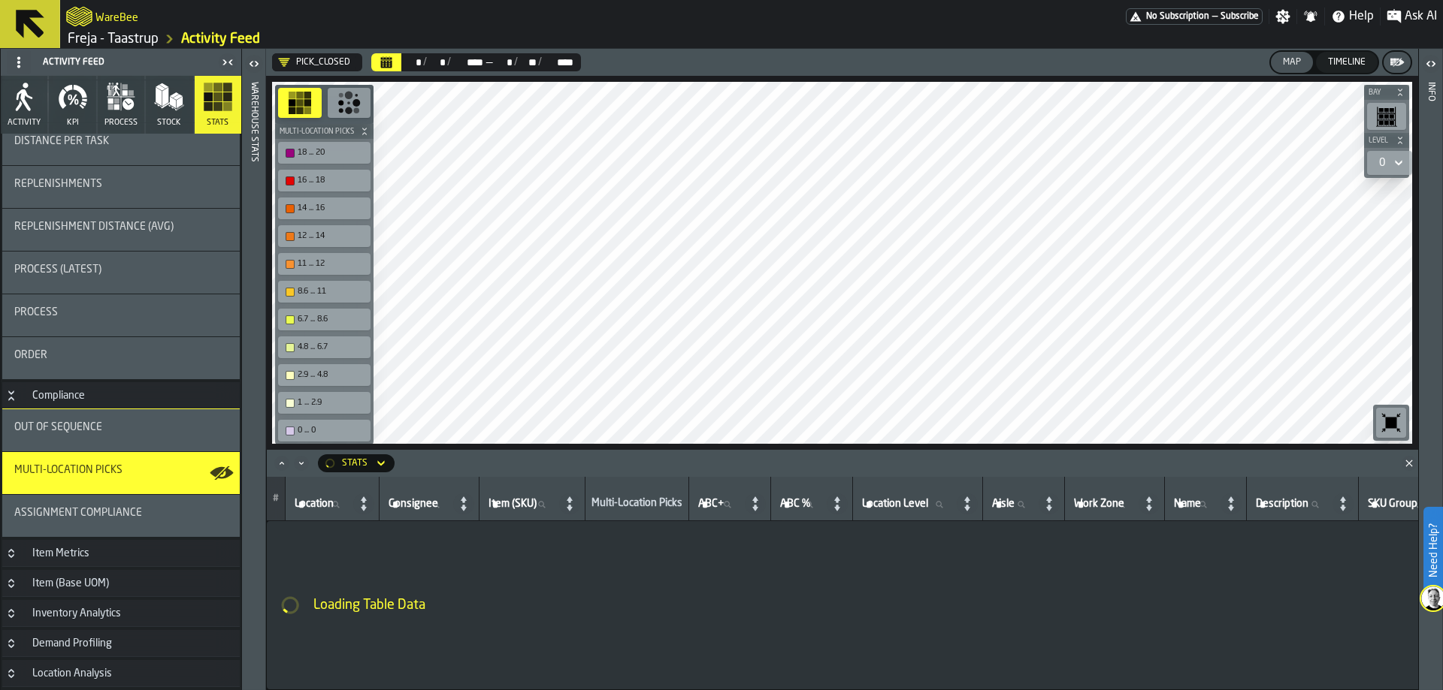
click at [148, 500] on div "Assignment Compliance" at bounding box center [120, 516] width 237 height 42
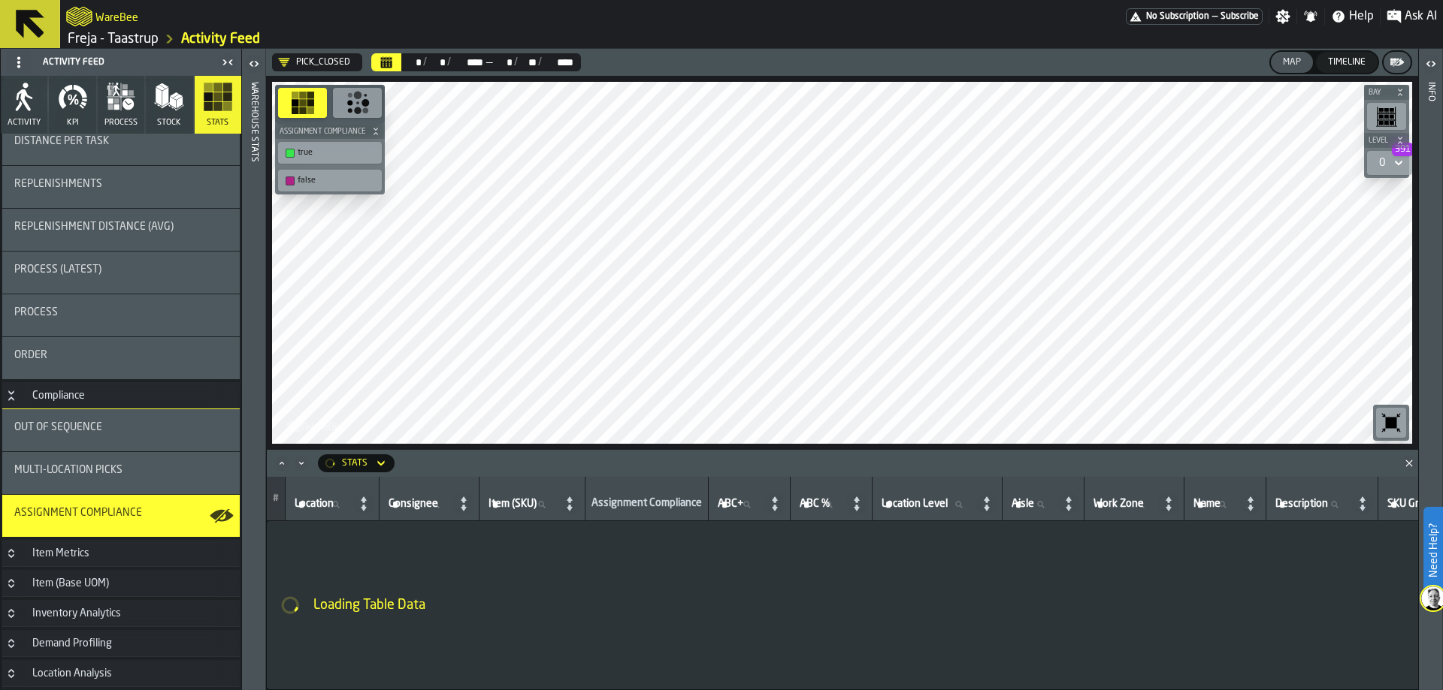
click at [378, 57] on button "Calendar" at bounding box center [386, 62] width 30 height 18
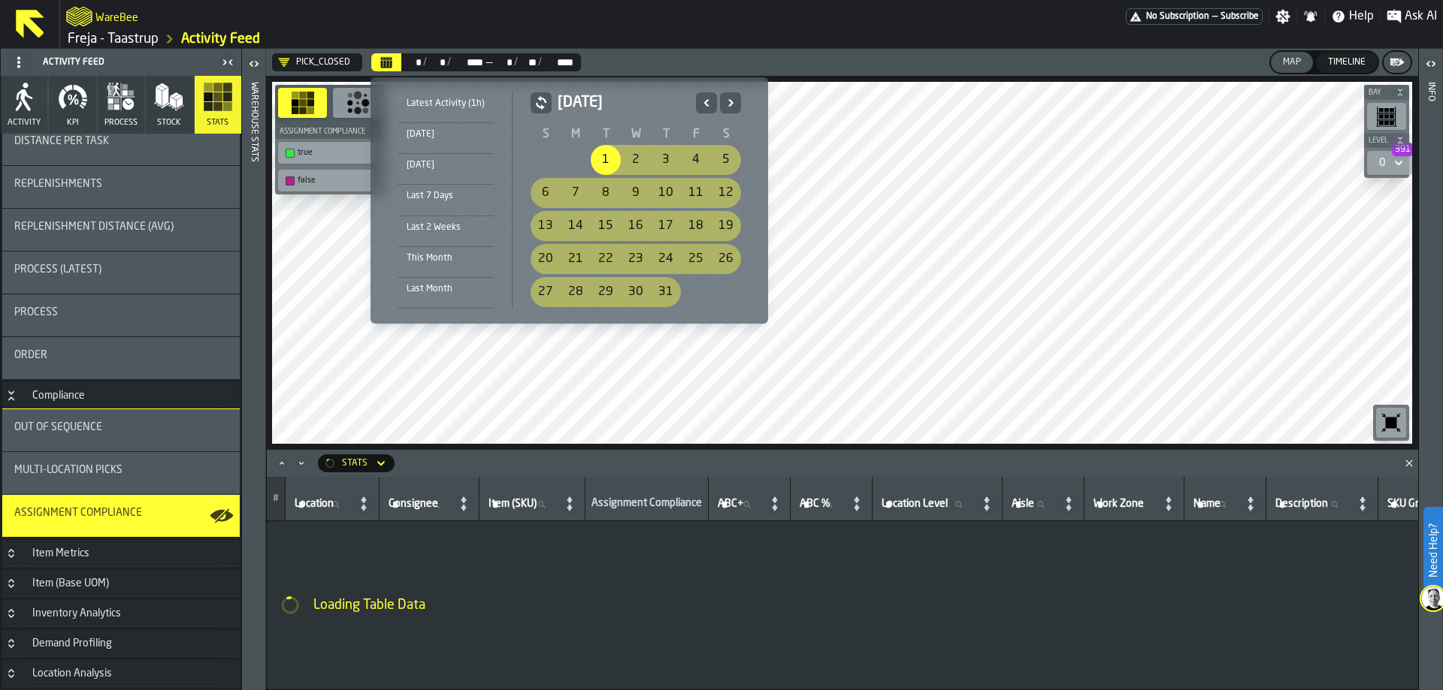
click at [726, 105] on icon "Next" at bounding box center [730, 103] width 15 height 18
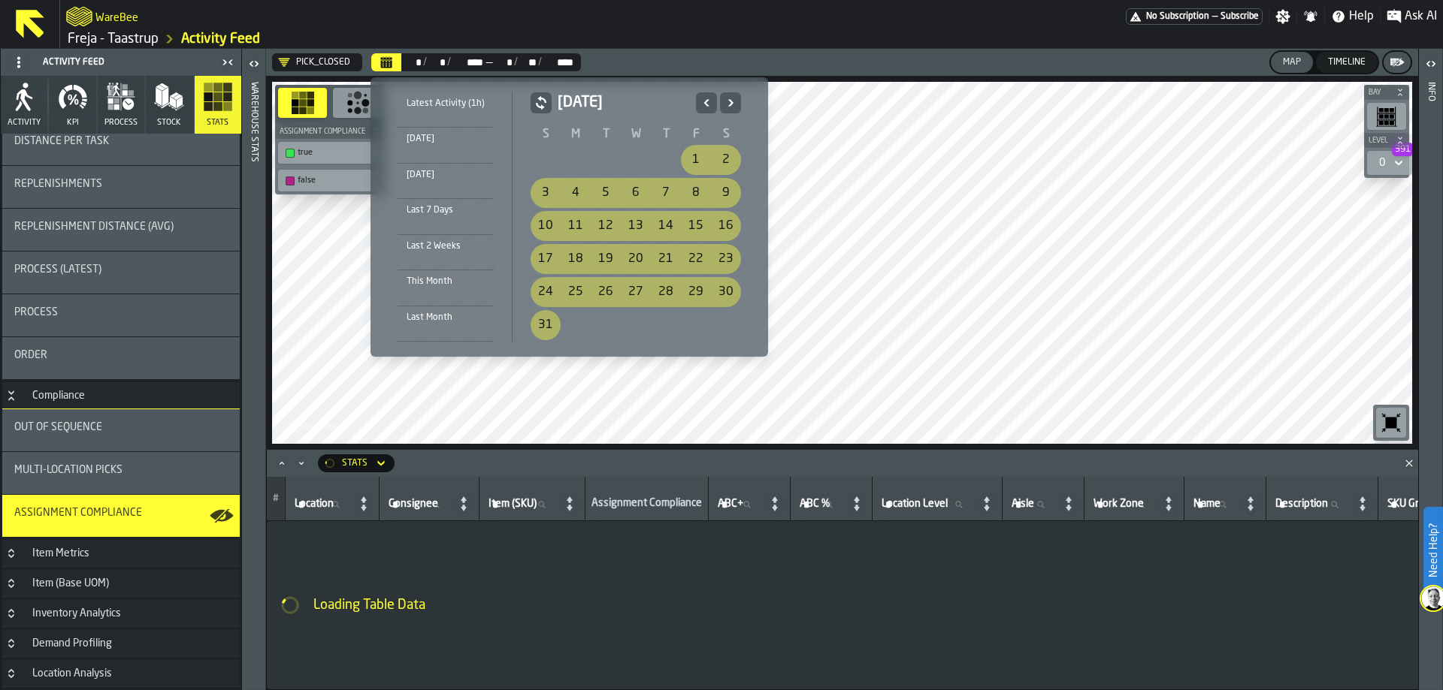
click at [726, 105] on icon "Next" at bounding box center [730, 103] width 15 height 18
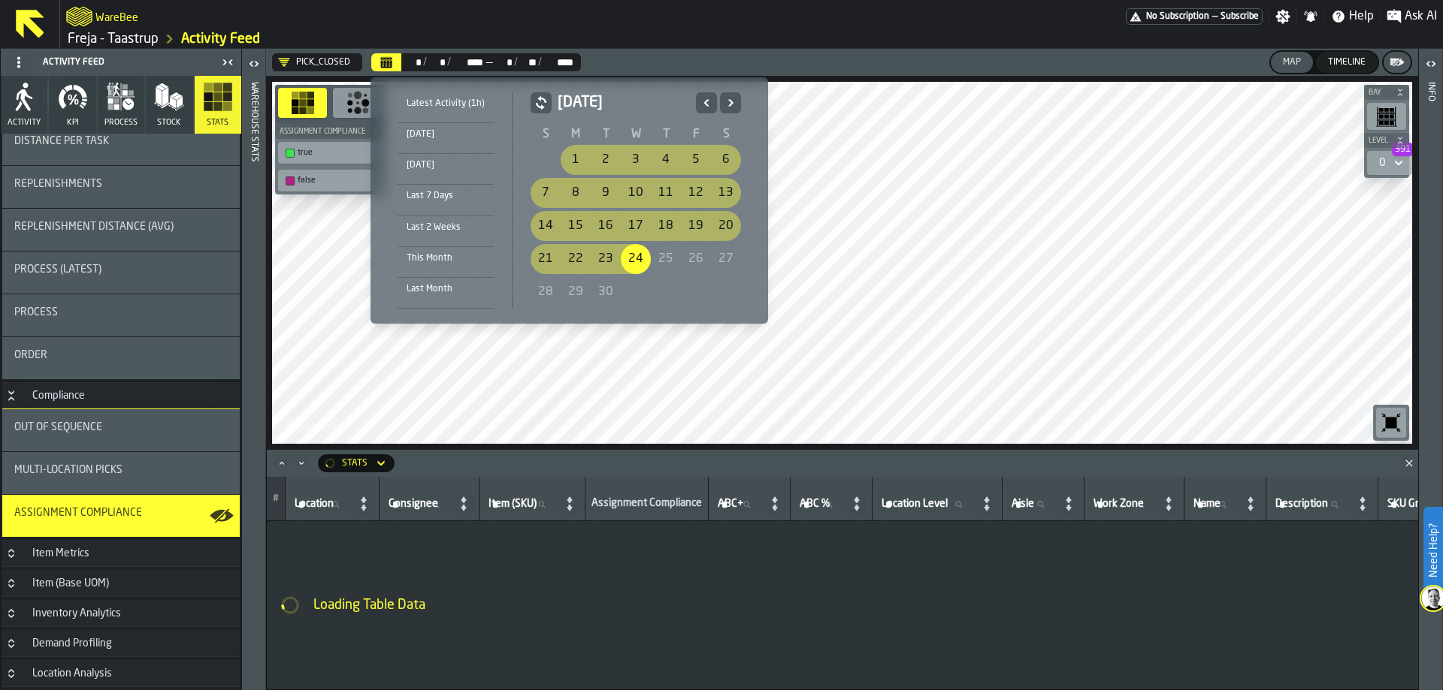
click at [565, 160] on div "1" at bounding box center [575, 160] width 30 height 30
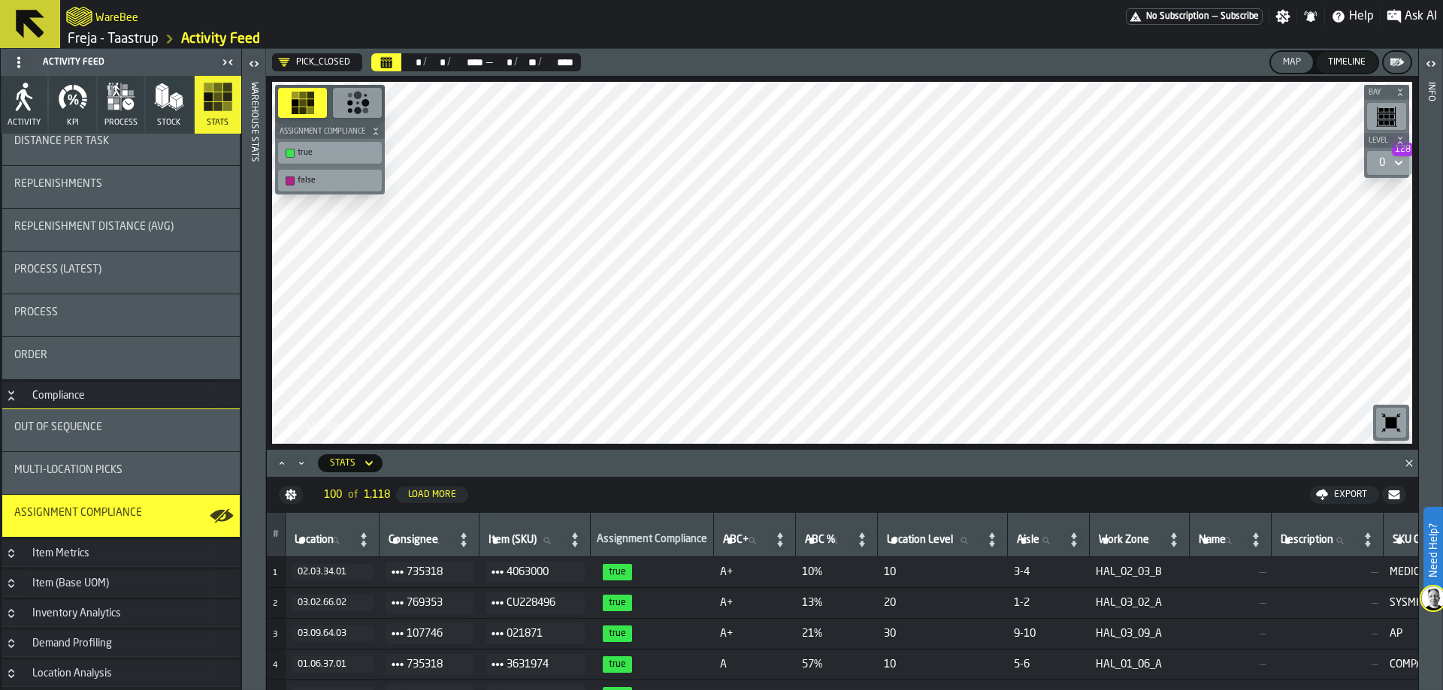
click at [137, 38] on link "Freja - Taastrup" at bounding box center [113, 39] width 91 height 17
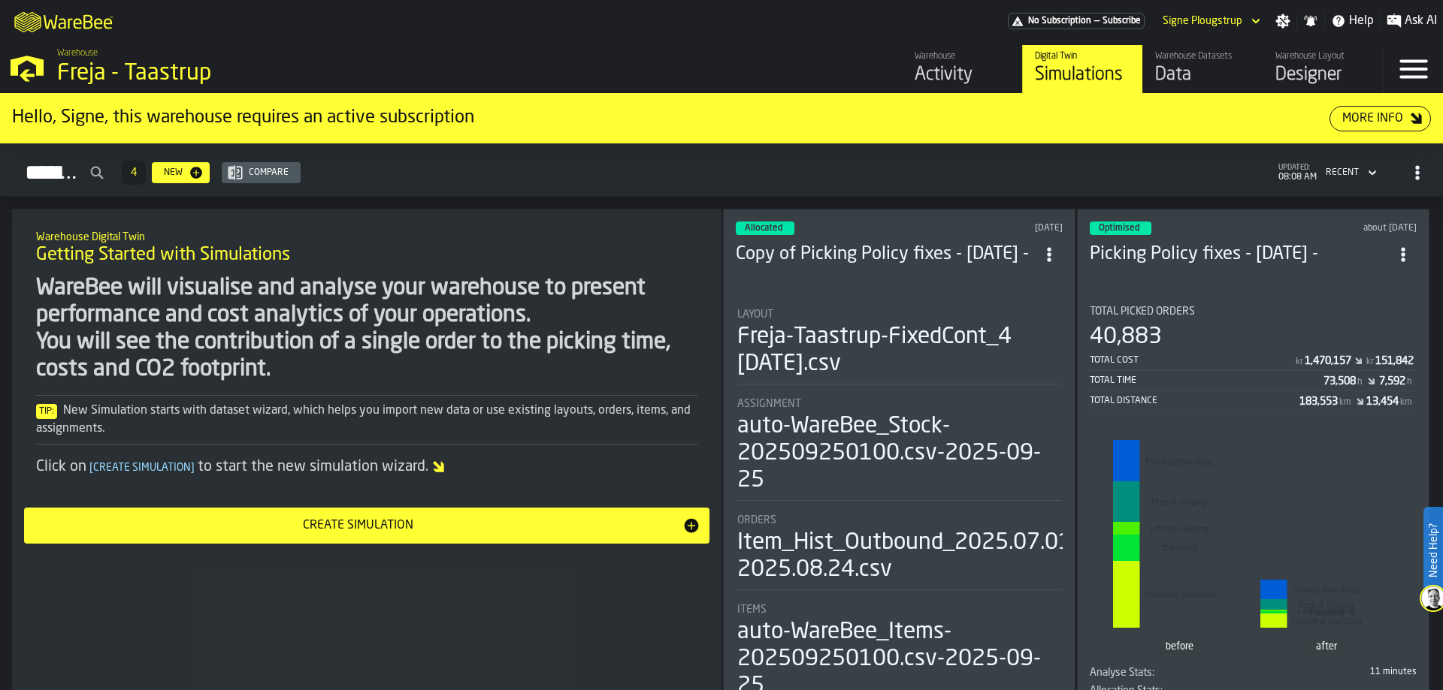
click at [1168, 73] on div "Data" at bounding box center [1202, 75] width 95 height 24
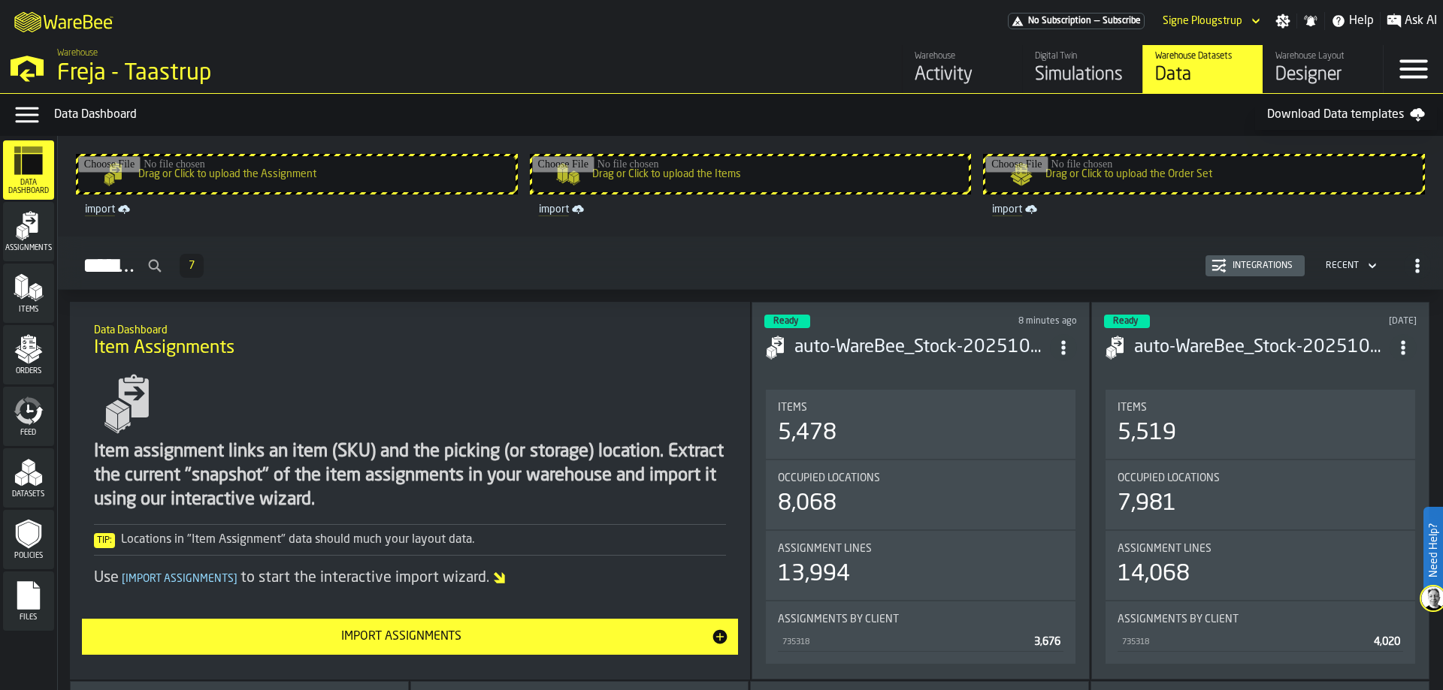
click at [14, 476] on icon "menu Datasets" at bounding box center [29, 473] width 30 height 30
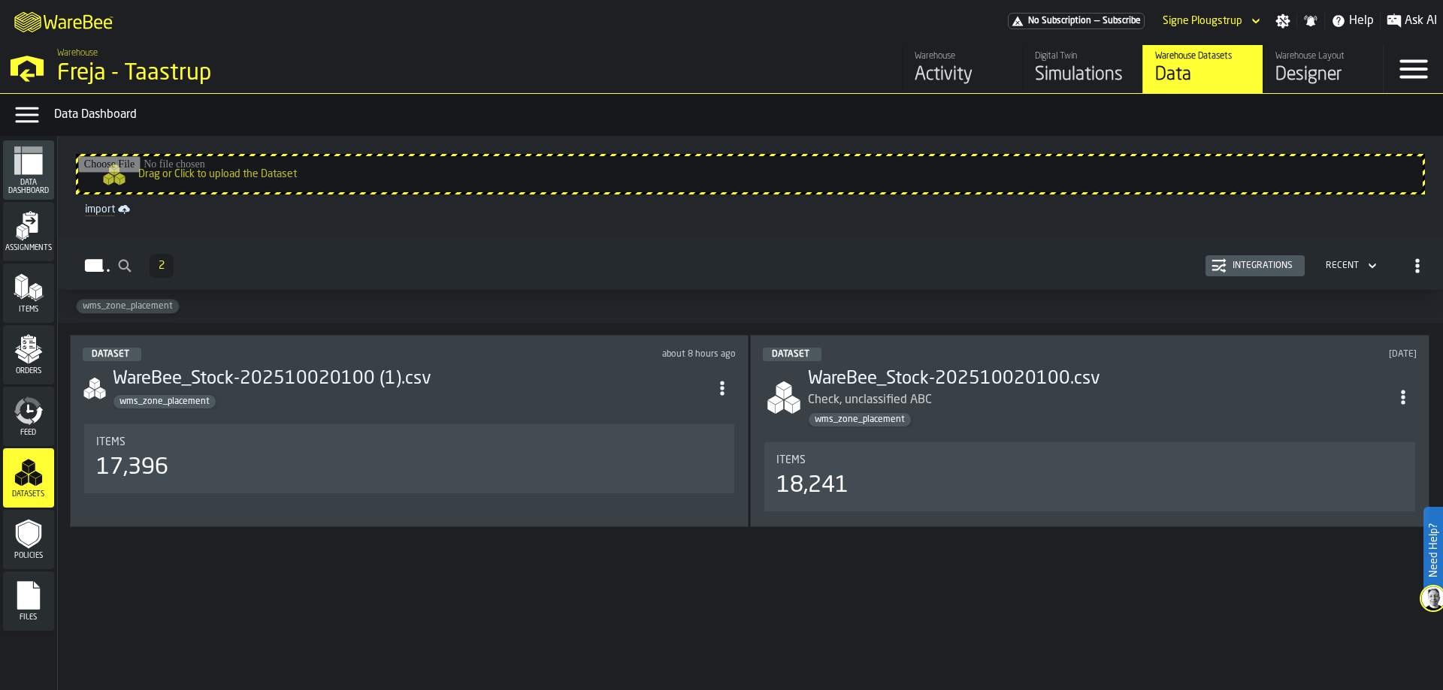
click at [267, 391] on h3 "WareBee_Stock-202510020100 (1).csv" at bounding box center [411, 379] width 597 height 24
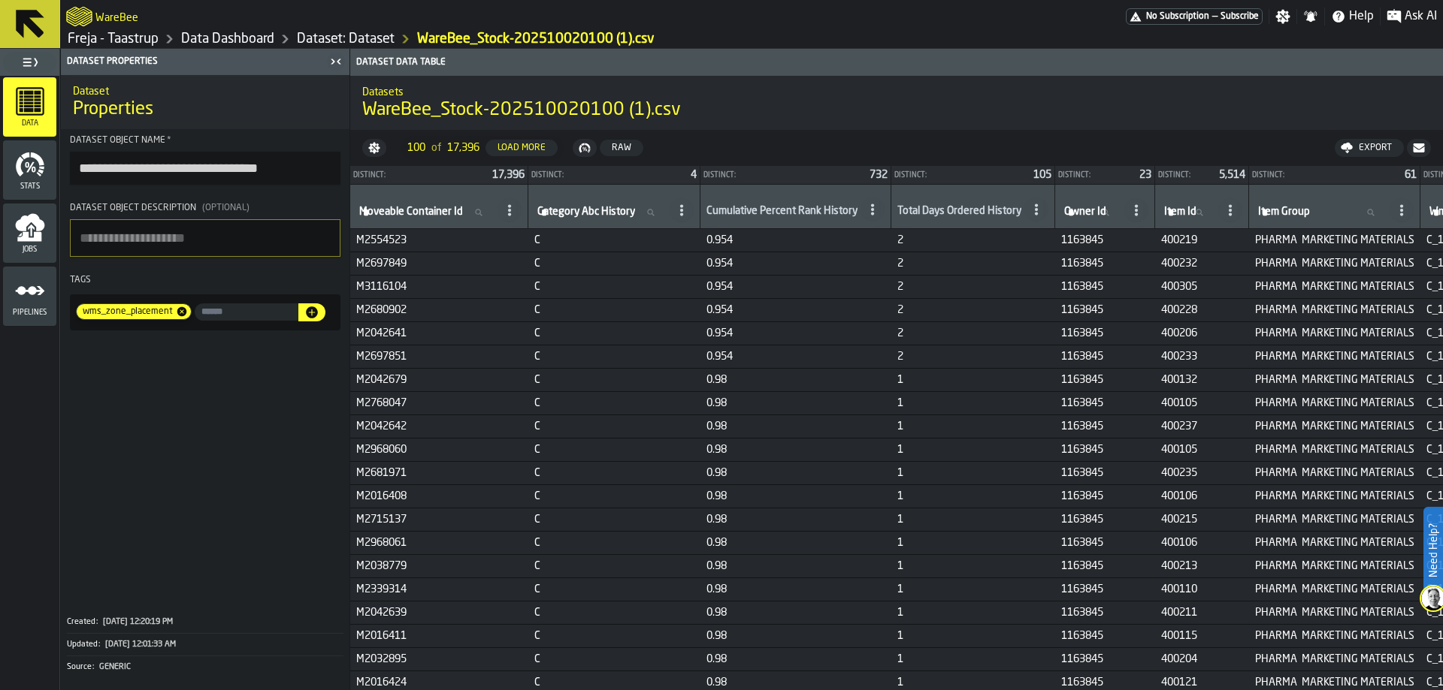
click at [1367, 150] on div "Export" at bounding box center [1374, 148] width 45 height 11
click at [1351, 149] on span "Download (csv)" at bounding box center [1363, 148] width 70 height 12
click at [334, 102] on h1 "Properties" at bounding box center [205, 110] width 264 height 24
click at [131, 33] on link "Freja - Taastrup" at bounding box center [113, 39] width 91 height 17
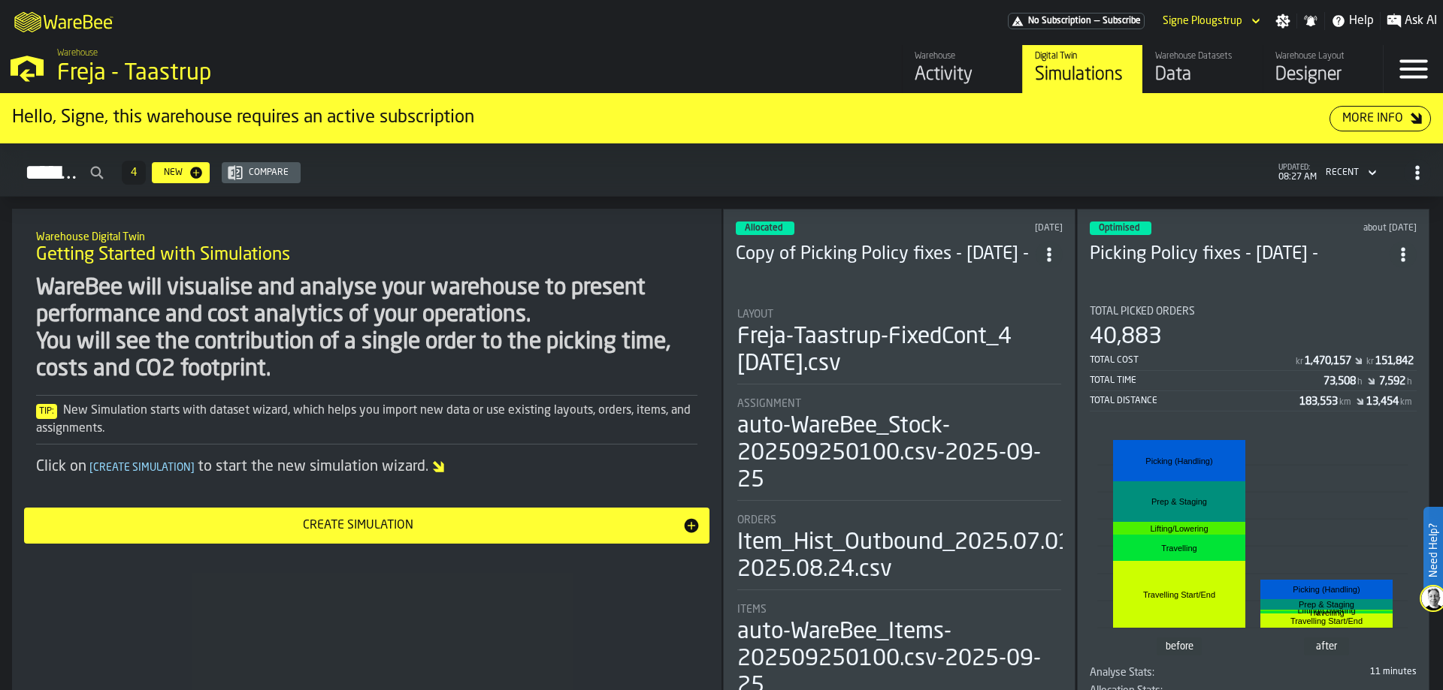
click at [957, 69] on div "Activity" at bounding box center [961, 75] width 95 height 24
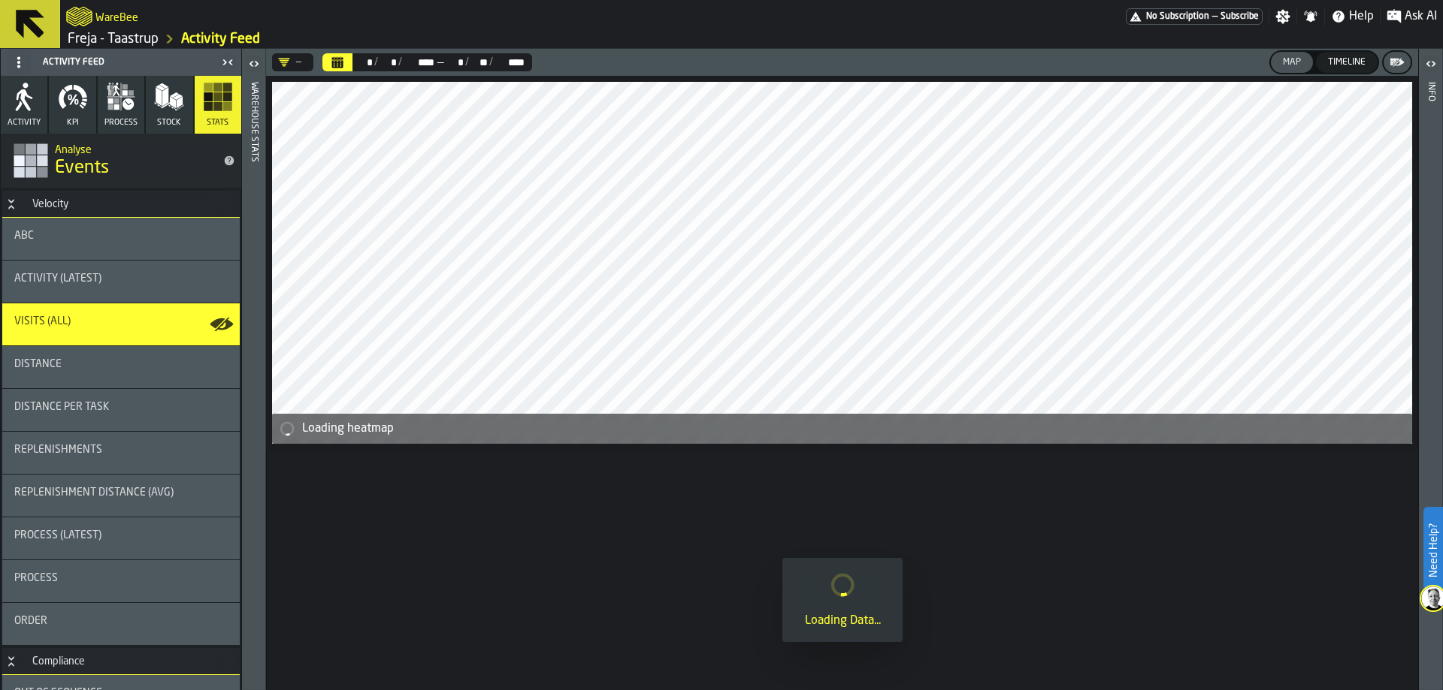
scroll to position [266, 0]
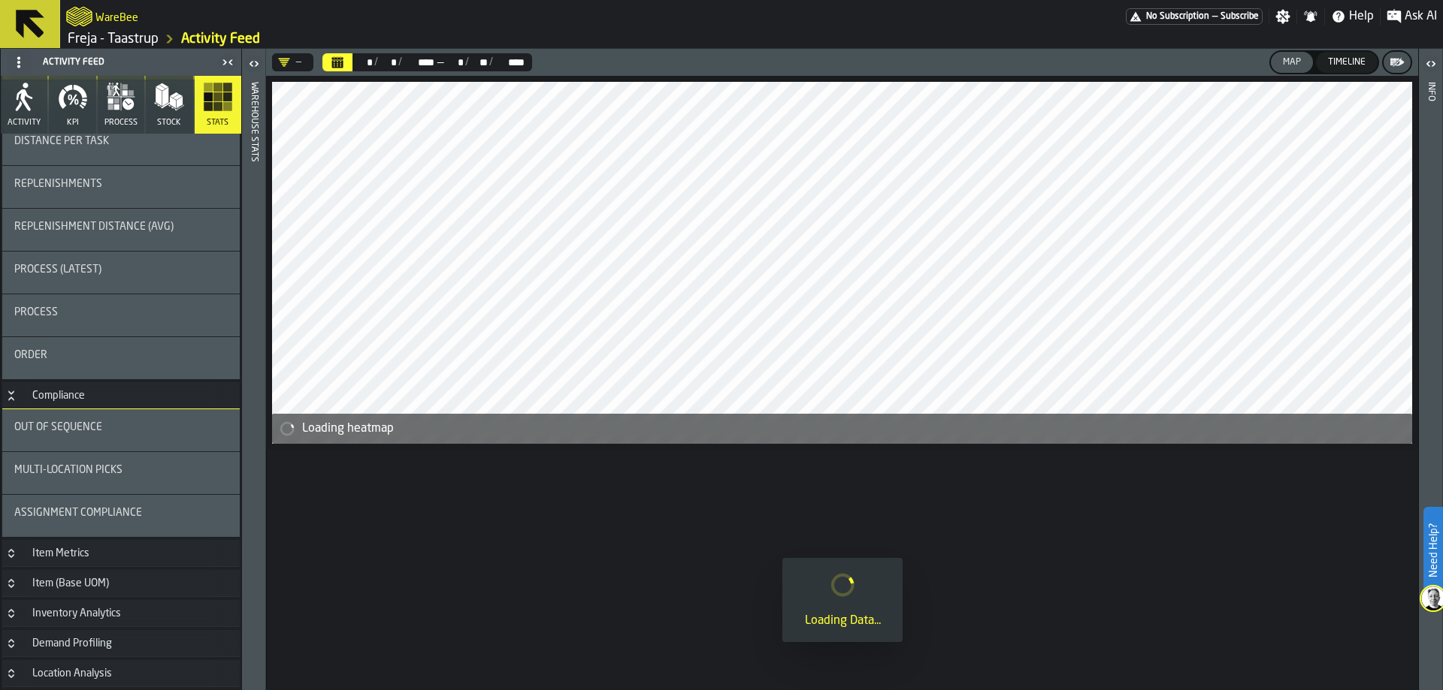
click at [125, 506] on div "Assignment Compliance" at bounding box center [120, 516] width 237 height 42
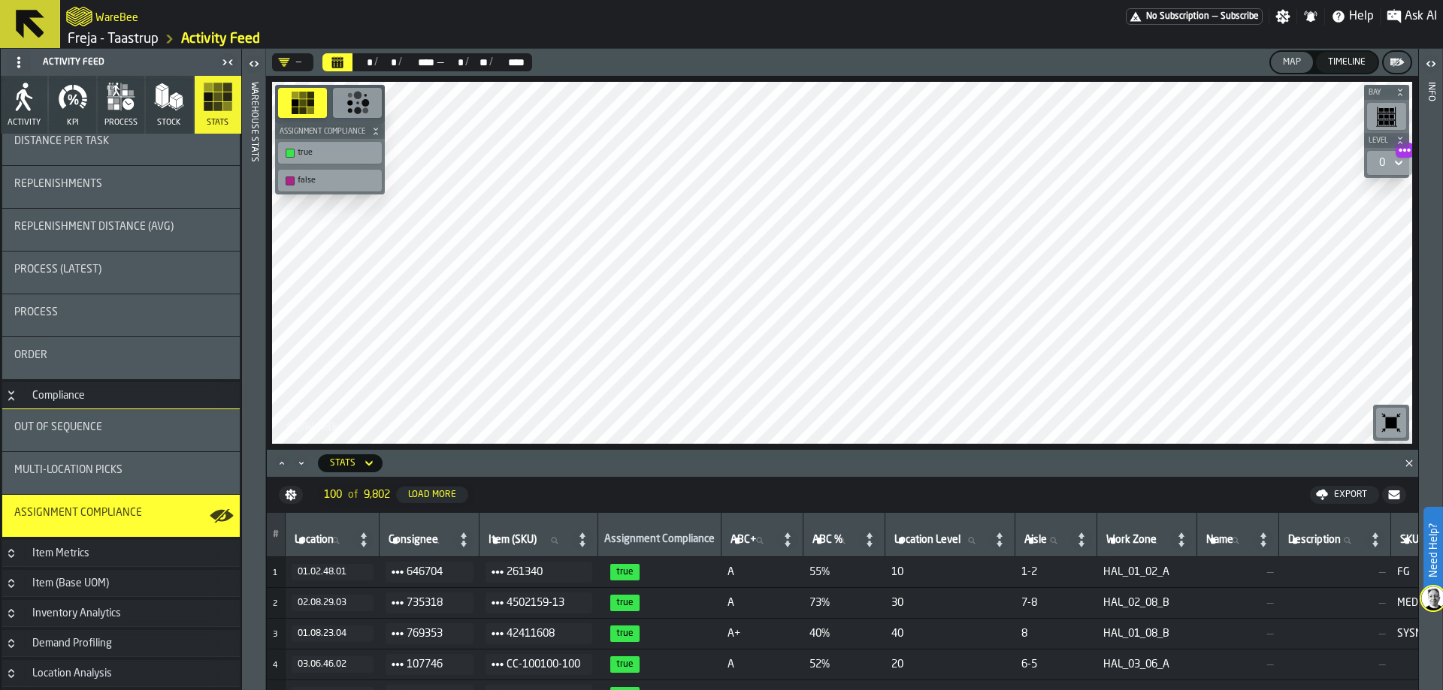
click at [75, 119] on span "KPI" at bounding box center [73, 123] width 12 height 10
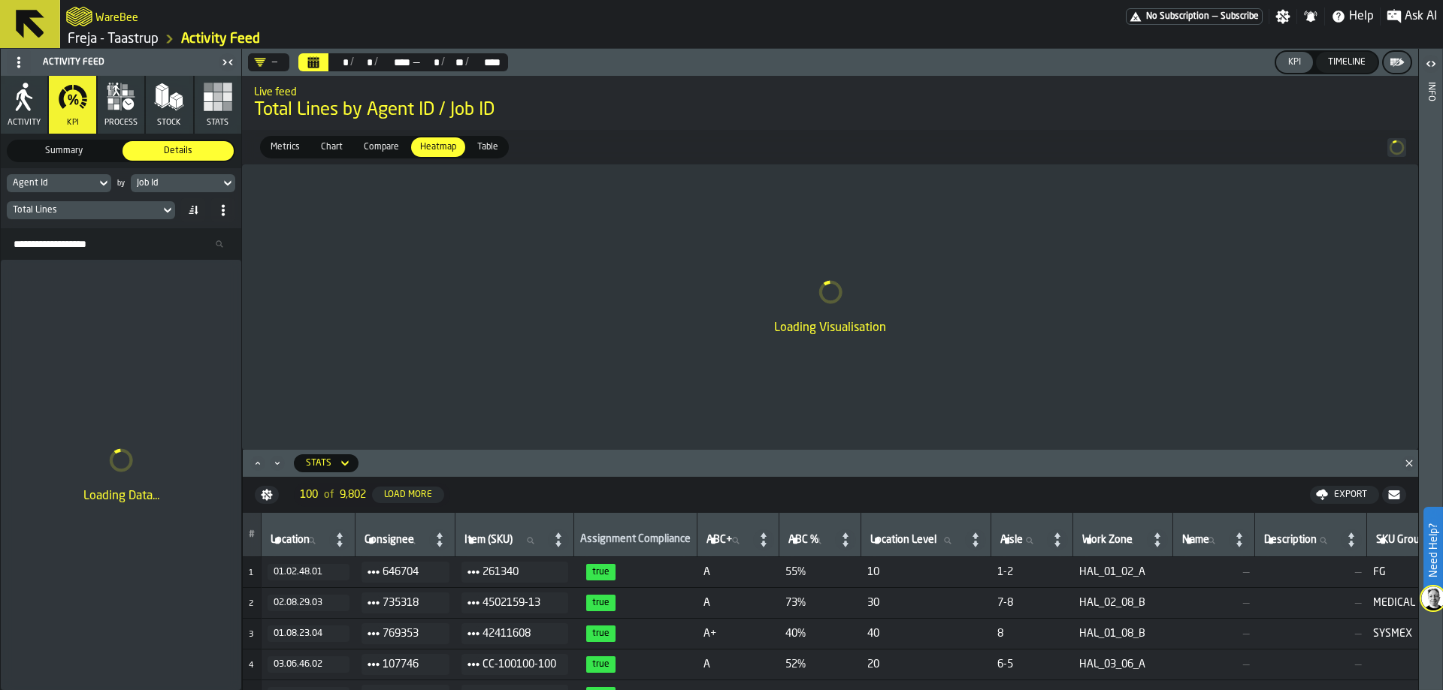
click at [224, 98] on rect "button" at bounding box center [227, 96] width 9 height 9
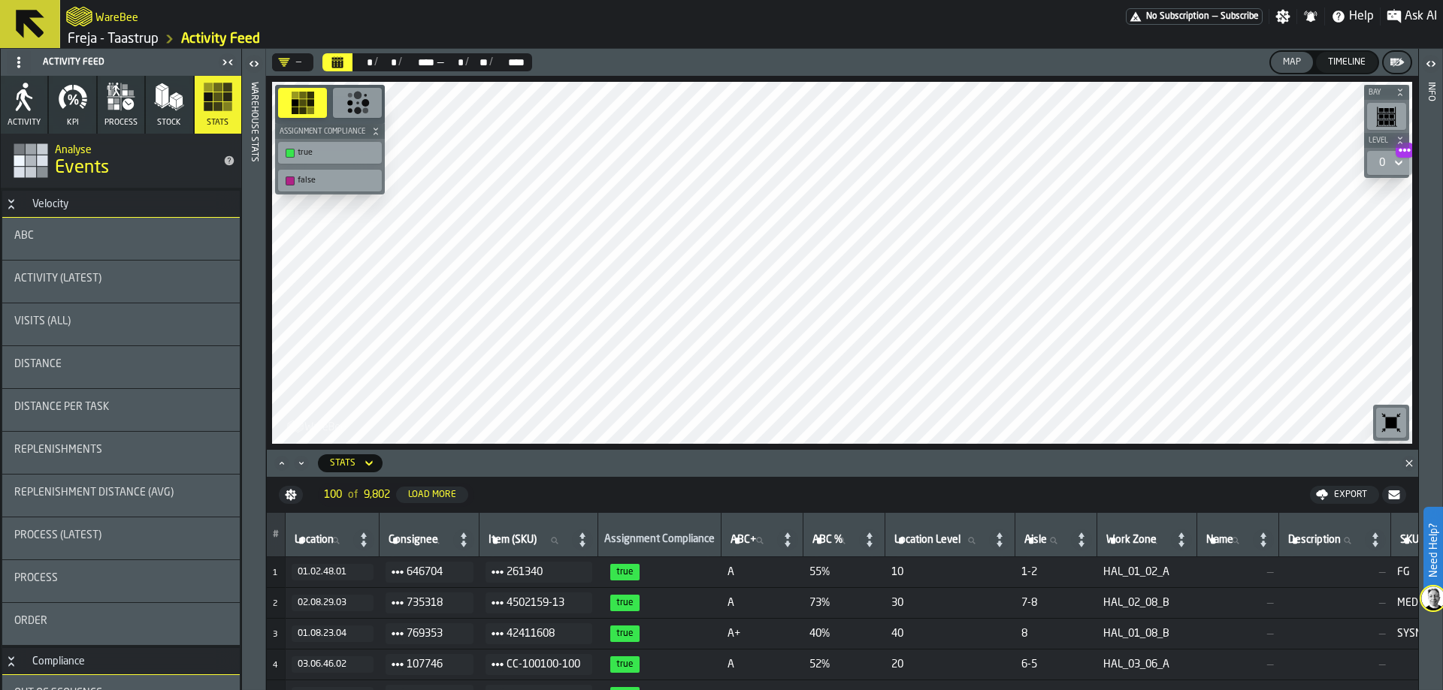
scroll to position [266, 0]
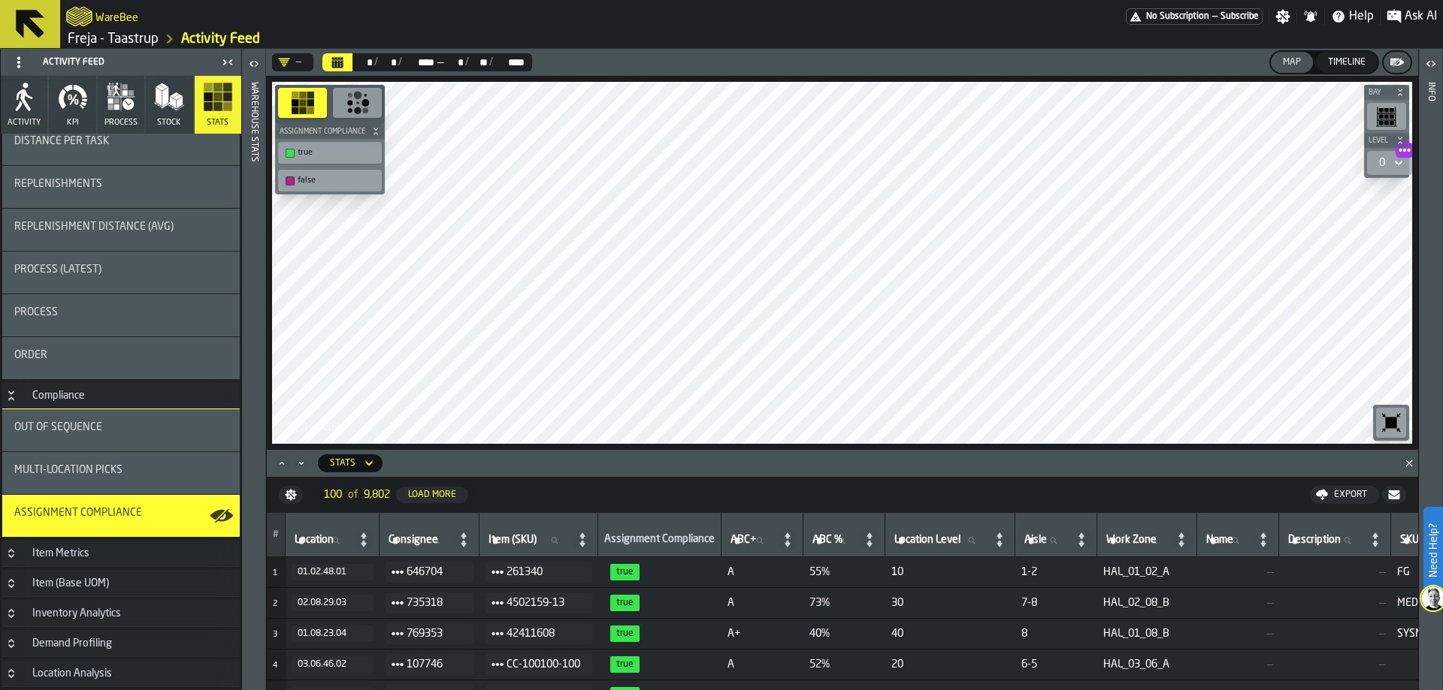
click at [118, 498] on div "Assignment Compliance" at bounding box center [120, 516] width 237 height 42
click at [143, 524] on div "Assignment Compliance" at bounding box center [120, 516] width 213 height 18
click at [93, 382] on h3 "Compliance" at bounding box center [120, 395] width 237 height 27
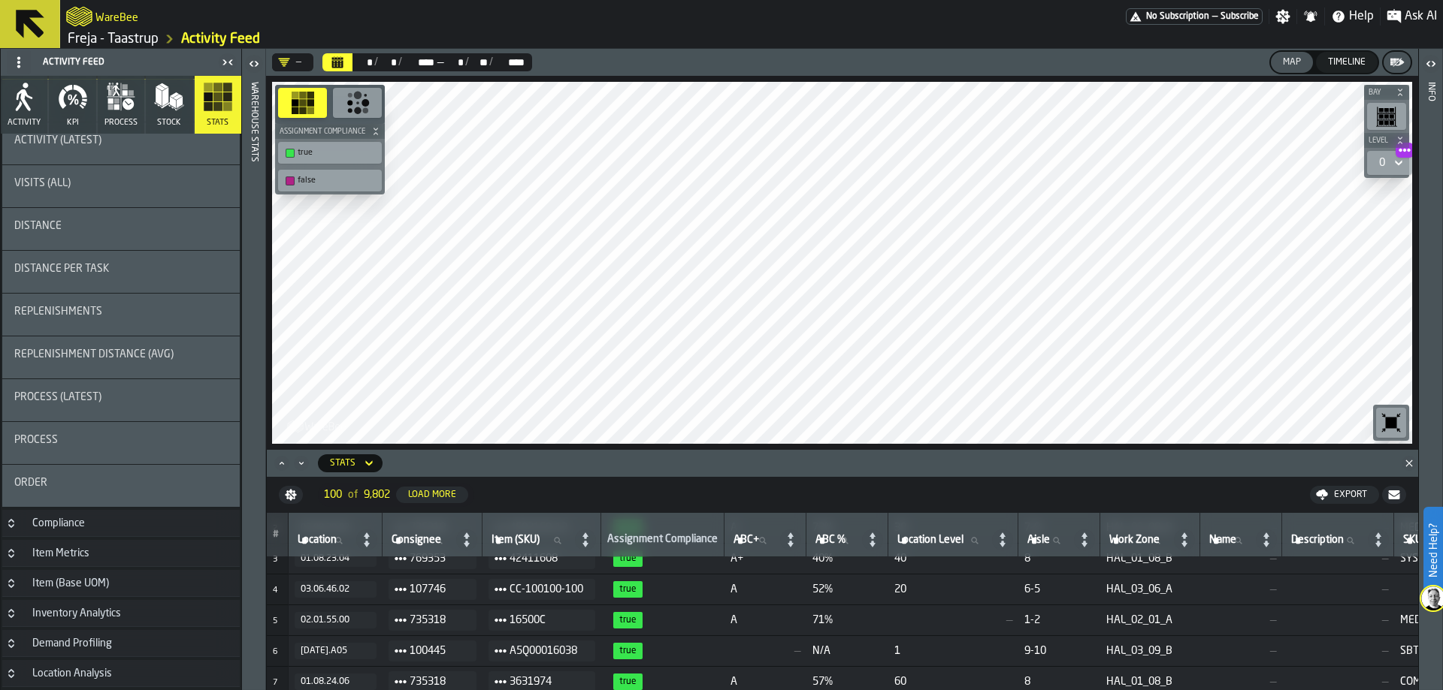
scroll to position [0, 0]
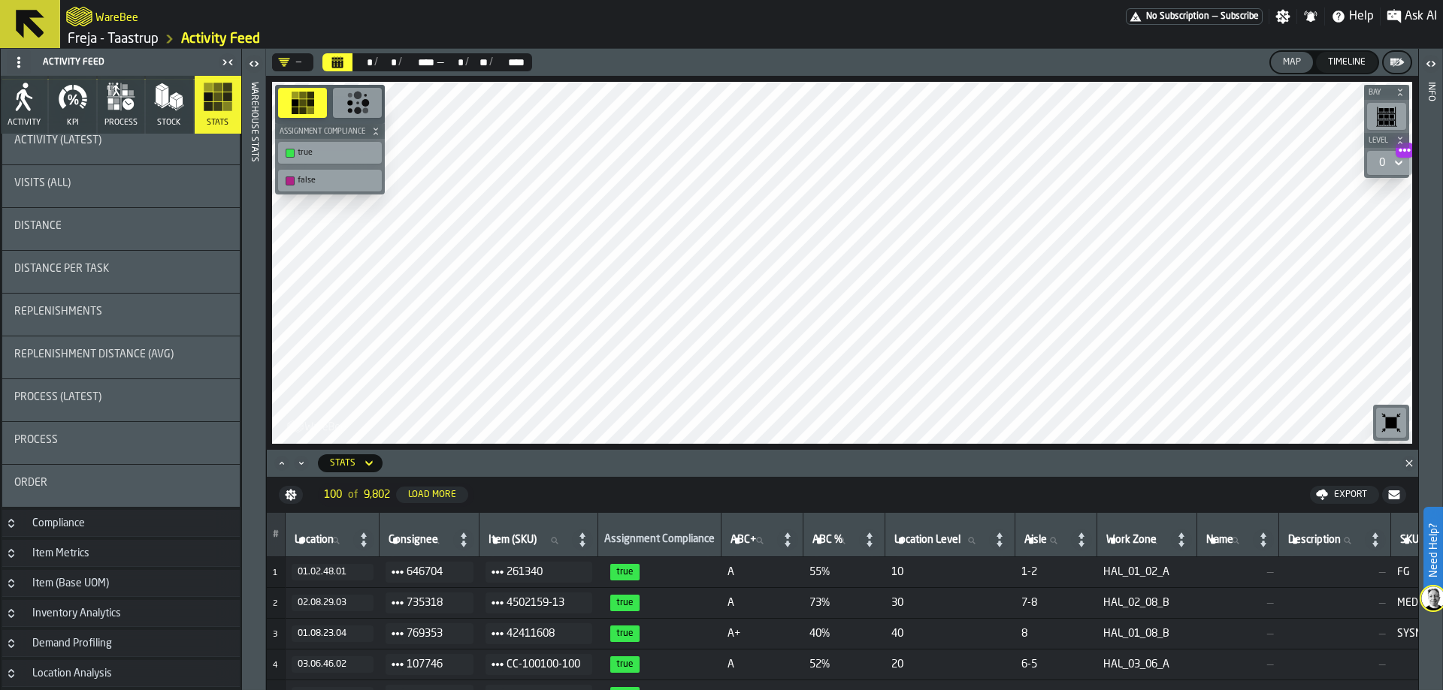
click at [130, 519] on h3 "Compliance" at bounding box center [120, 523] width 237 height 27
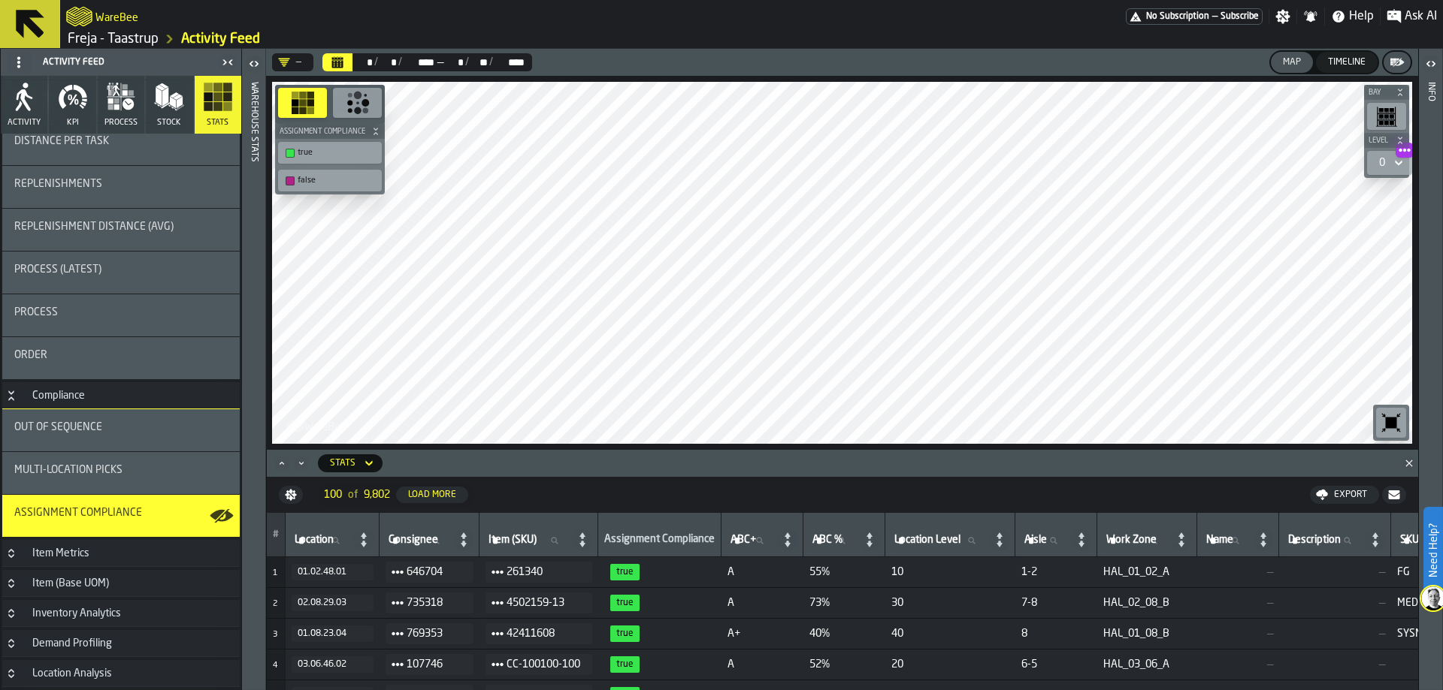
click at [1046, 684] on td "1-2" at bounding box center [1056, 696] width 82 height 31
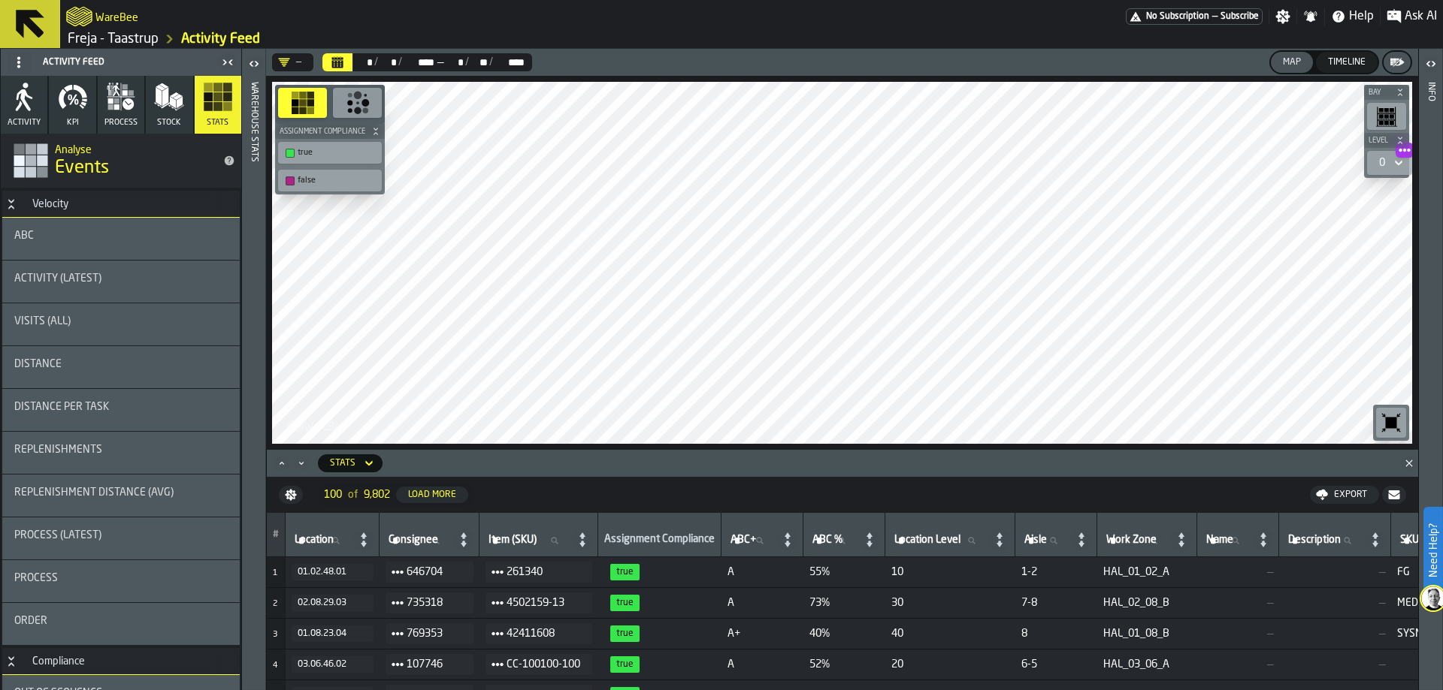
click at [86, 98] on icon "button" at bounding box center [73, 97] width 30 height 30
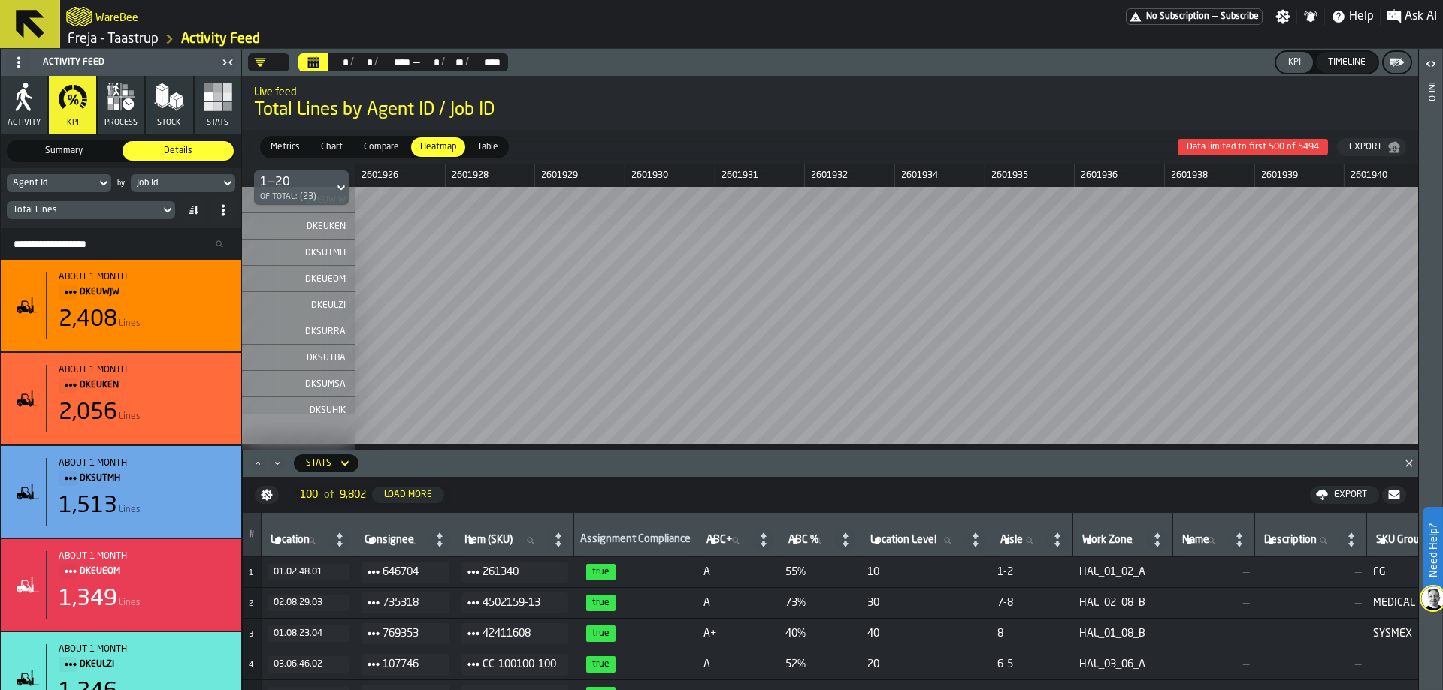
drag, startPoint x: 38, startPoint y: 128, endPoint x: 9, endPoint y: 132, distance: 28.8
click at [38, 128] on button "Activity" at bounding box center [24, 105] width 47 height 58
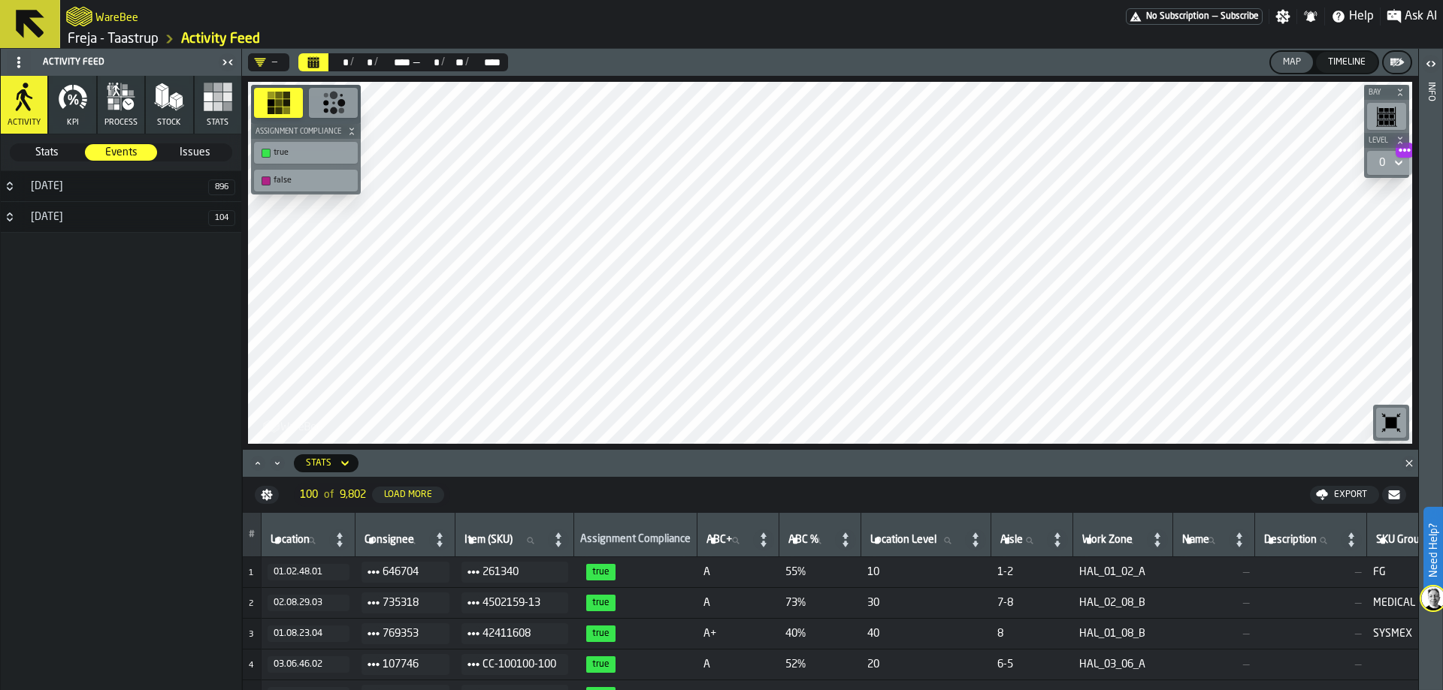
click at [83, 39] on link "Freja - Taastrup" at bounding box center [113, 39] width 91 height 17
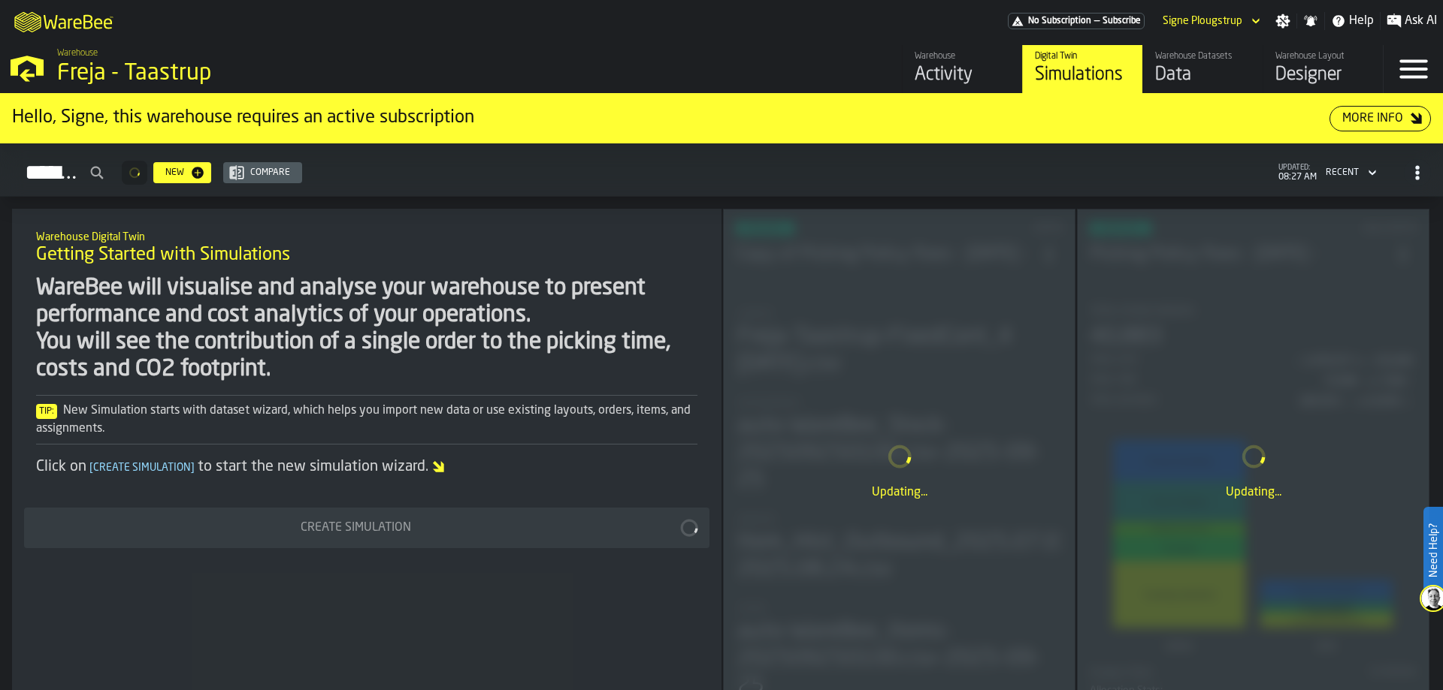
click at [1165, 66] on div "Data" at bounding box center [1202, 75] width 95 height 24
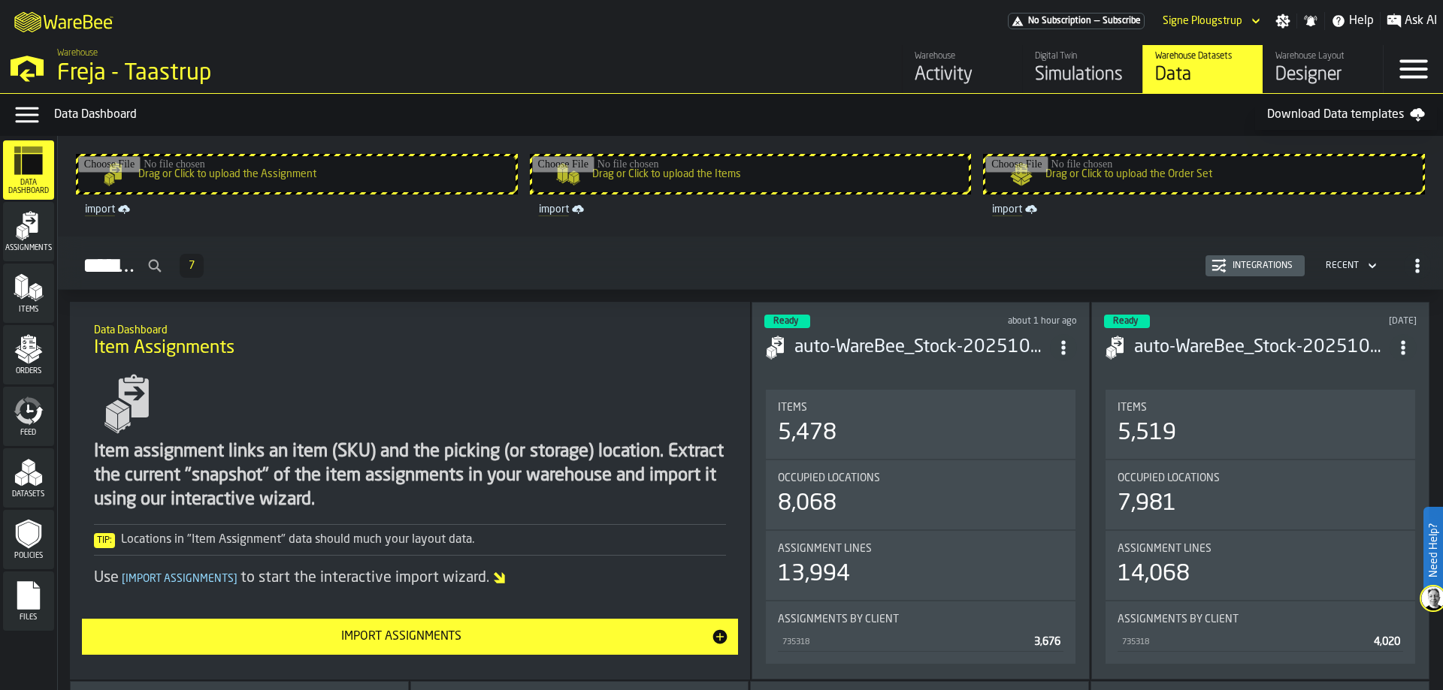
click at [32, 484] on polygon "menu Datasets" at bounding box center [32, 481] width 6 height 11
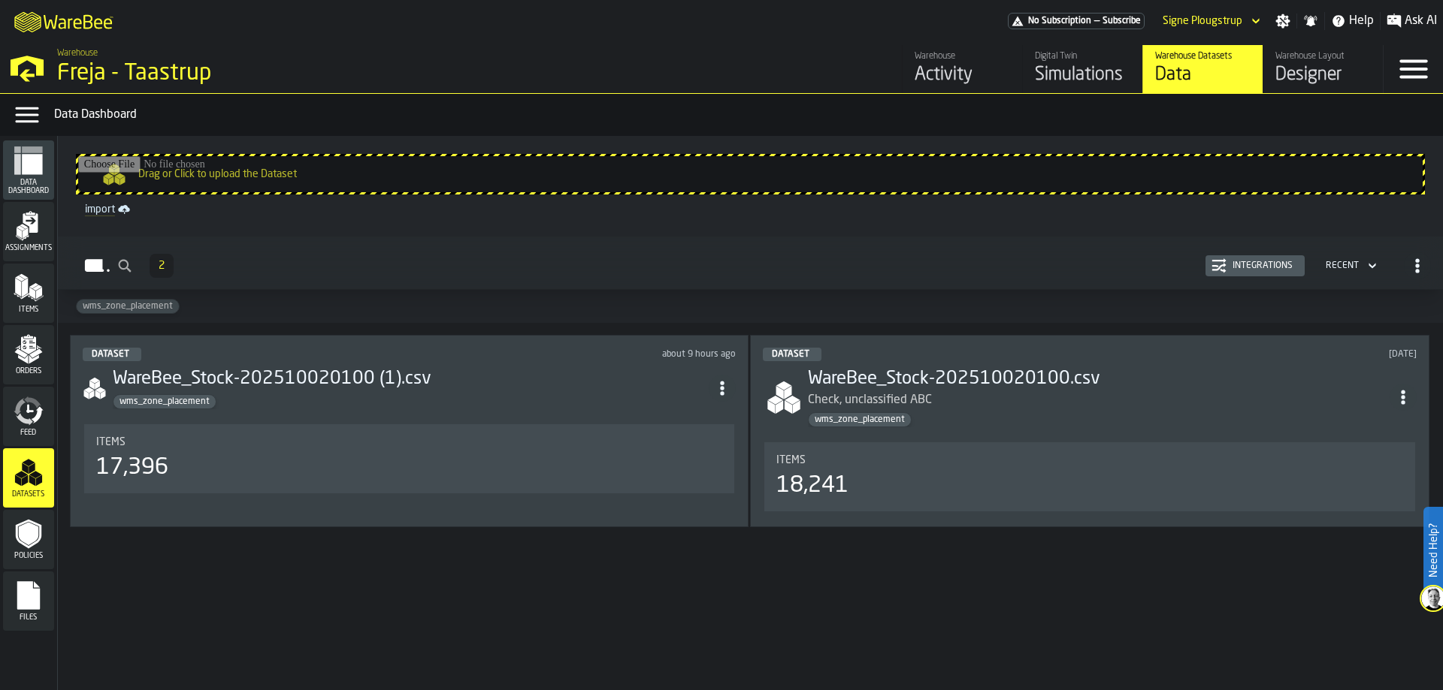
click at [34, 356] on polygon "menu Orders" at bounding box center [35, 353] width 13 height 9
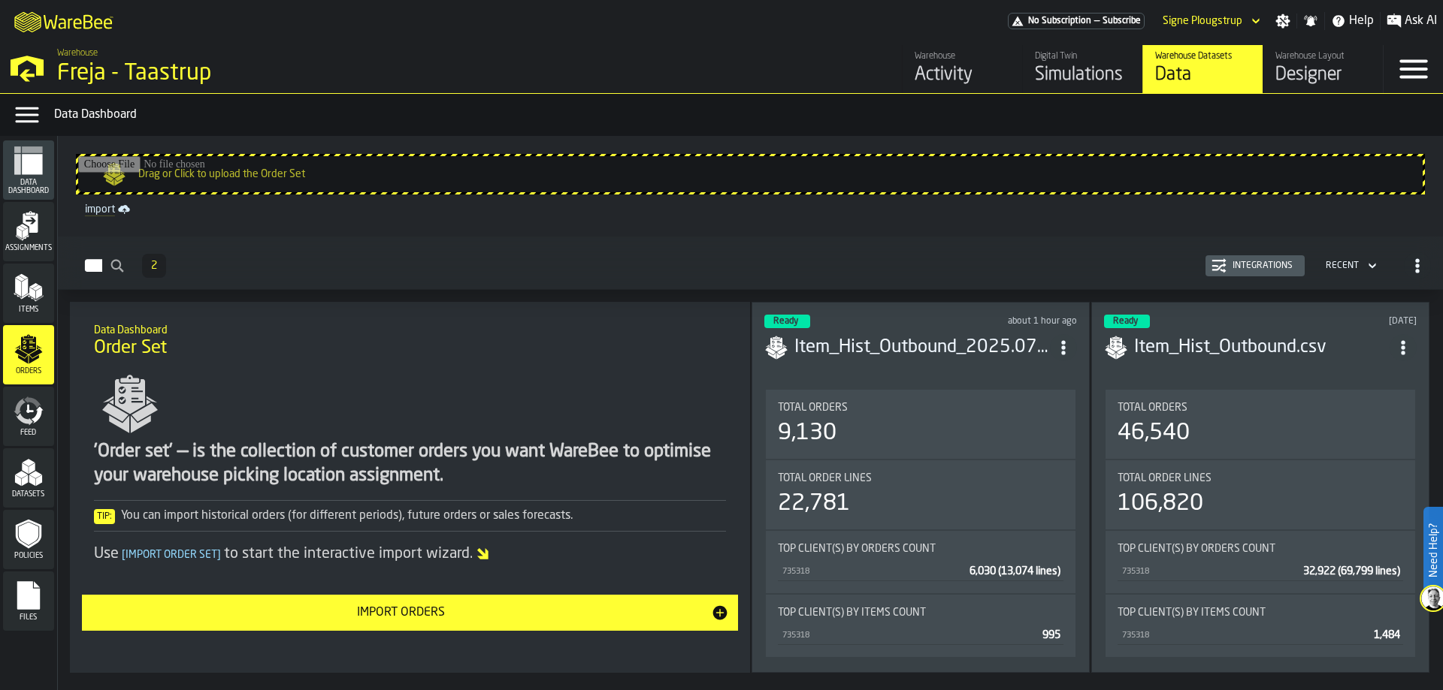
click at [23, 291] on polygon "menu Items" at bounding box center [25, 287] width 6 height 19
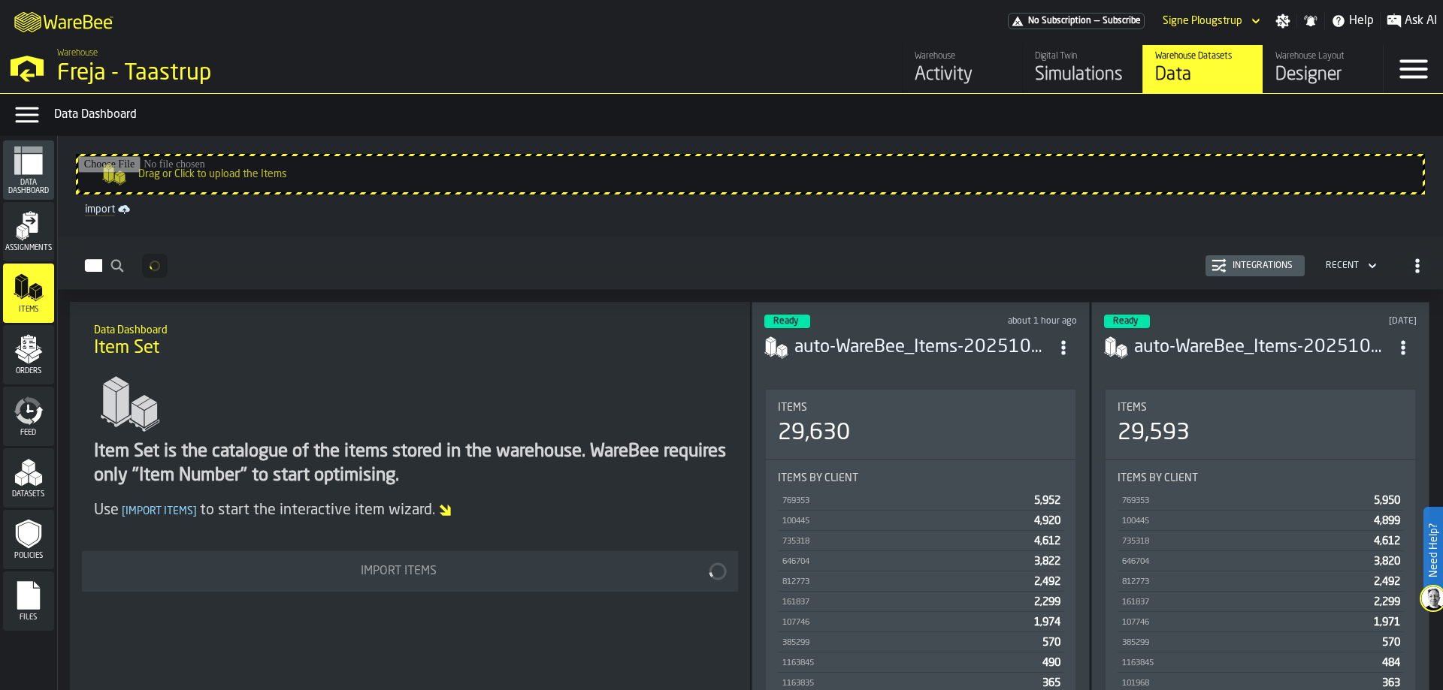
click at [32, 355] on polygon "menu Orders" at bounding box center [35, 353] width 13 height 9
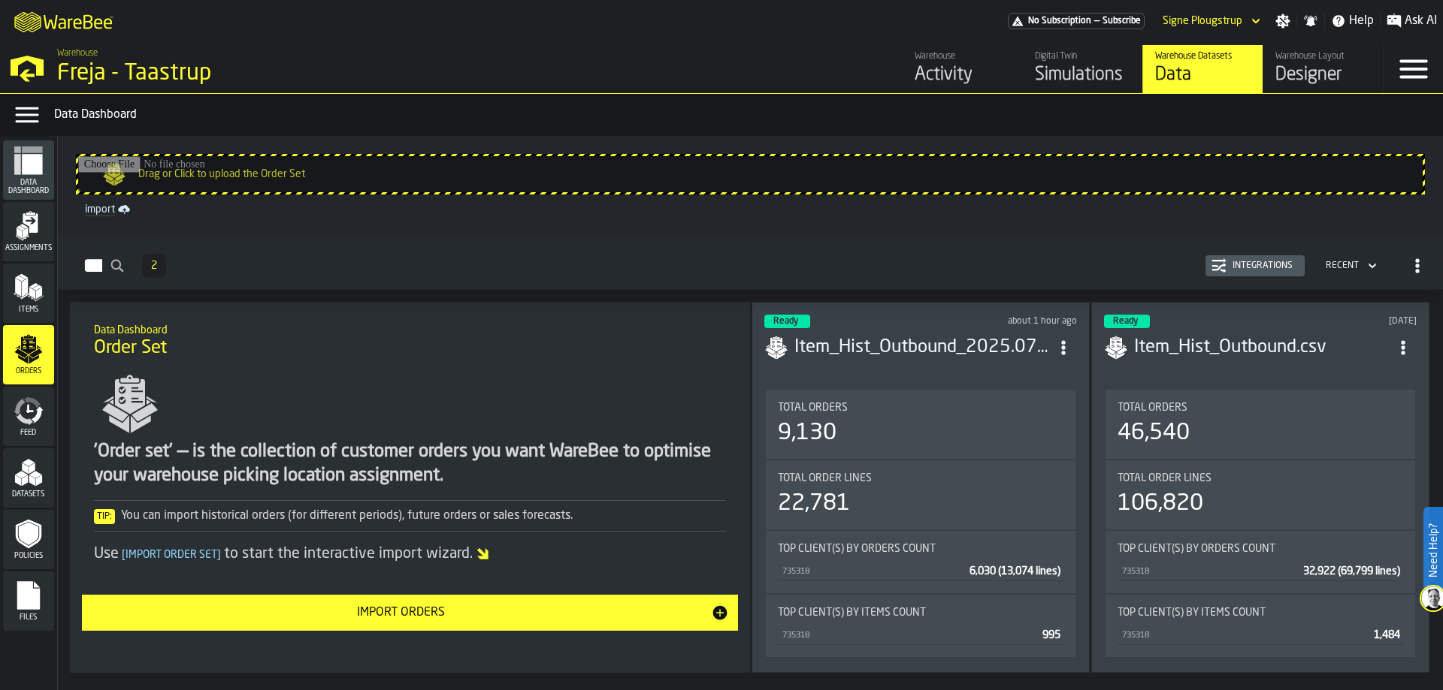
click at [25, 405] on icon "menu Feed" at bounding box center [29, 411] width 30 height 30
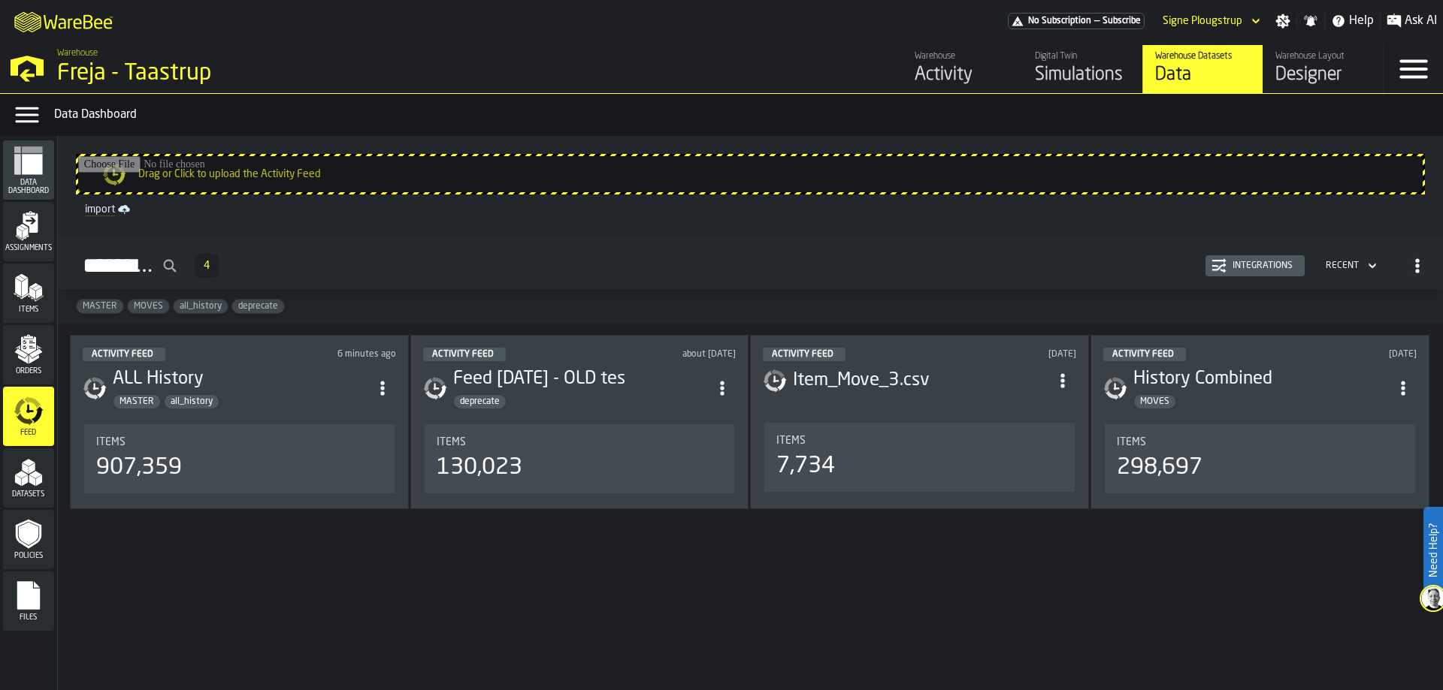
click at [1279, 270] on div "Integrations" at bounding box center [1262, 266] width 72 height 11
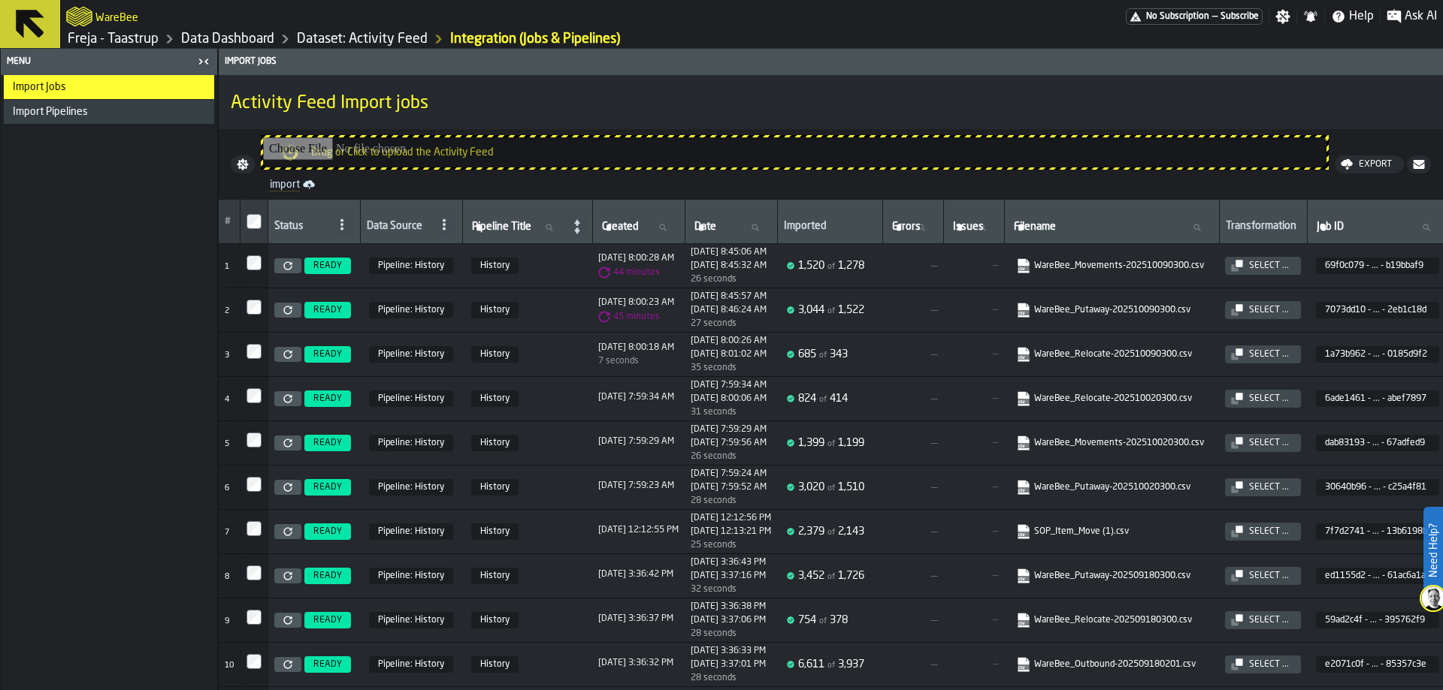
click at [379, 36] on link "Dataset: Activity Feed" at bounding box center [362, 39] width 131 height 17
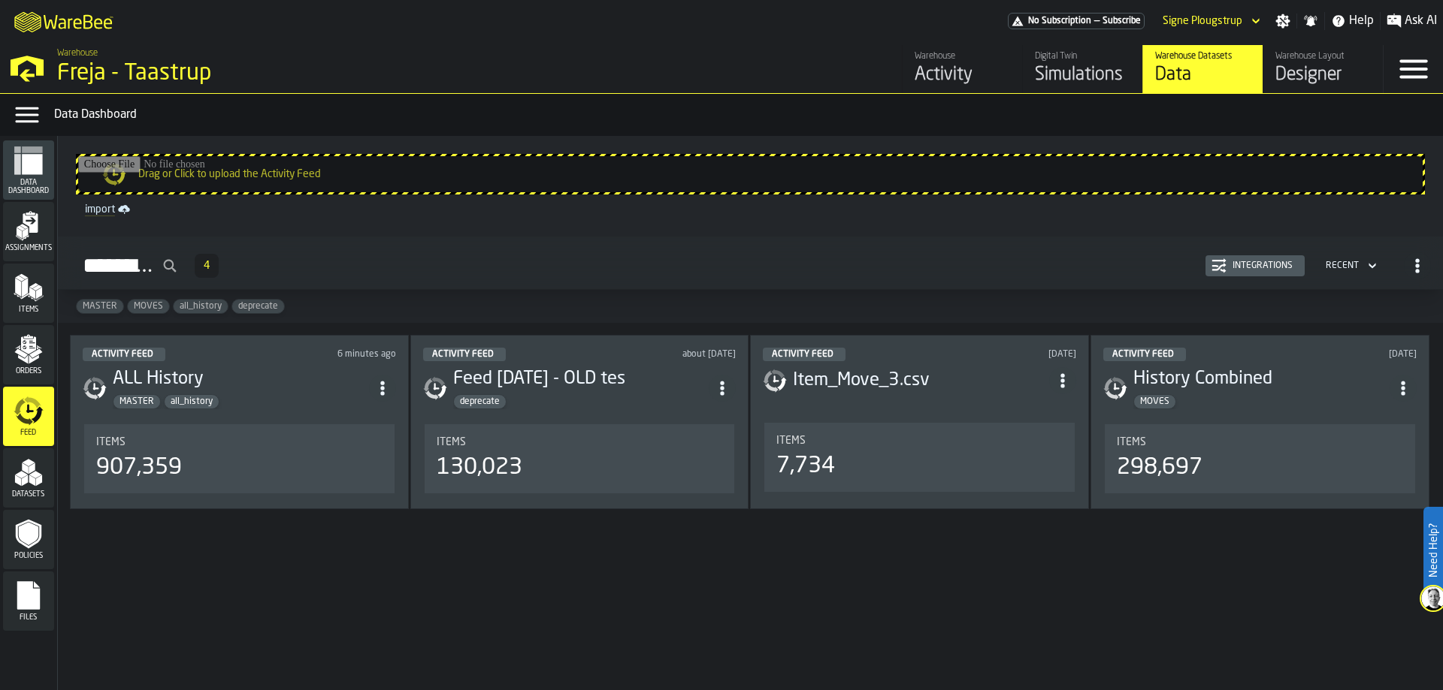
click at [398, 39] on div "M A K I N G W A R E H O U S E S M O R E EF F I C I E N T No Subscription — Subs…" at bounding box center [721, 21] width 1443 height 42
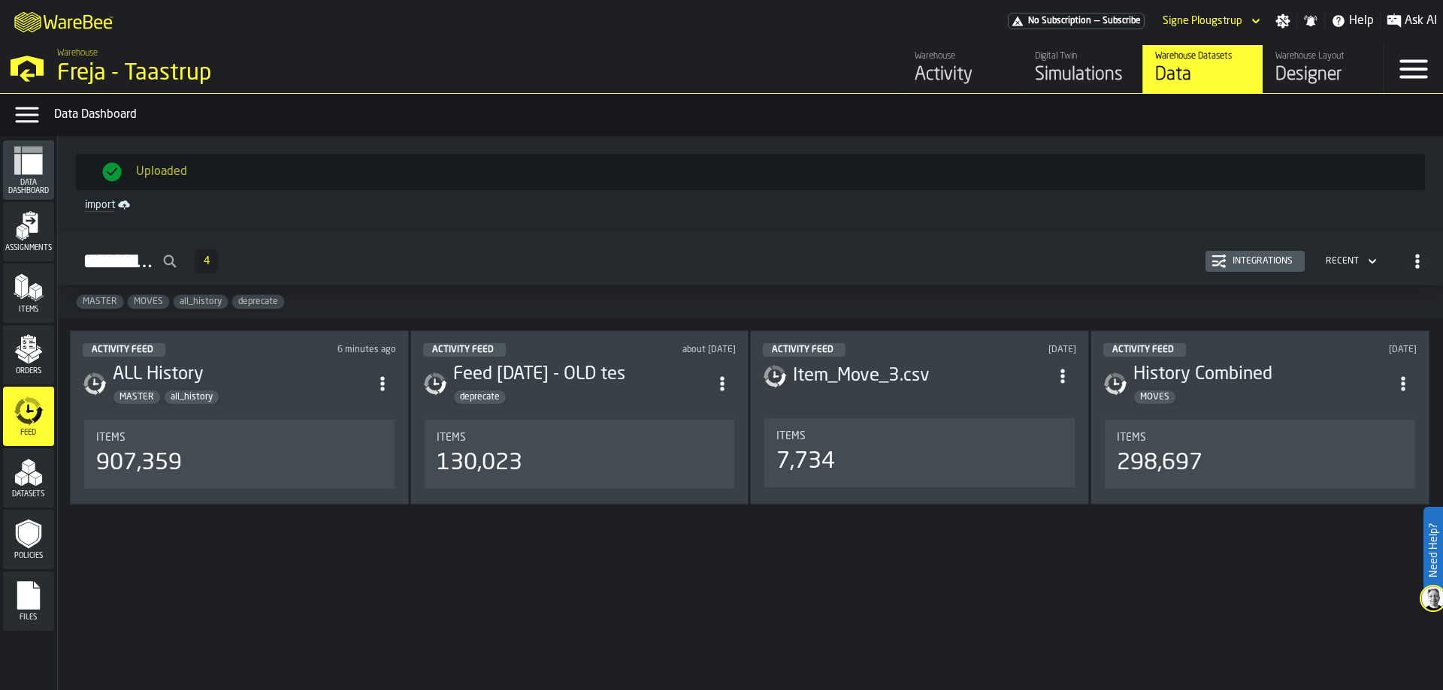
click at [20, 165] on rect "menu Data Dashboard" at bounding box center [17, 164] width 7 height 20
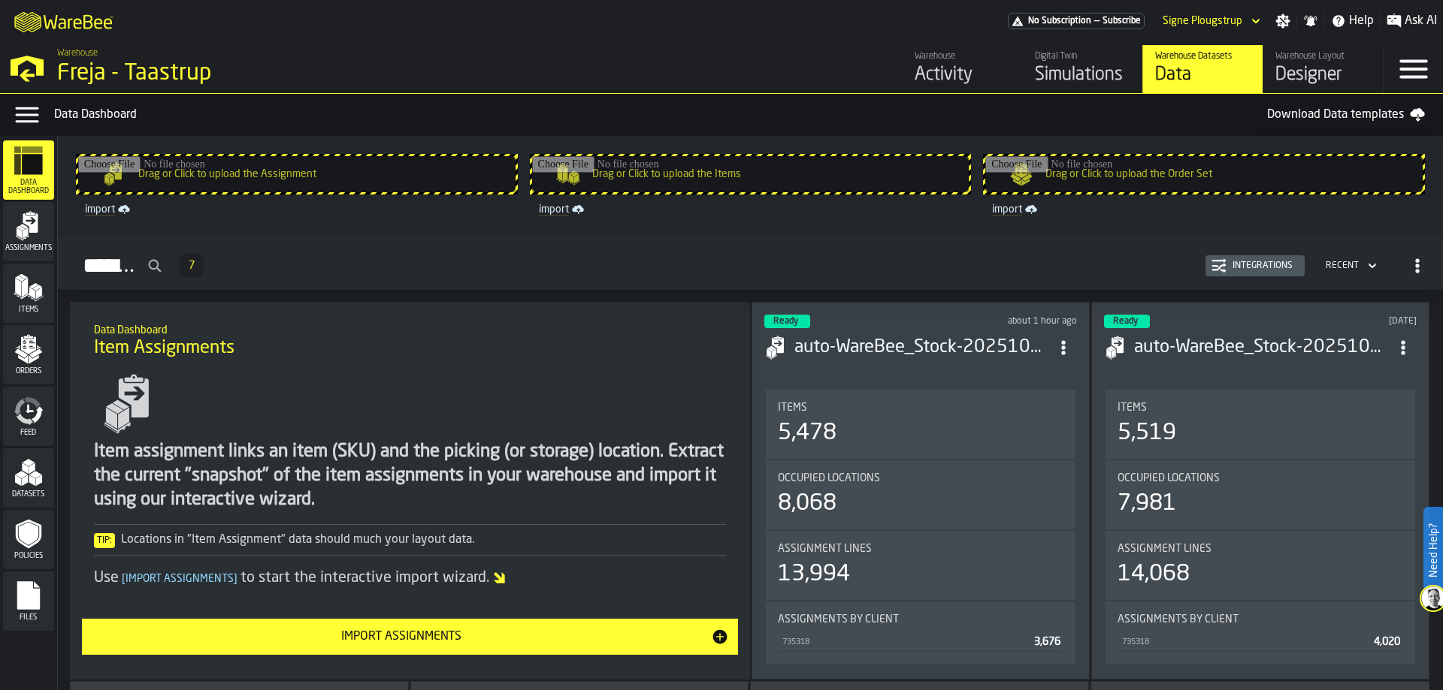
click at [29, 481] on icon "menu Datasets" at bounding box center [29, 473] width 30 height 30
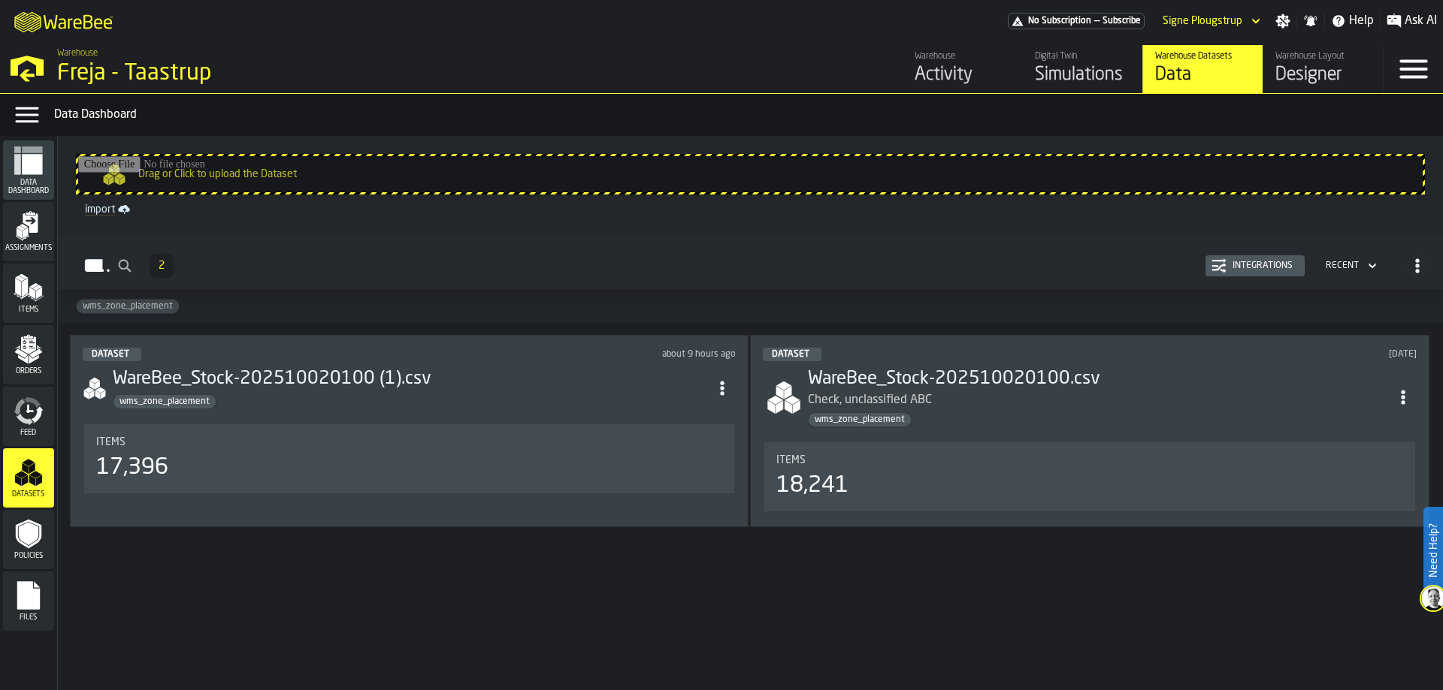
click at [952, 64] on div "Activity" at bounding box center [961, 75] width 95 height 24
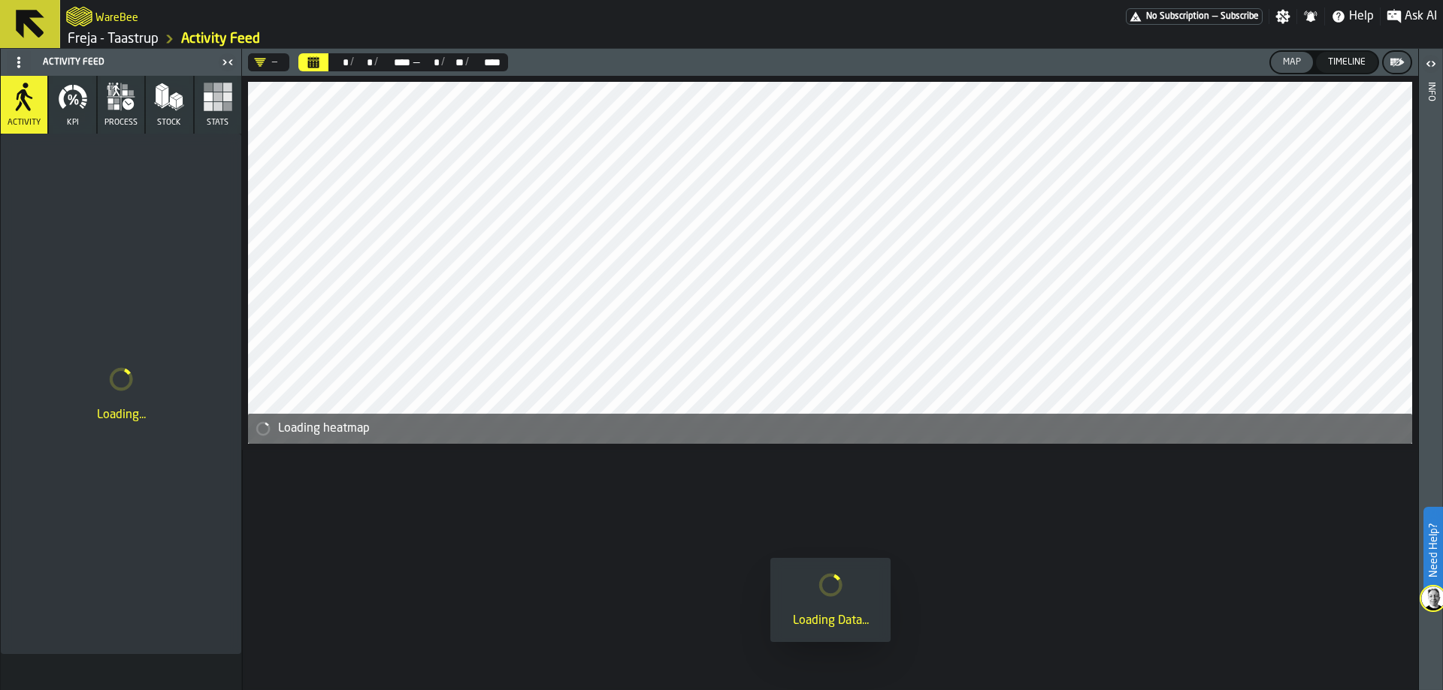
click at [216, 92] on icon "button" at bounding box center [218, 97] width 30 height 30
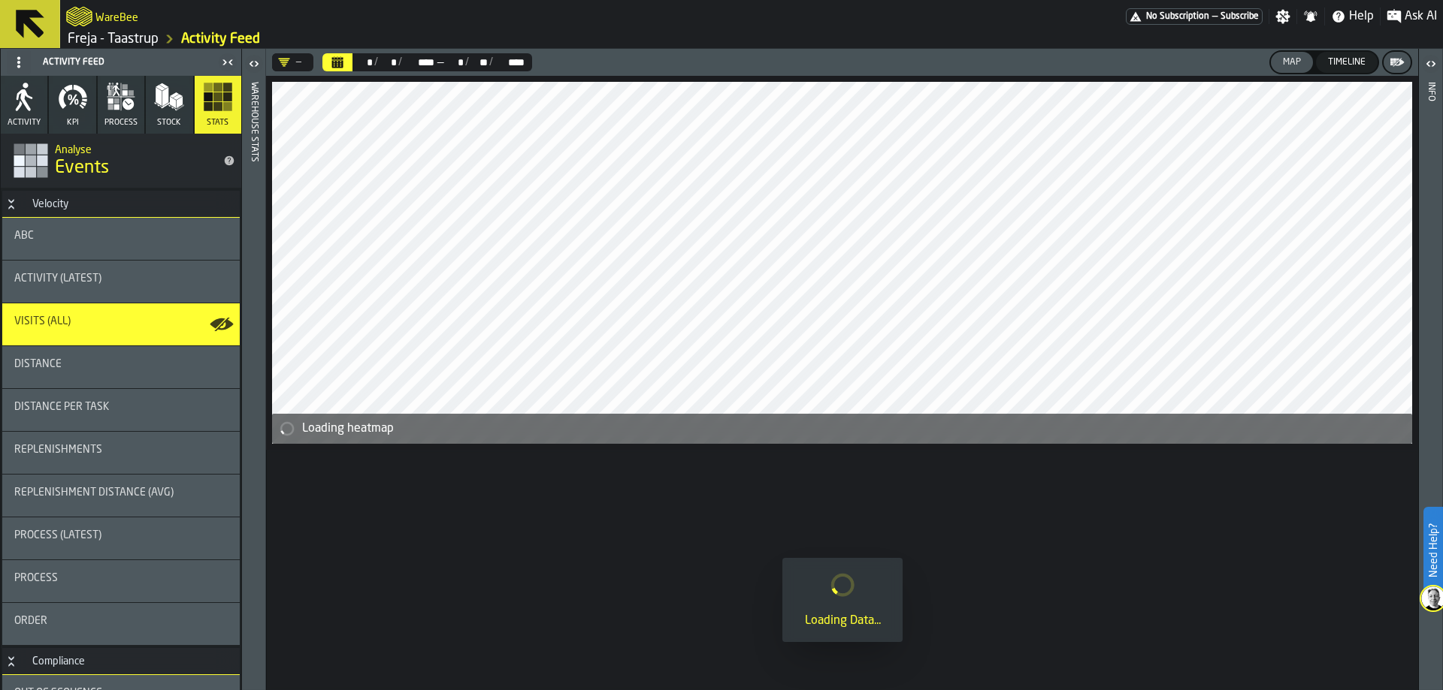
click at [58, 98] on icon "button" at bounding box center [73, 97] width 30 height 30
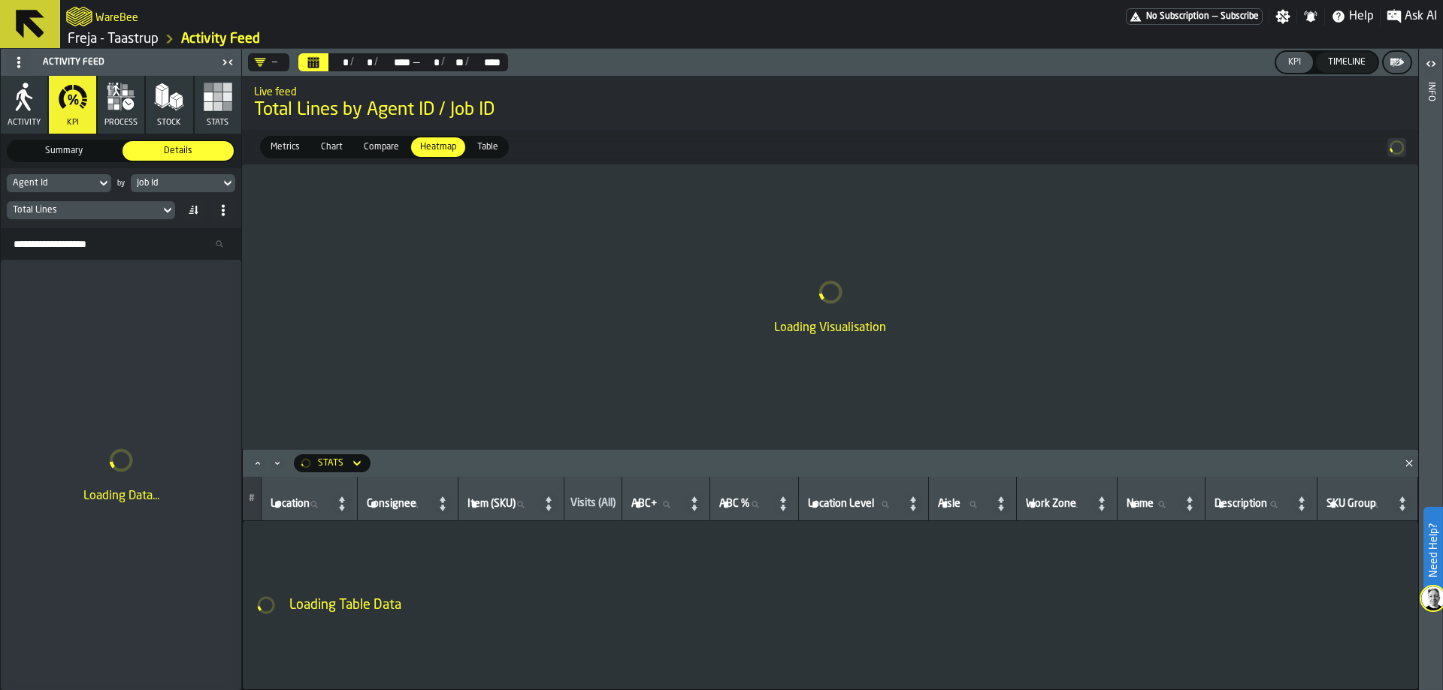
click at [98, 178] on icon at bounding box center [103, 183] width 15 height 18
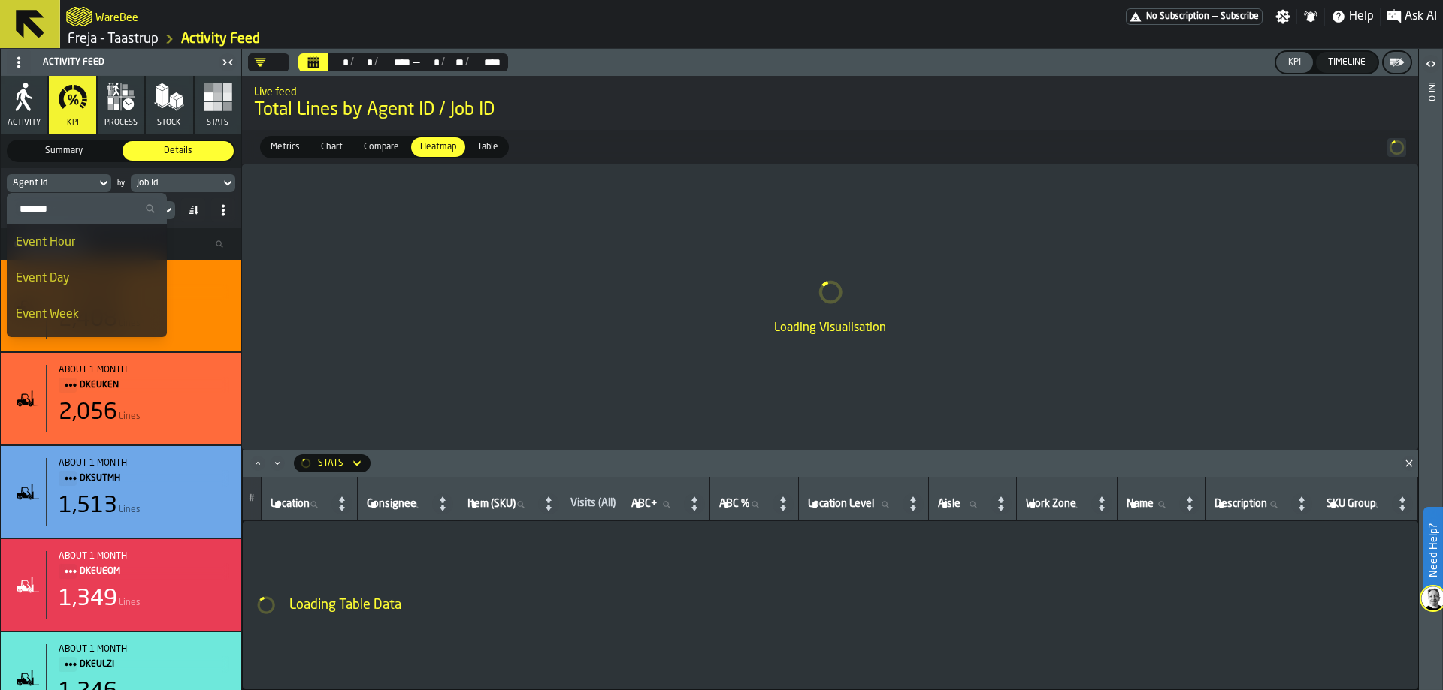
click at [82, 179] on div "Agent Id" at bounding box center [51, 183] width 77 height 11
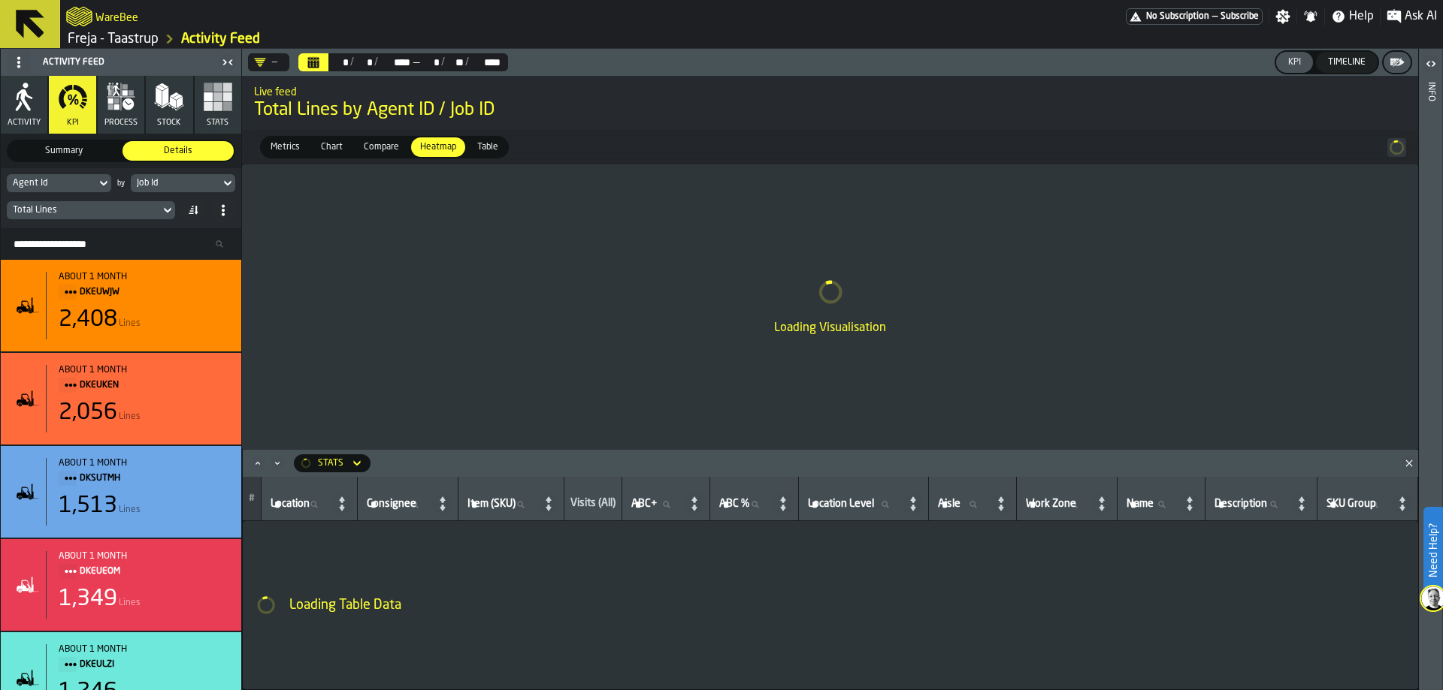
click at [101, 184] on icon at bounding box center [103, 183] width 7 height 5
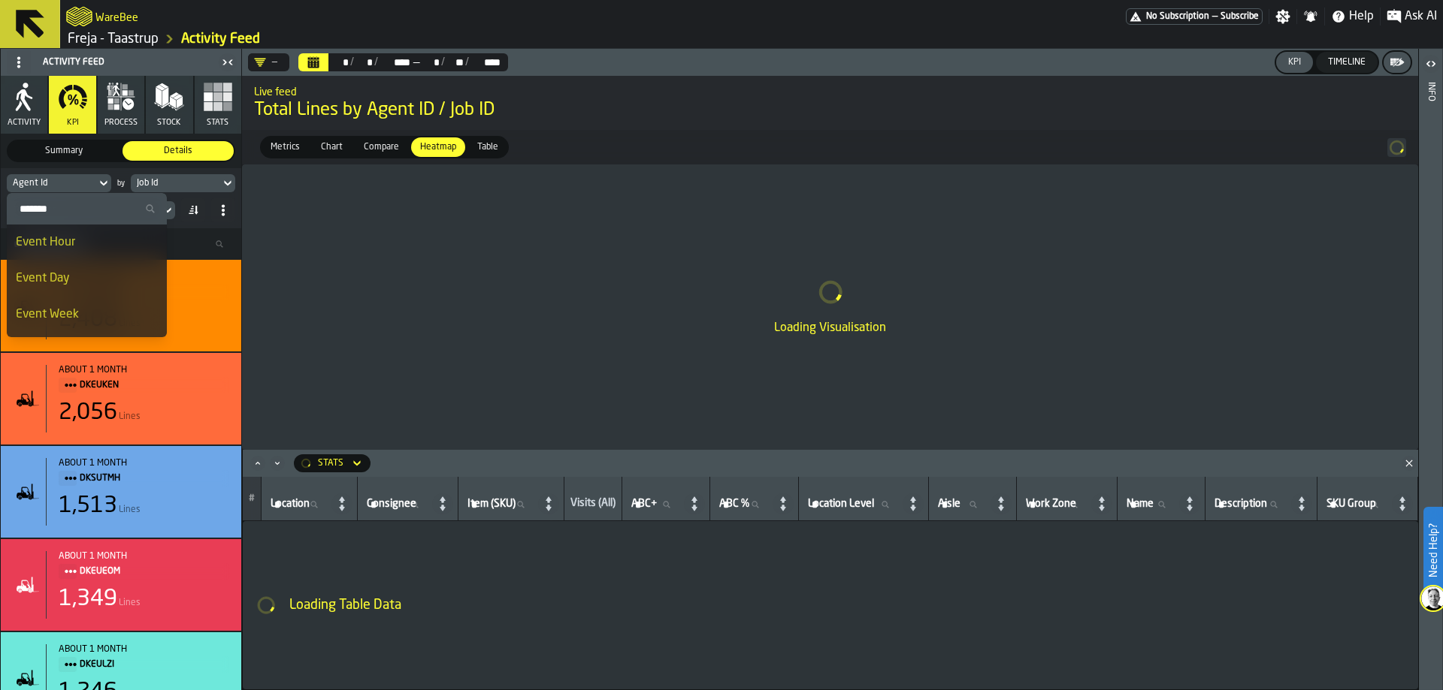
click at [101, 184] on icon at bounding box center [103, 183] width 7 height 5
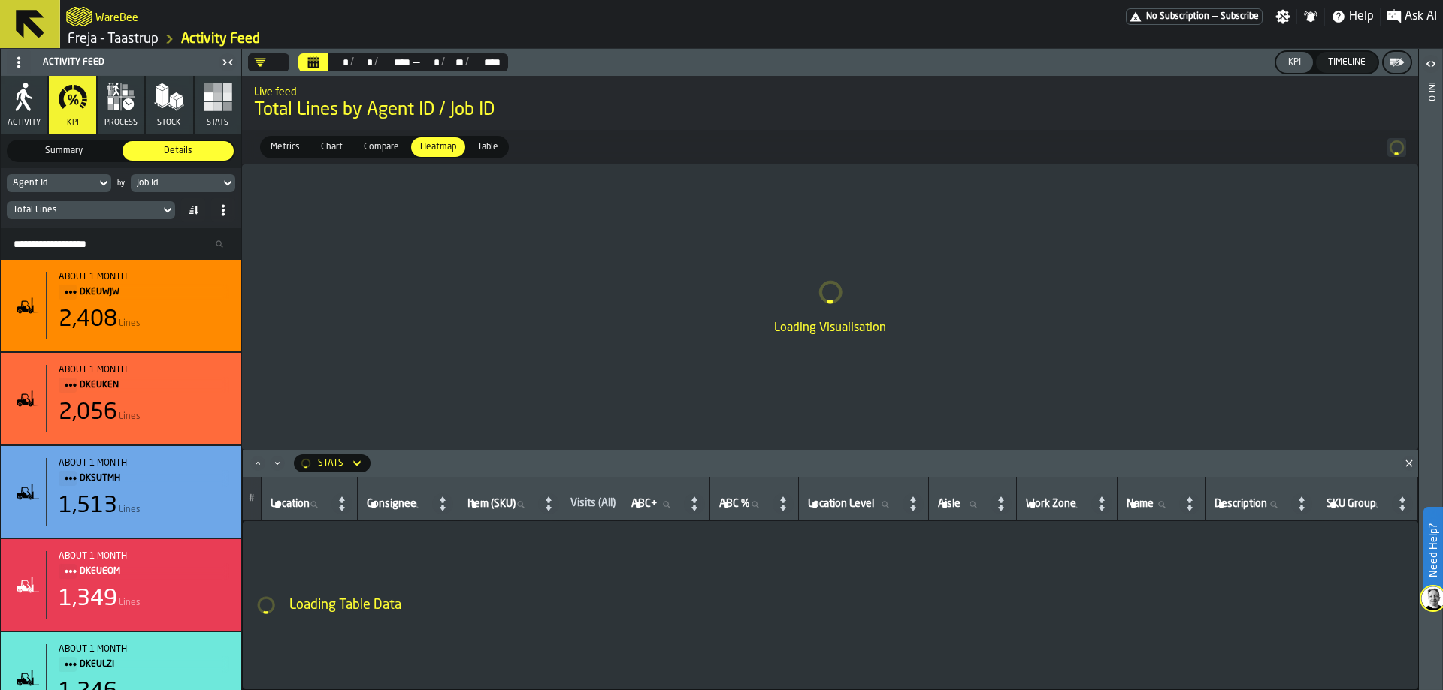
click at [216, 177] on div "Job Id" at bounding box center [175, 183] width 89 height 17
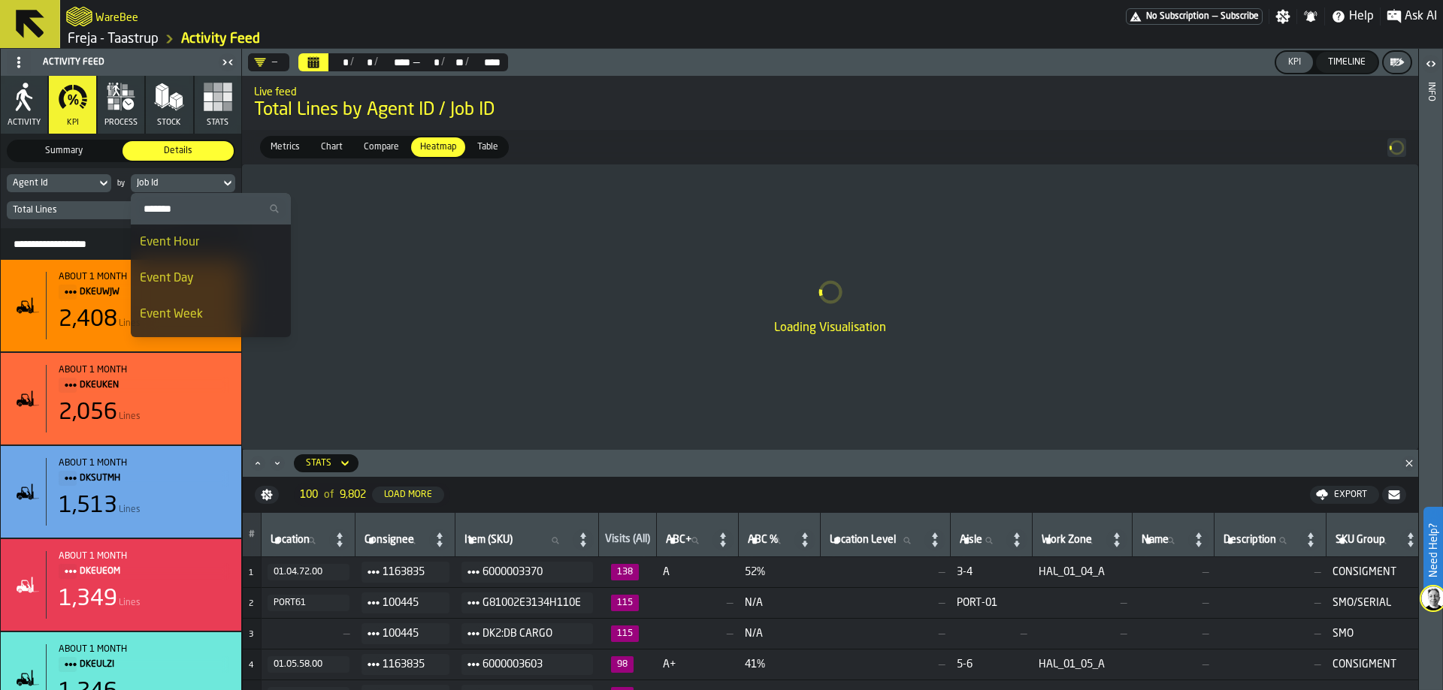
click at [561, 120] on span "Total Lines by Agent ID / Job ID" at bounding box center [830, 110] width 1152 height 24
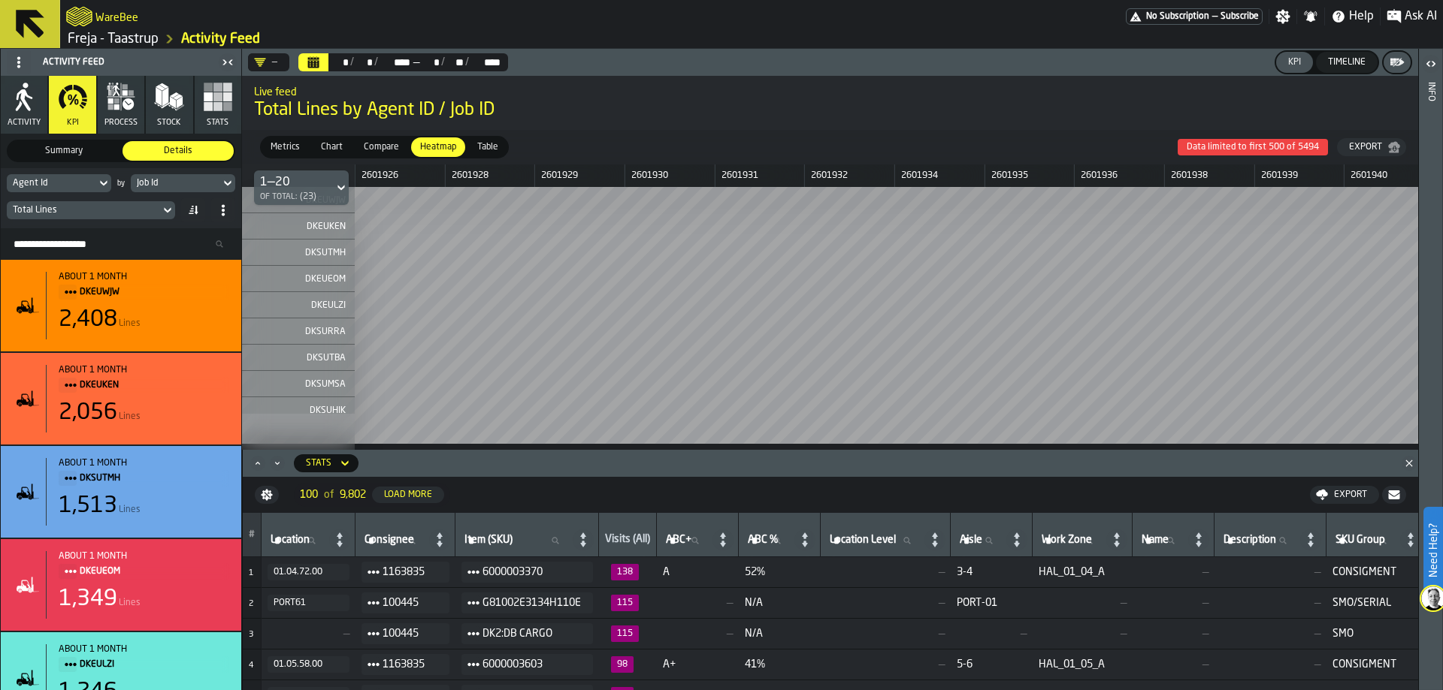
click at [709, 24] on div "WareBee" at bounding box center [595, 16] width 1059 height 27
